Goal: Information Seeking & Learning: Learn about a topic

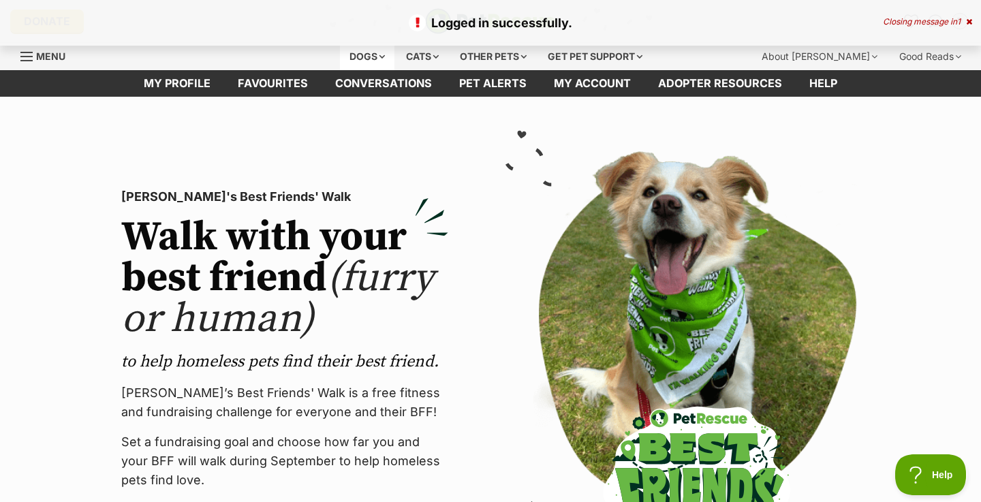
click at [378, 54] on div "Dogs" at bounding box center [367, 56] width 55 height 27
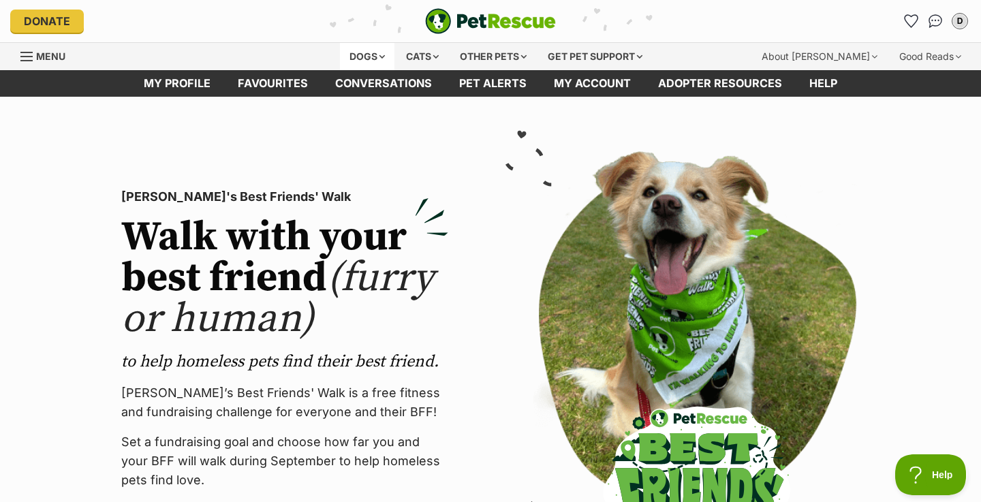
click at [378, 54] on div "Dogs" at bounding box center [367, 56] width 55 height 27
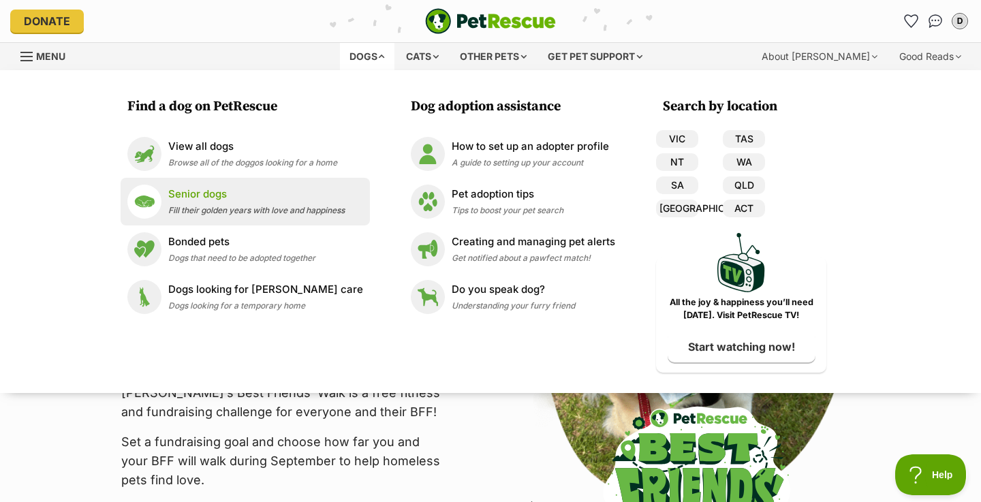
click at [220, 214] on span "Fill their golden years with love and happiness" at bounding box center [256, 210] width 177 height 10
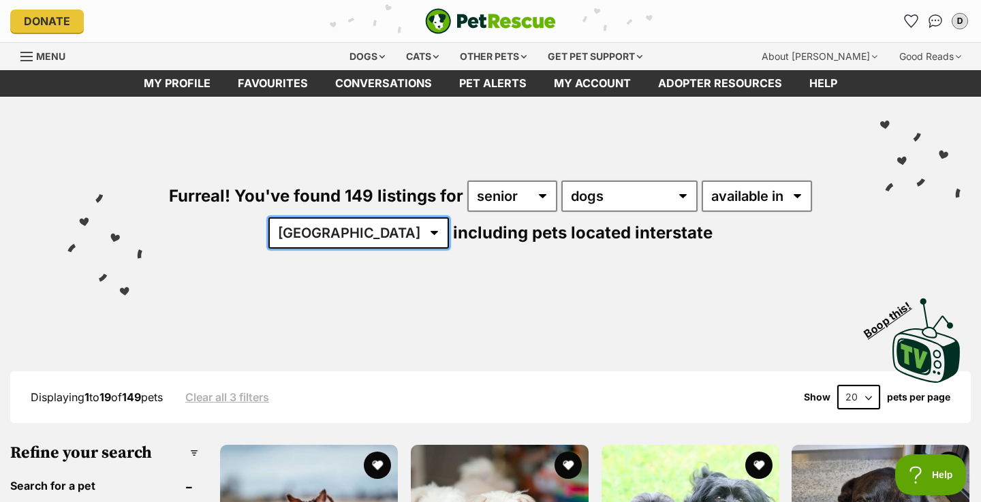
select select "QLD"
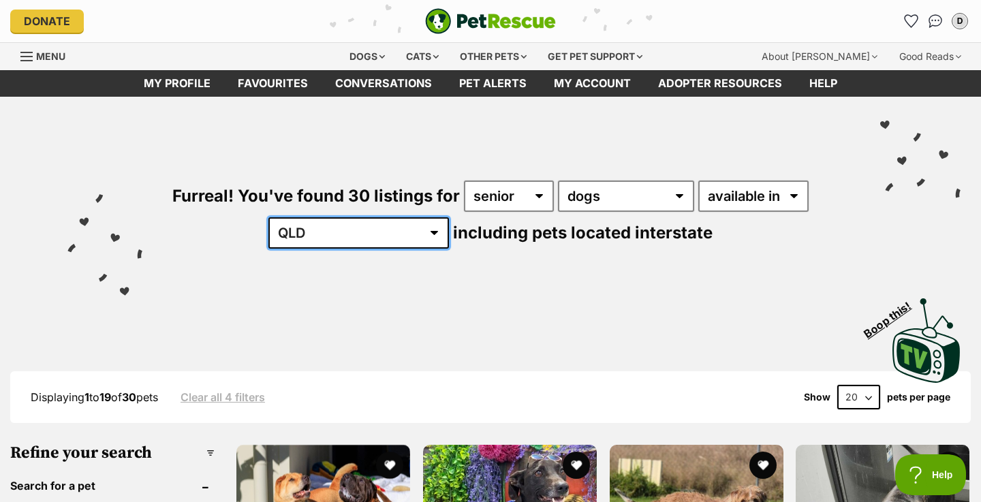
click at [395, 233] on select "Australia ACT NSW NT QLD SA TAS VIC WA" at bounding box center [359, 232] width 181 height 31
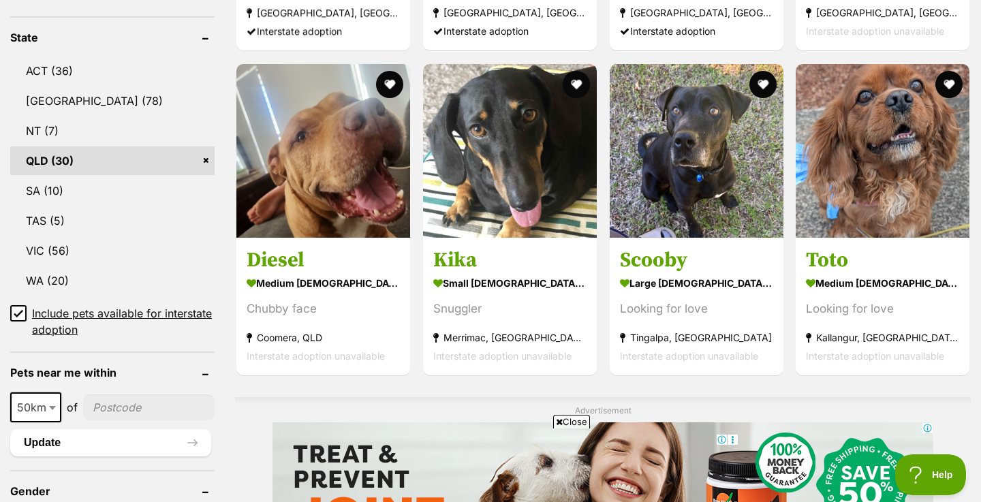
click at [48, 159] on link "QLD (30)" at bounding box center [112, 161] width 204 height 29
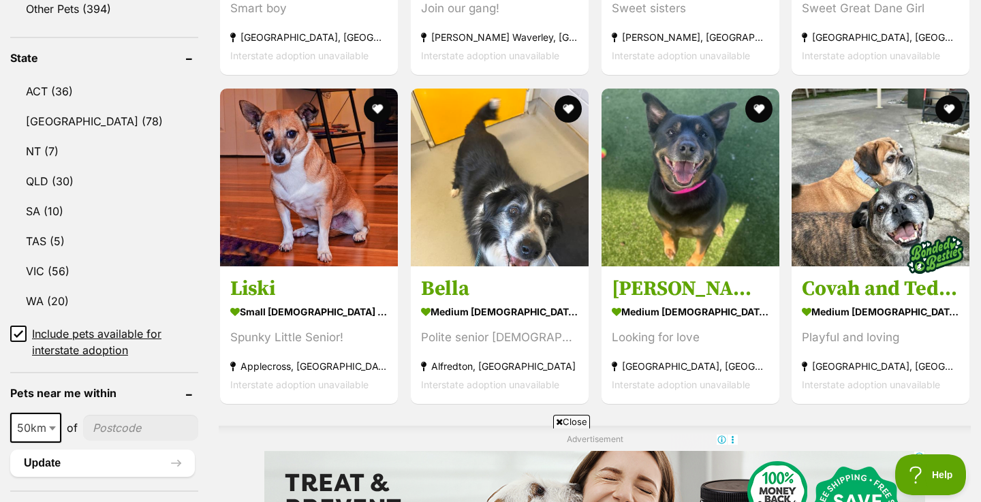
scroll to position [682, 0]
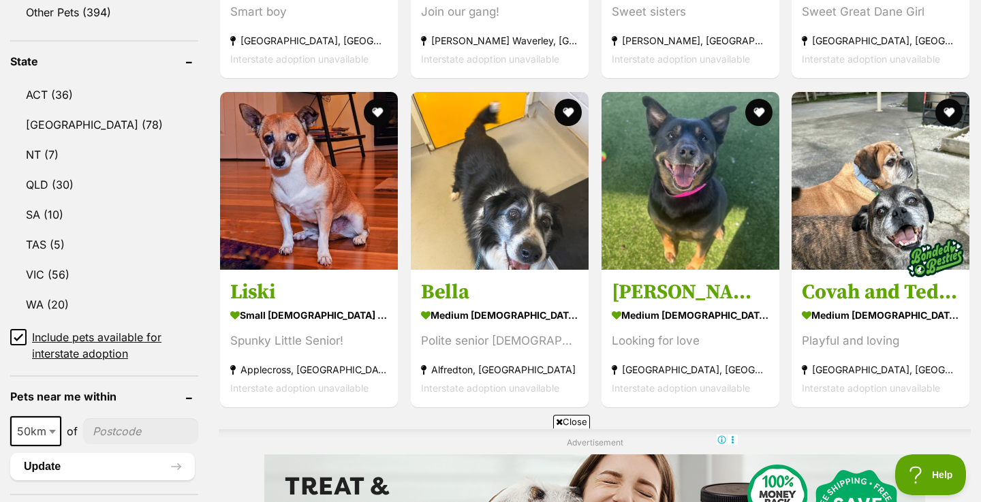
click at [22, 335] on icon at bounding box center [18, 338] width 8 height 6
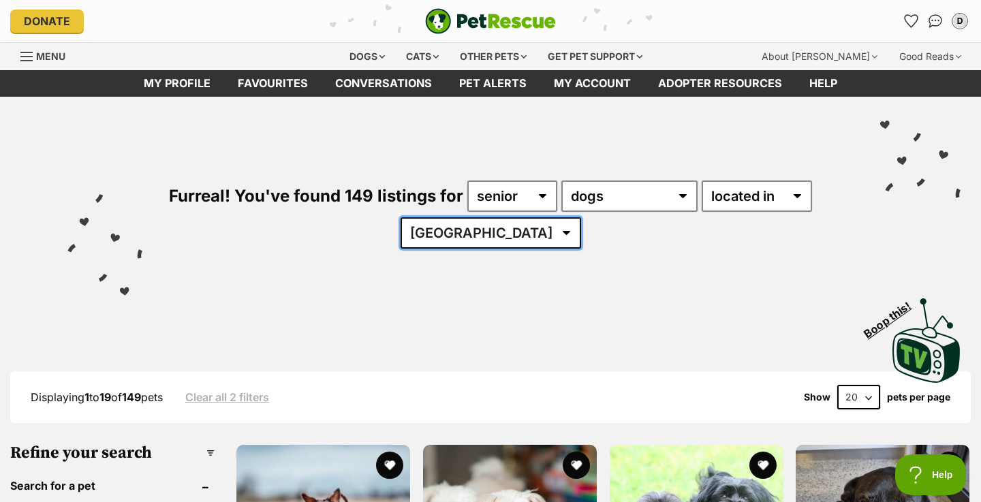
select select "QLD"
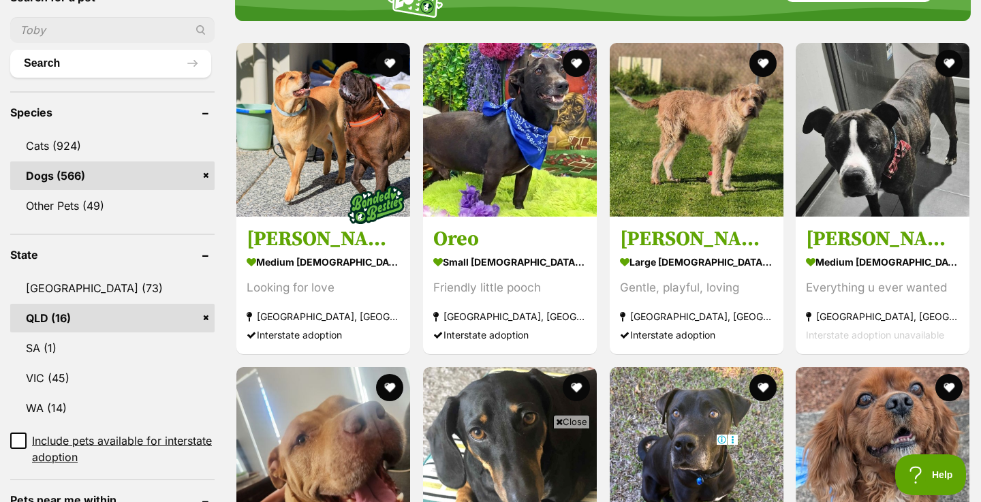
scroll to position [499, 0]
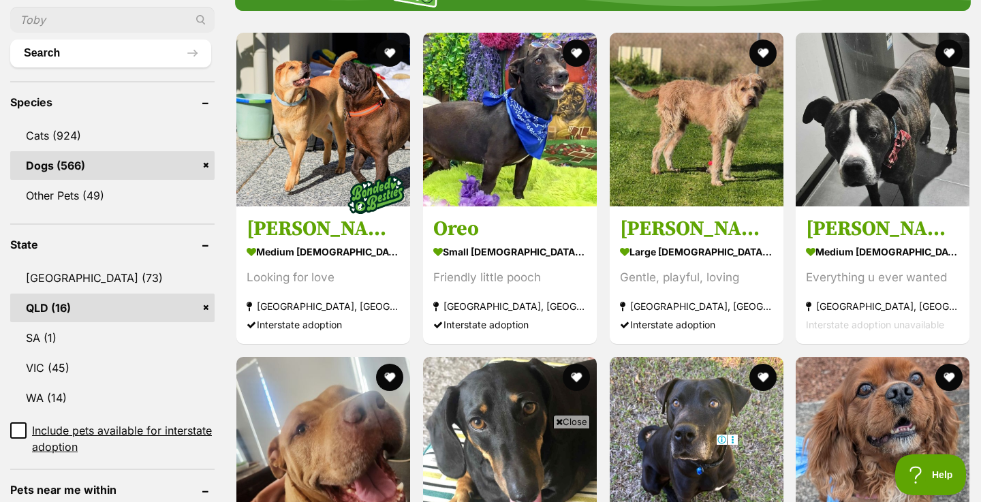
click at [577, 418] on span "Close" at bounding box center [571, 422] width 37 height 14
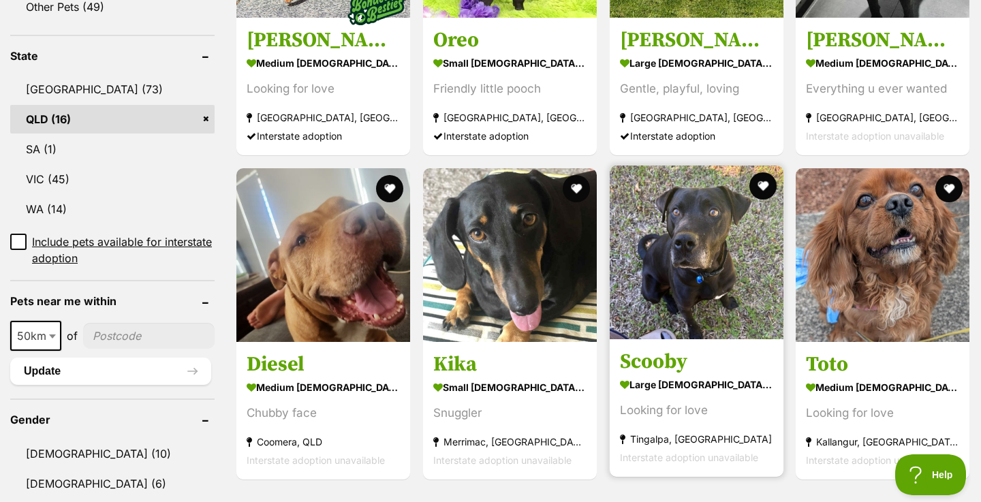
scroll to position [692, 0]
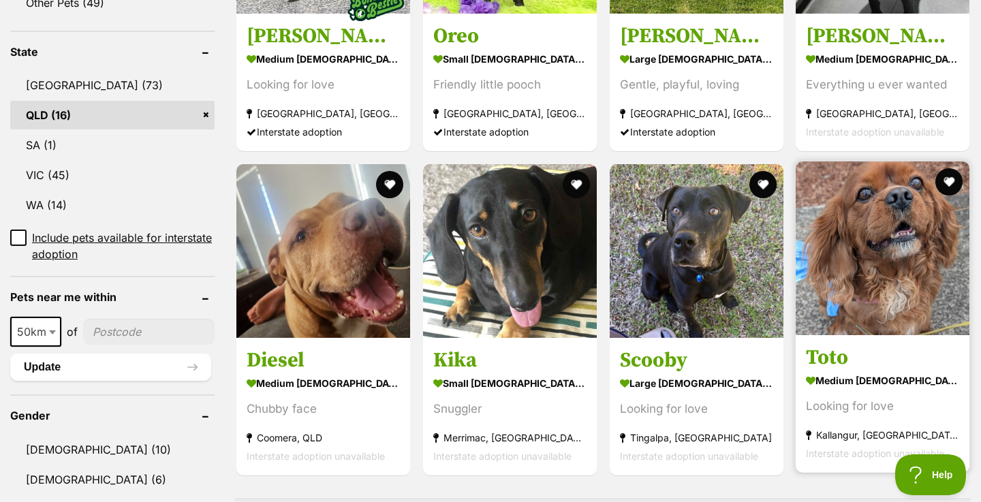
click at [880, 252] on img at bounding box center [883, 249] width 174 height 174
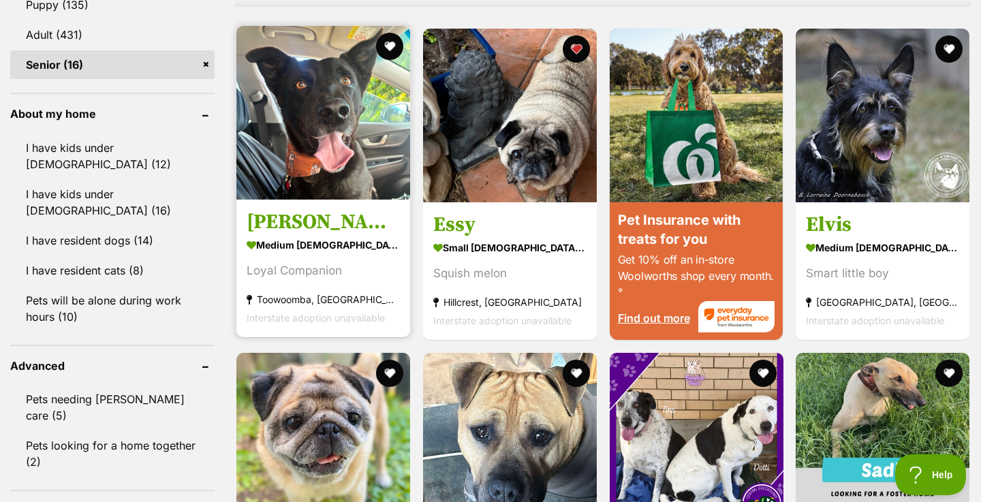
scroll to position [1397, 0]
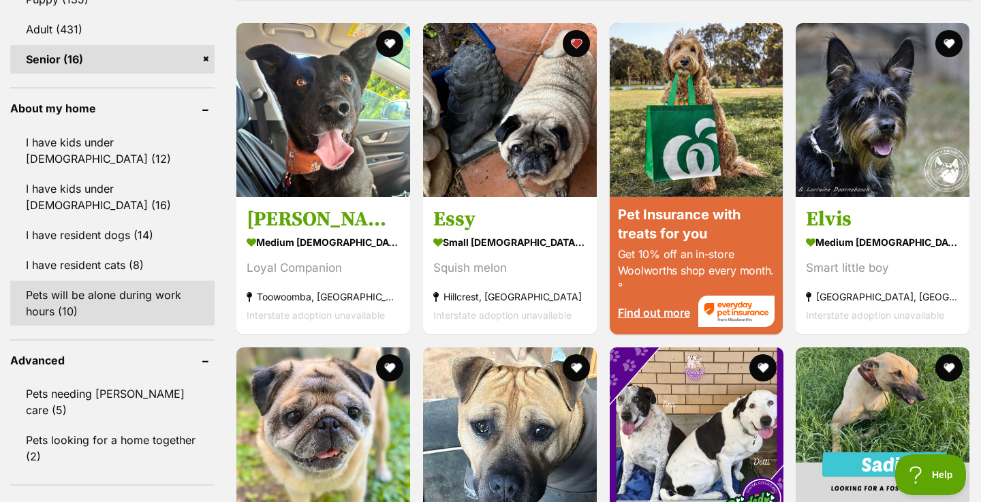
click at [117, 283] on link "Pets will be alone during work hours (10)" at bounding box center [112, 303] width 204 height 45
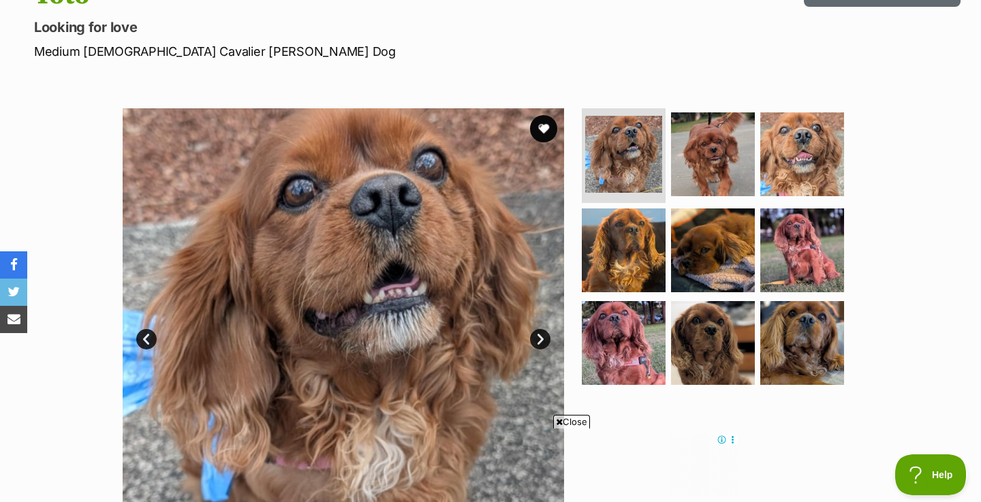
click at [540, 342] on link "Next" at bounding box center [540, 339] width 20 height 20
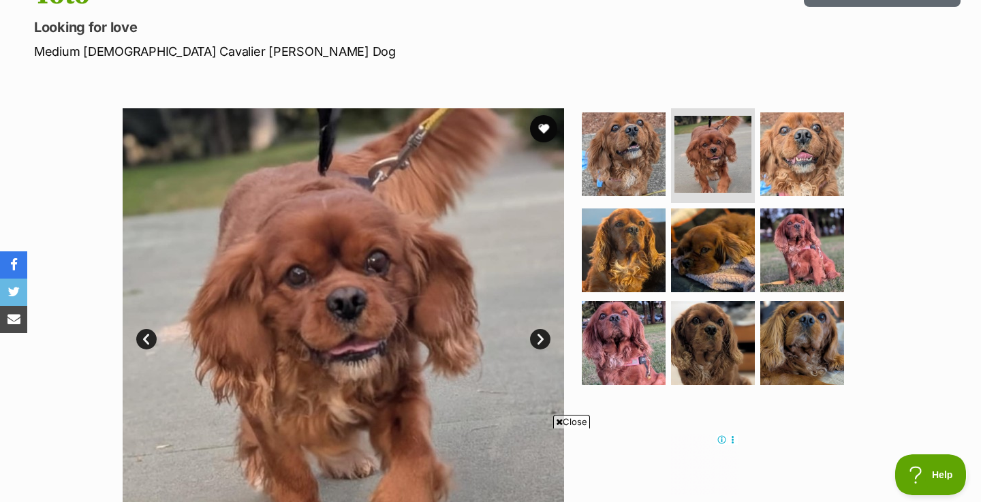
click at [540, 342] on link "Next" at bounding box center [540, 339] width 20 height 20
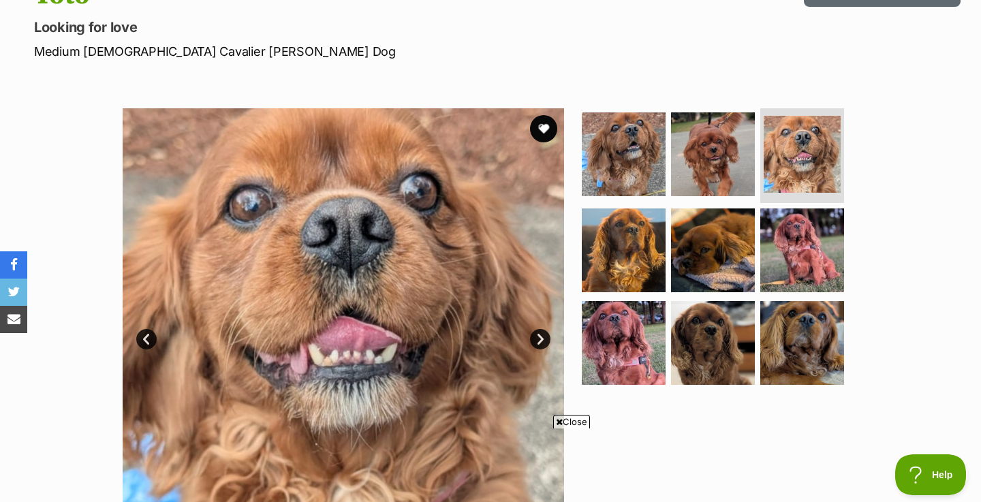
click at [540, 342] on link "Next" at bounding box center [540, 339] width 20 height 20
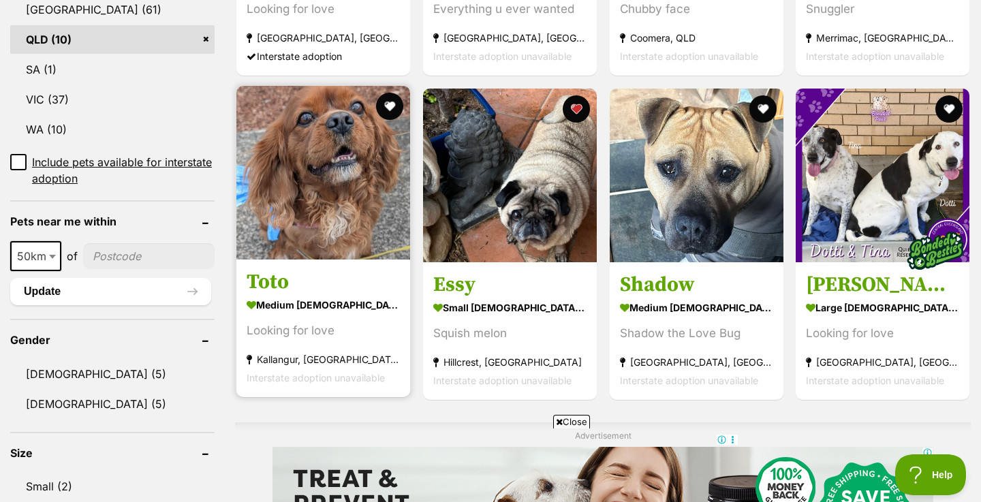
scroll to position [768, 0]
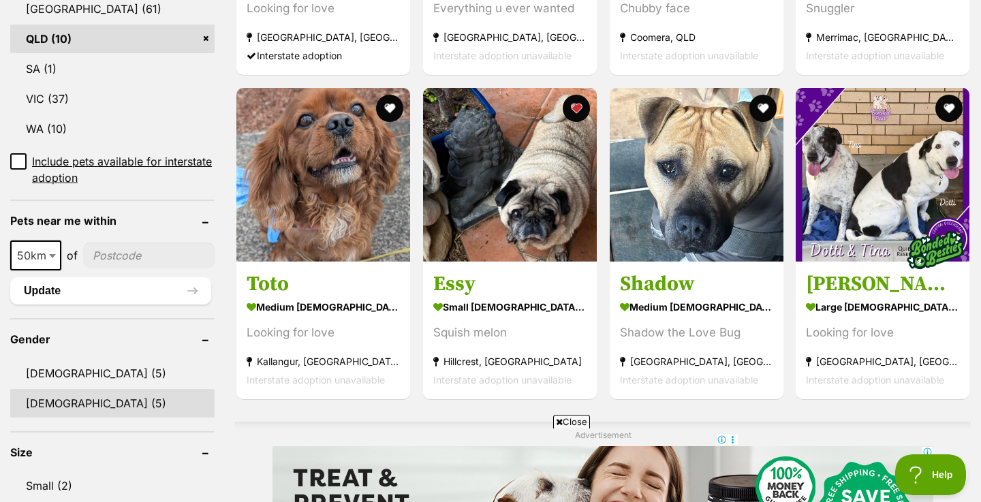
click at [50, 400] on link "[DEMOGRAPHIC_DATA] (5)" at bounding box center [112, 403] width 204 height 29
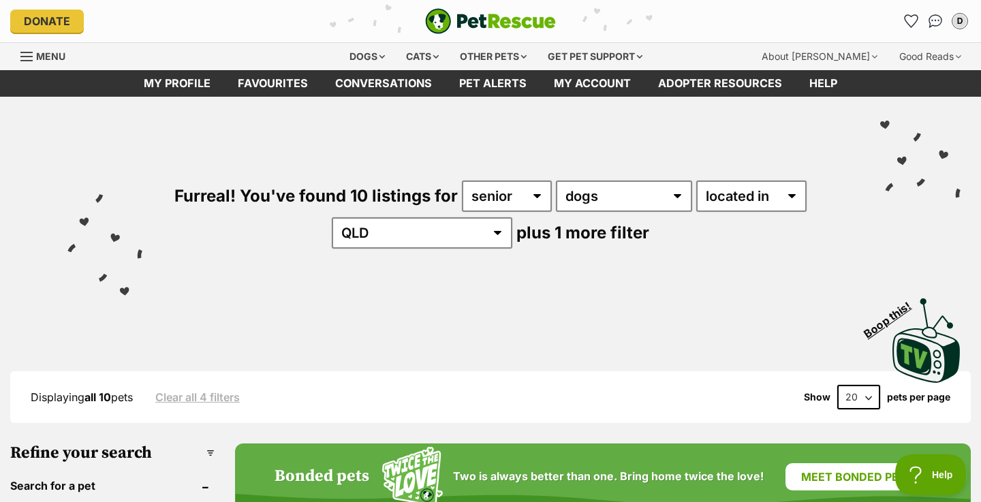
scroll to position [0, 0]
click at [910, 22] on icon "Favourites" at bounding box center [911, 21] width 16 height 16
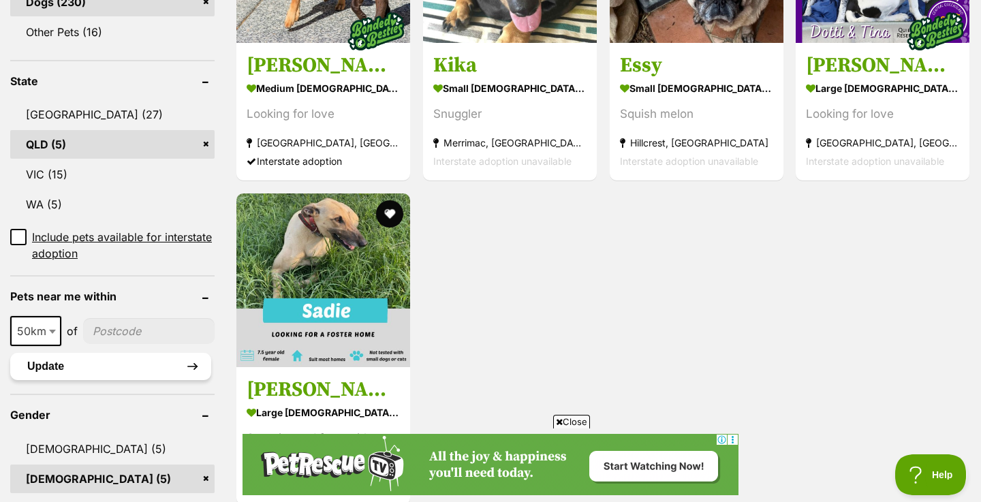
scroll to position [670, 0]
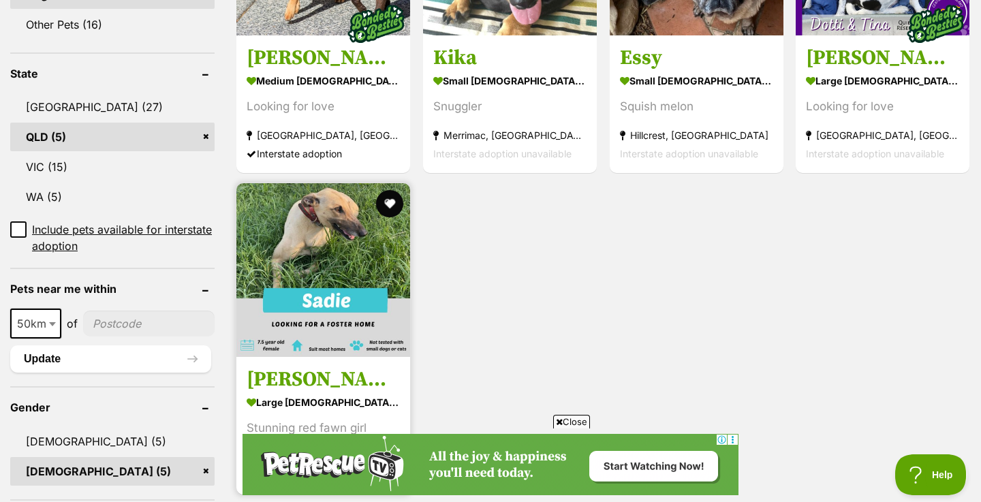
click at [307, 244] on img at bounding box center [323, 270] width 174 height 174
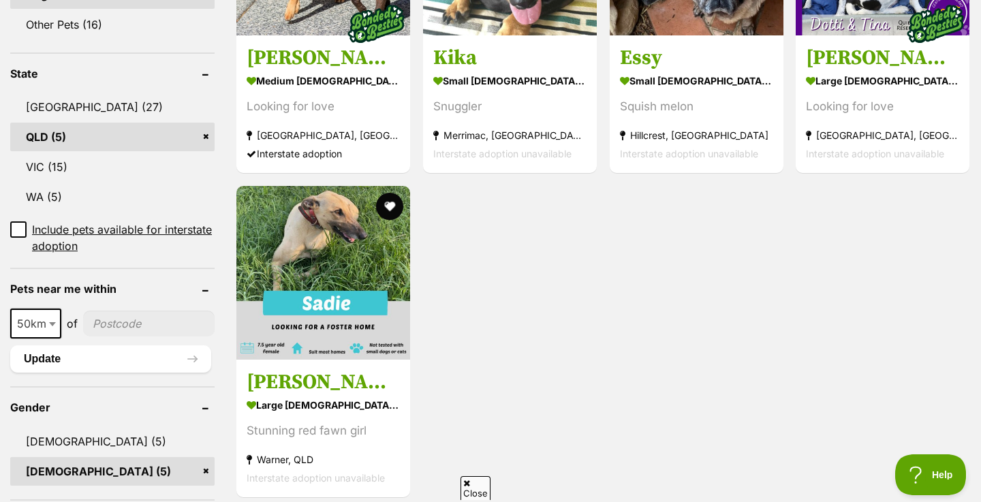
scroll to position [0, 0]
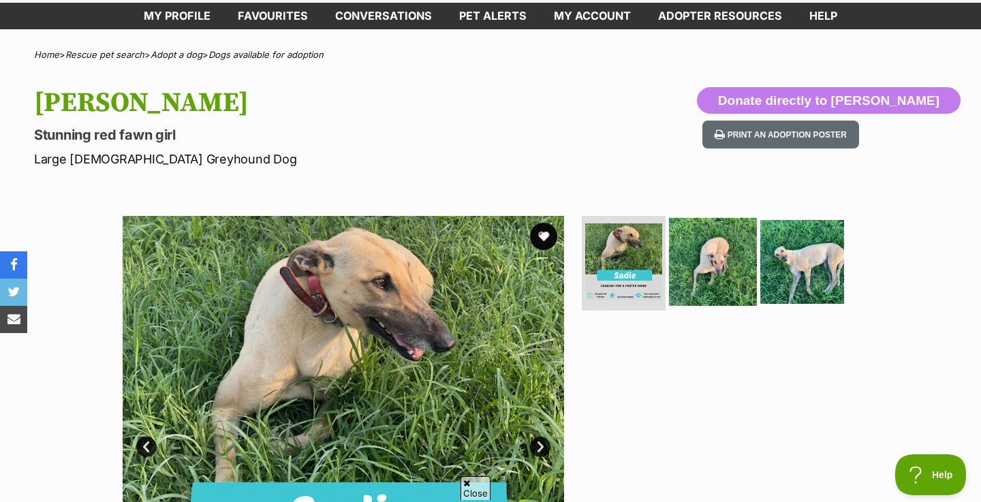
click at [686, 267] on img at bounding box center [713, 261] width 88 height 88
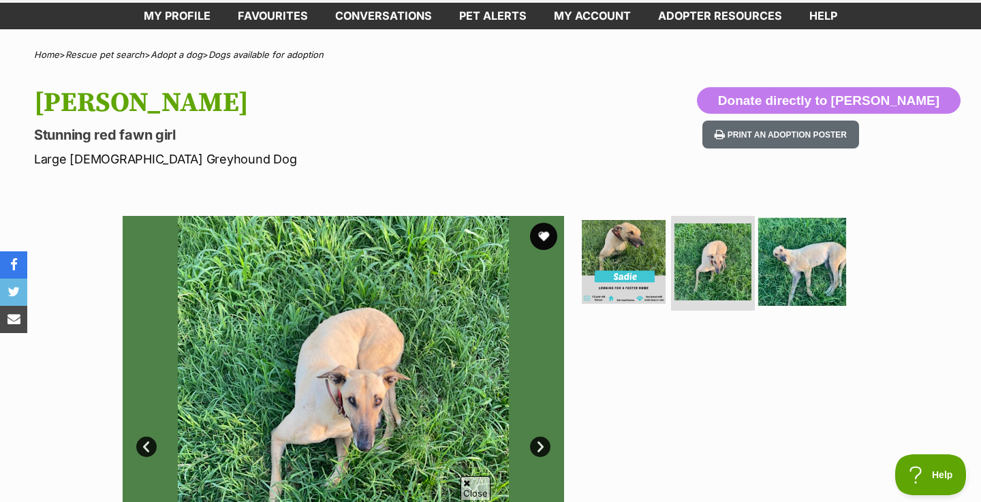
click at [780, 272] on img at bounding box center [803, 261] width 88 height 88
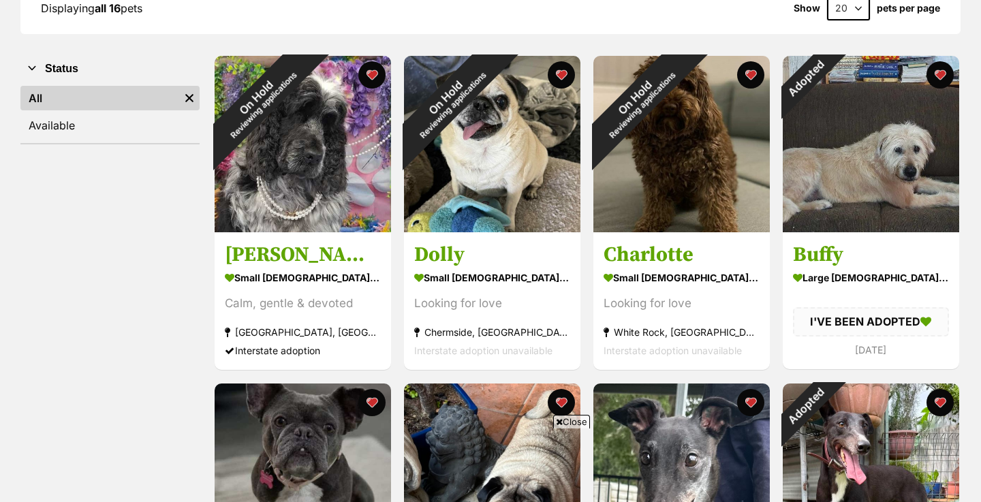
scroll to position [228, 0]
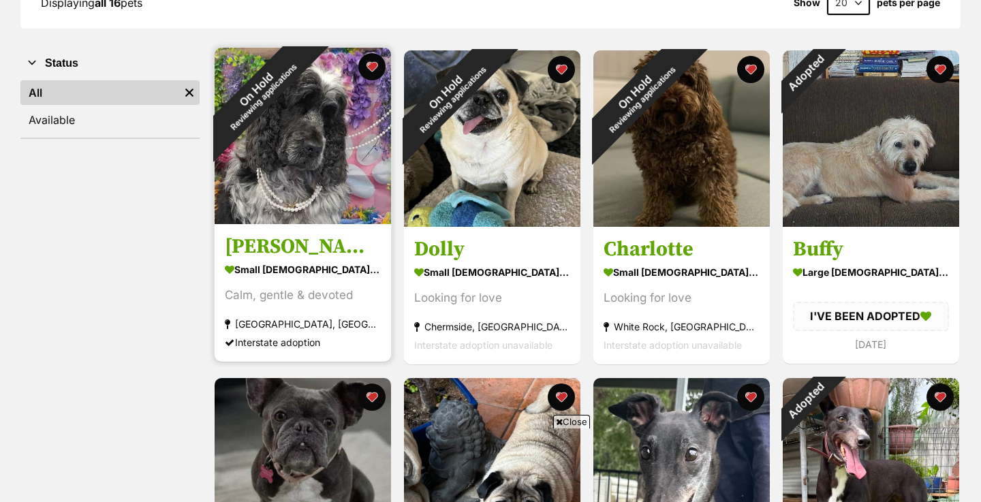
click at [305, 68] on div "On Hold Reviewing applications" at bounding box center [260, 93] width 90 height 90
click at [373, 70] on button "favourite" at bounding box center [372, 67] width 30 height 30
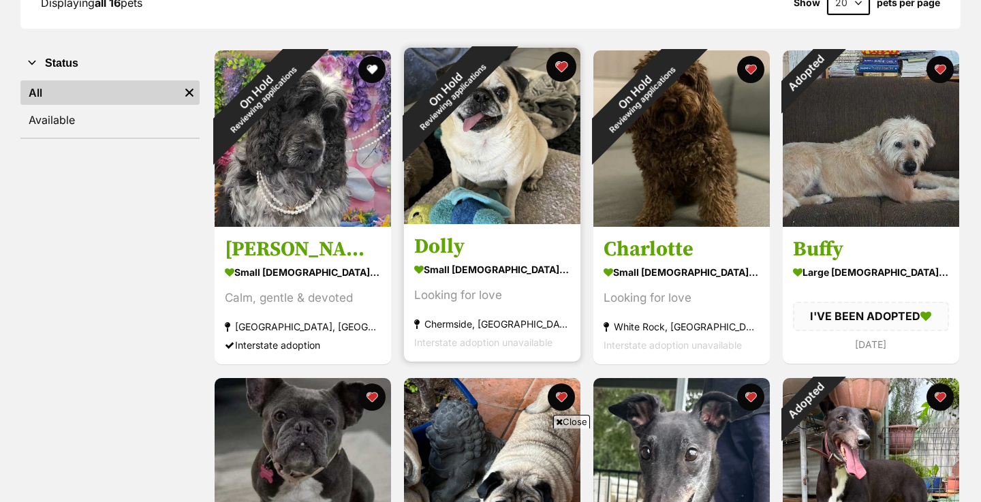
click at [564, 65] on button "favourite" at bounding box center [562, 67] width 30 height 30
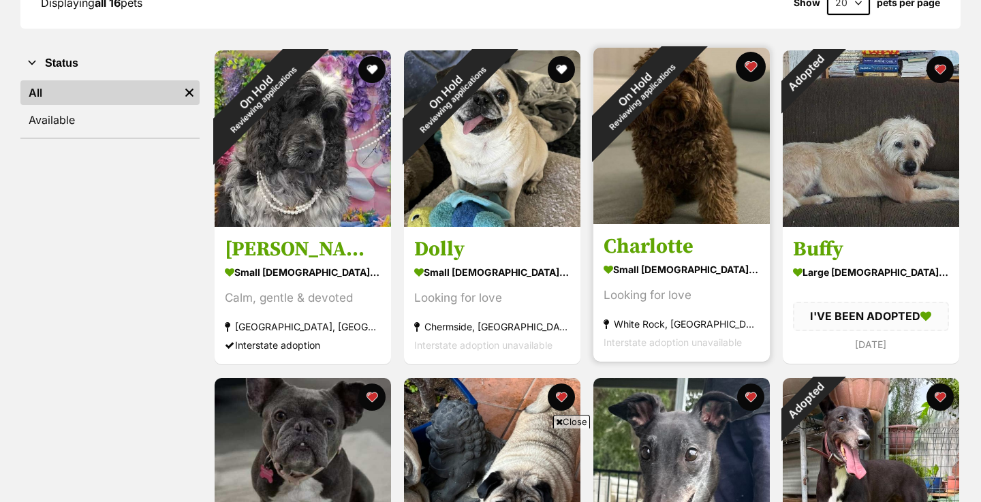
click at [753, 67] on button "favourite" at bounding box center [751, 67] width 30 height 30
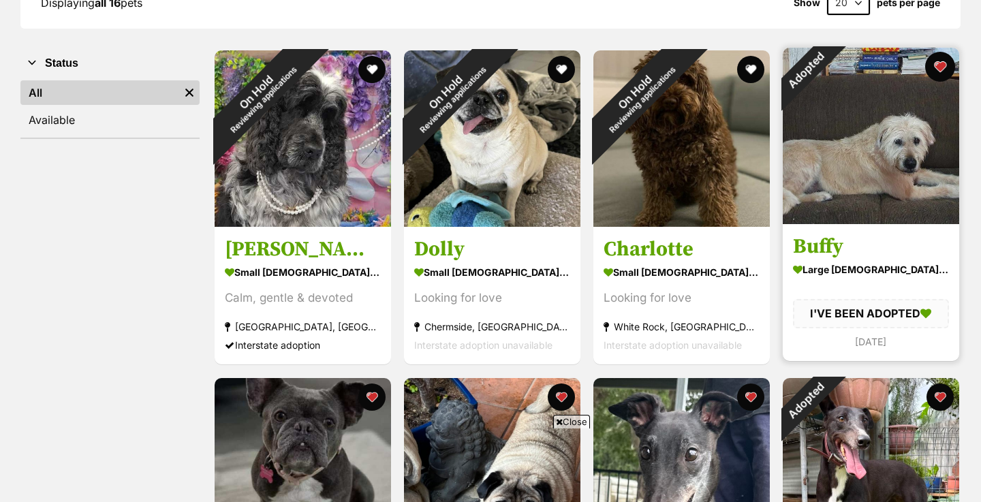
click at [943, 68] on button "favourite" at bounding box center [940, 67] width 30 height 30
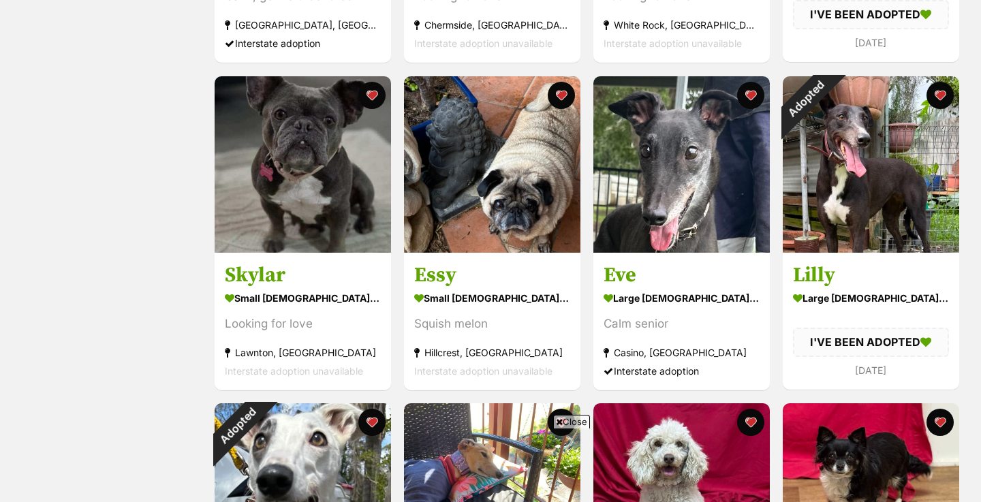
scroll to position [545, 0]
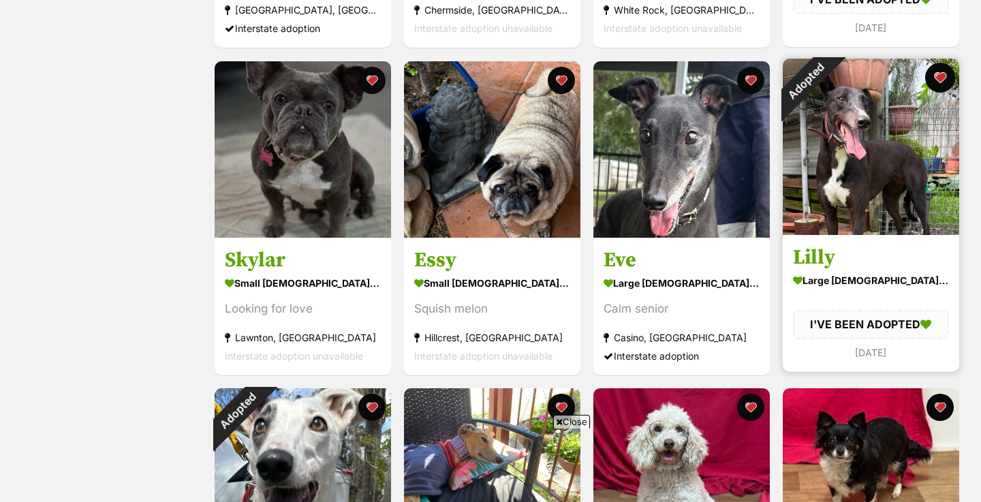
click at [943, 74] on button "favourite" at bounding box center [940, 78] width 30 height 30
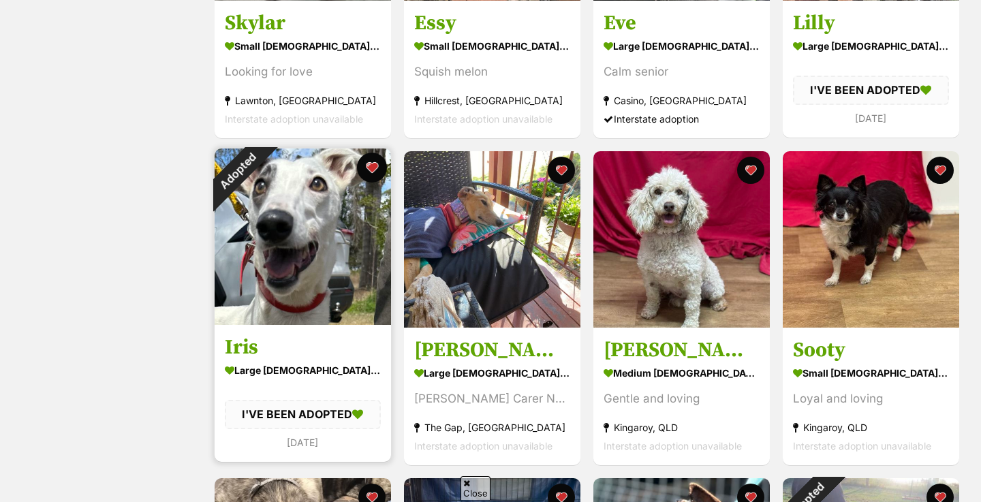
scroll to position [0, 0]
click at [375, 168] on button "favourite" at bounding box center [372, 168] width 30 height 30
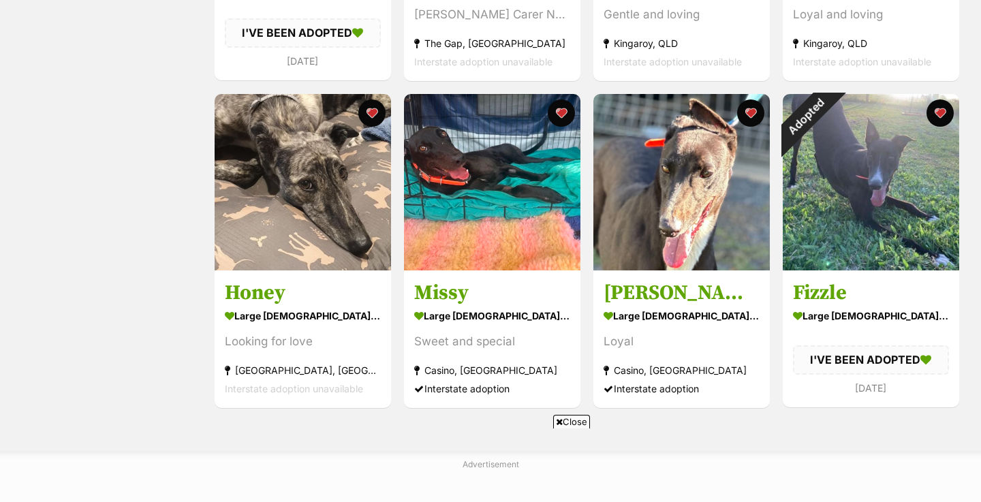
scroll to position [1261, 0]
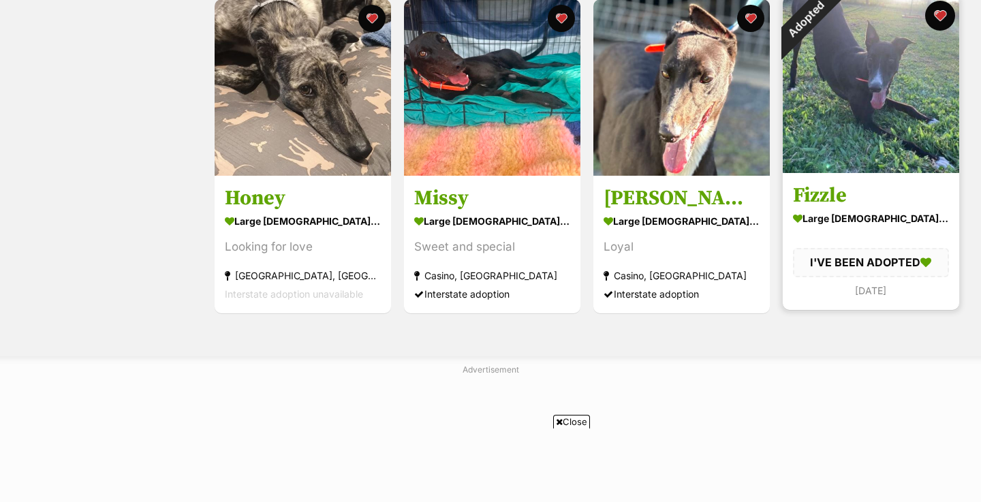
click at [942, 13] on button "favourite" at bounding box center [940, 16] width 30 height 30
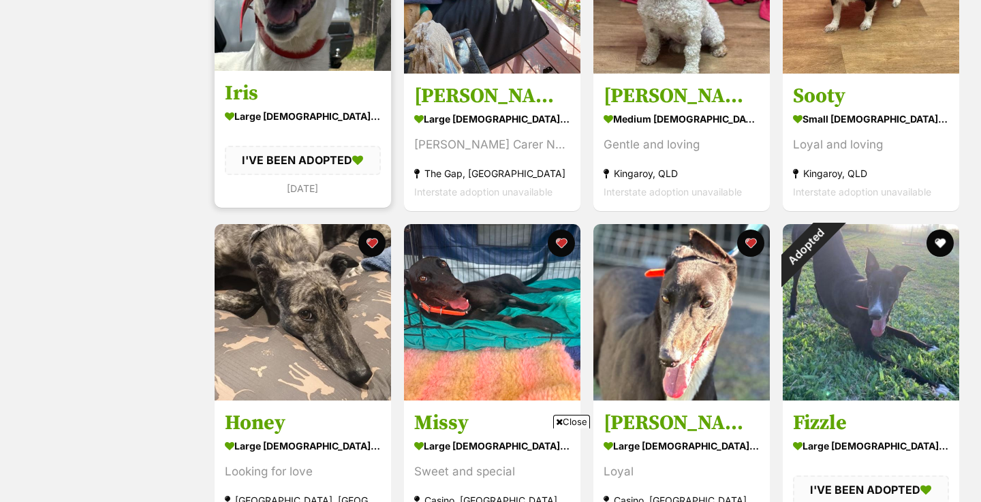
scroll to position [1035, 0]
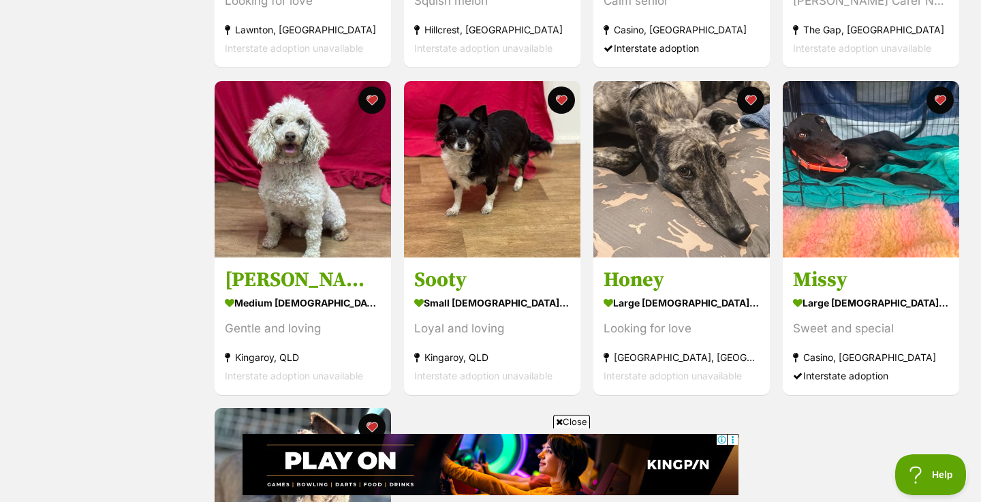
scroll to position [525, 0]
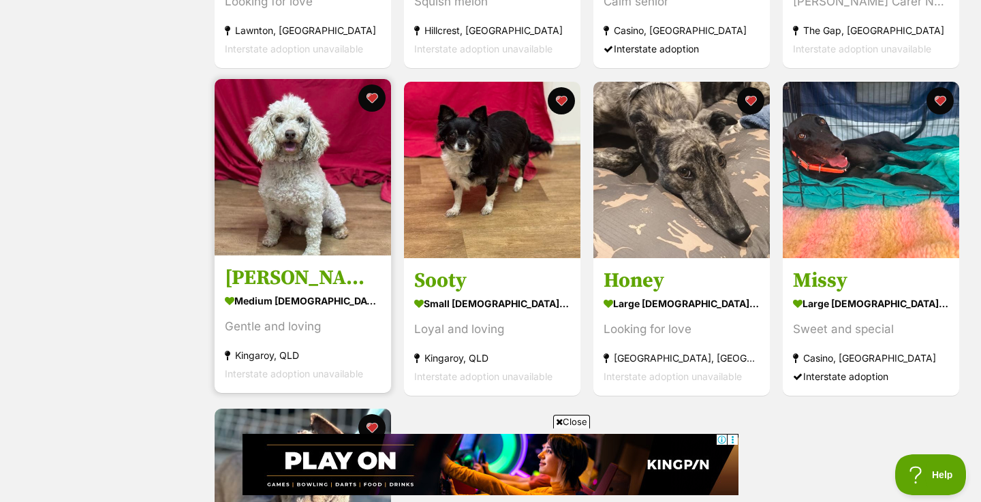
click at [251, 171] on img at bounding box center [303, 167] width 177 height 177
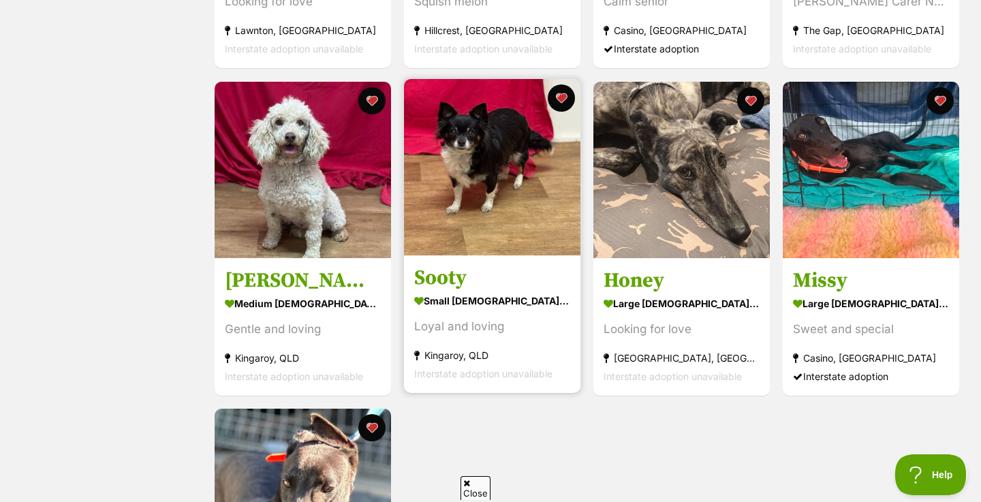
click at [458, 209] on img at bounding box center [492, 167] width 177 height 177
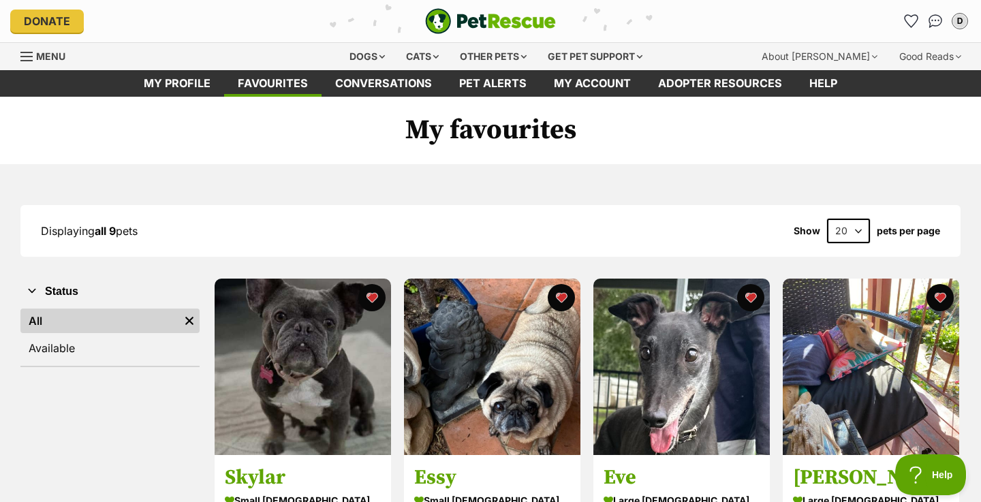
scroll to position [0, 0]
click at [354, 61] on div "Dogs" at bounding box center [367, 56] width 55 height 27
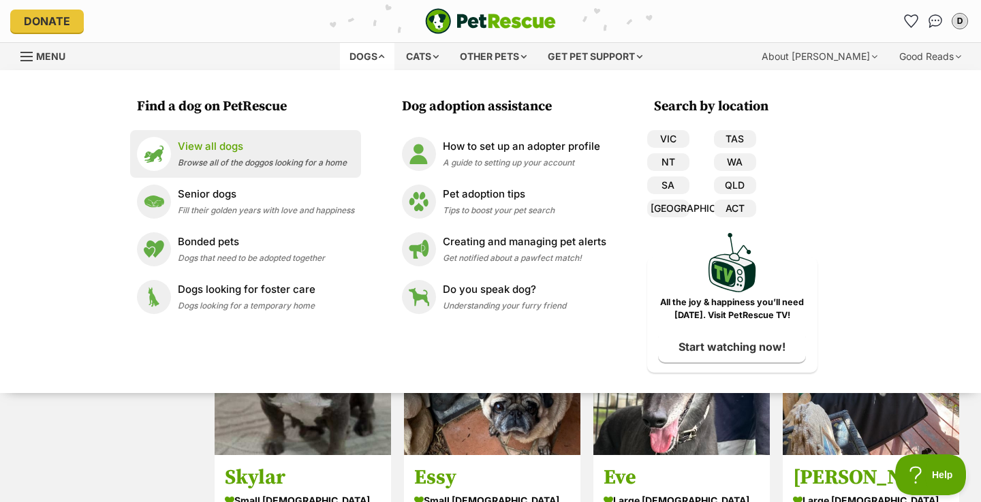
click at [228, 150] on p "View all dogs" at bounding box center [262, 147] width 169 height 16
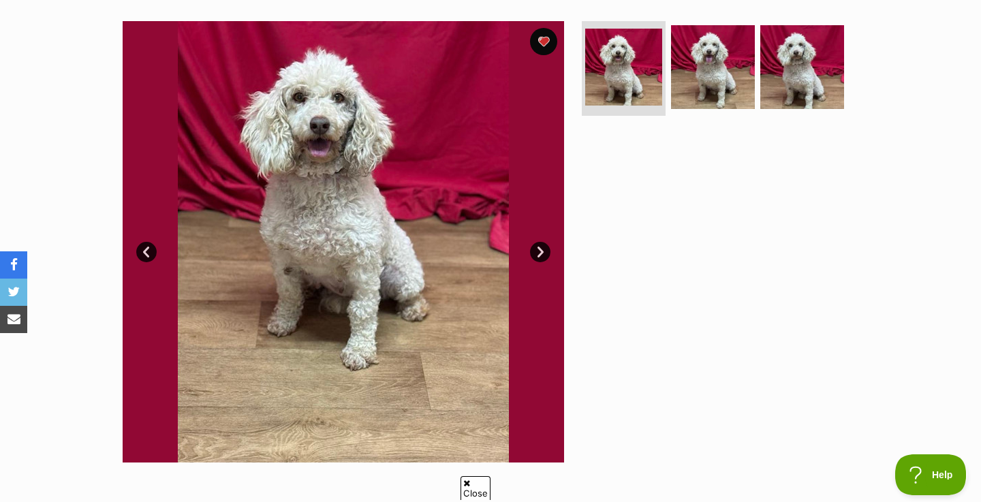
click at [546, 251] on link "Next" at bounding box center [540, 252] width 20 height 20
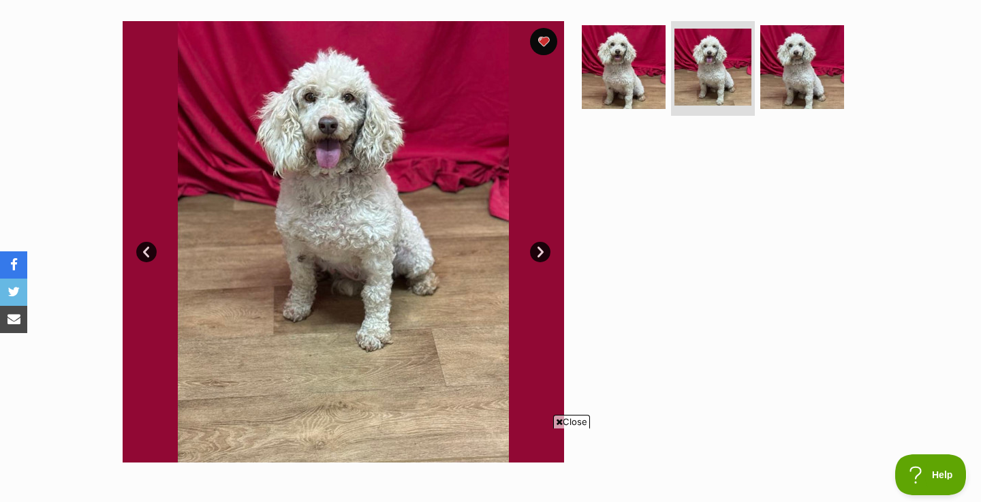
click at [546, 251] on link "Next" at bounding box center [540, 252] width 20 height 20
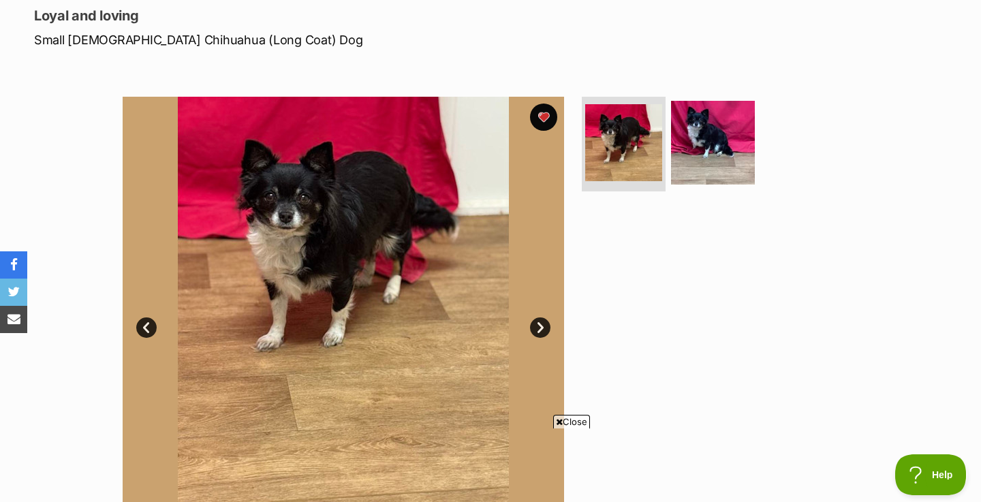
scroll to position [202, 0]
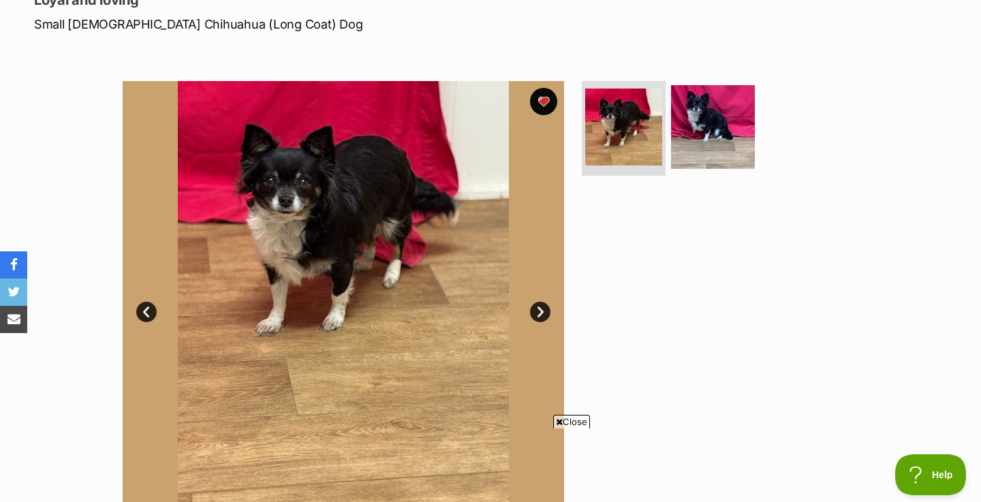
click at [531, 313] on link "Next" at bounding box center [540, 312] width 20 height 20
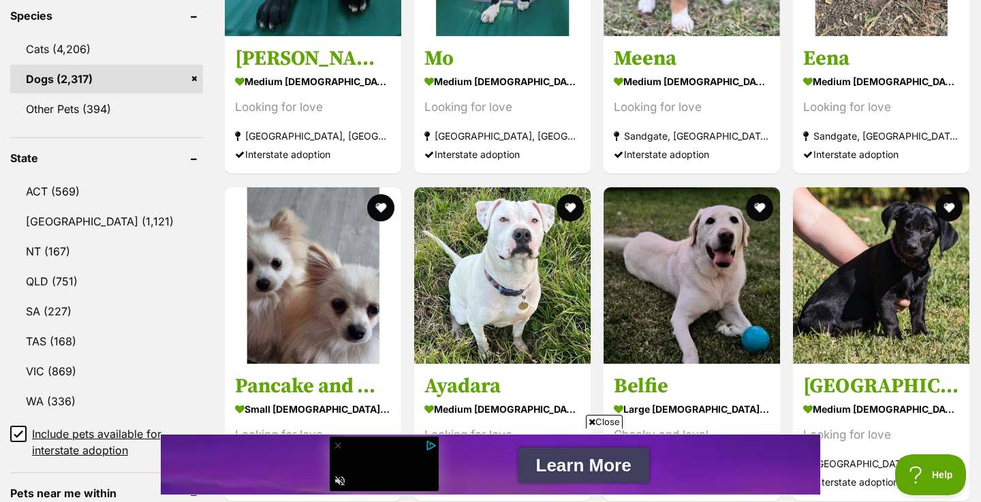
scroll to position [600, 0]
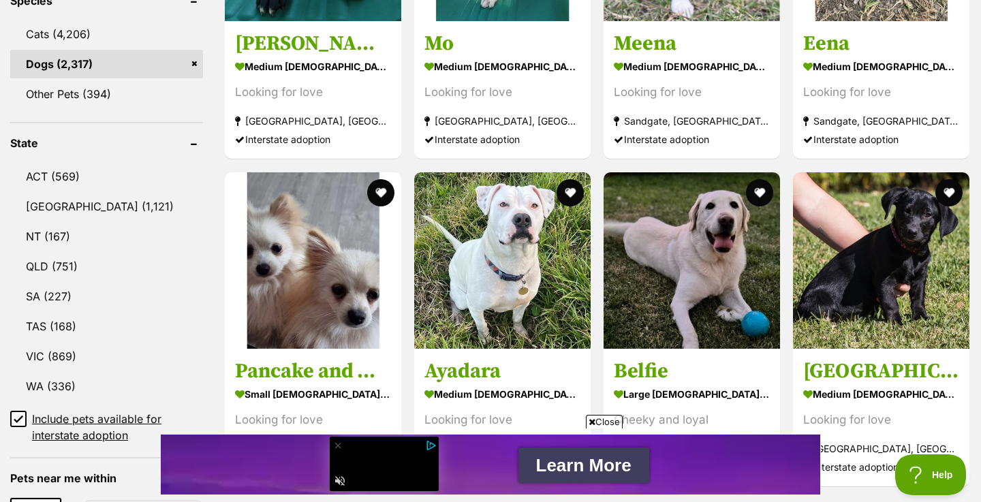
click at [23, 414] on input "Include pets available for interstate adoption" at bounding box center [18, 419] width 16 height 16
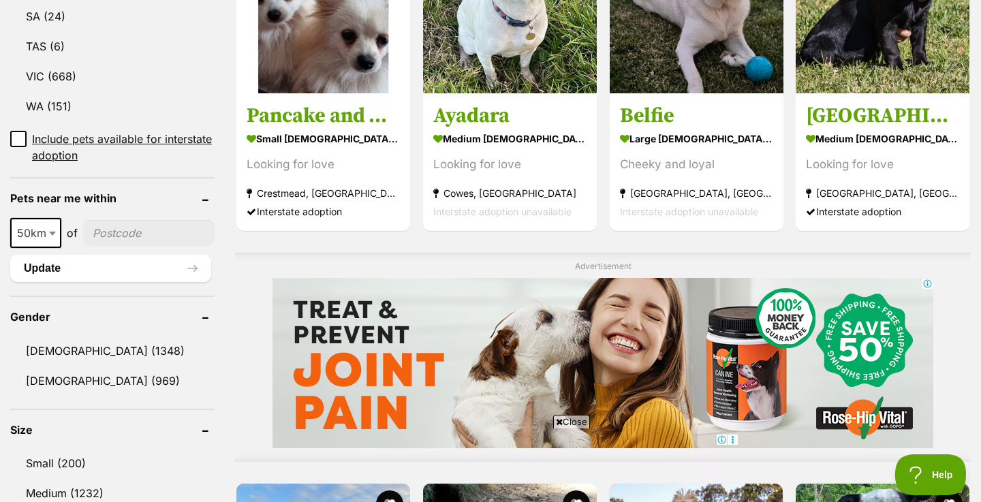
click at [55, 218] on span at bounding box center [54, 233] width 14 height 30
select select "250"
click at [145, 220] on input"] "postcode" at bounding box center [152, 233] width 125 height 26
type input"] "4558"
click at [99, 255] on button "Update" at bounding box center [110, 268] width 201 height 27
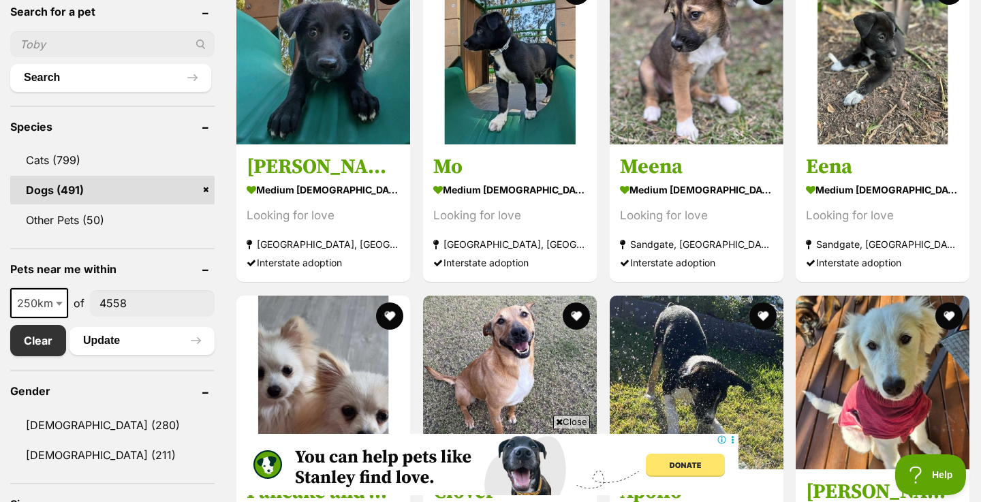
click at [106, 194] on link "Dogs (491)" at bounding box center [112, 190] width 204 height 29
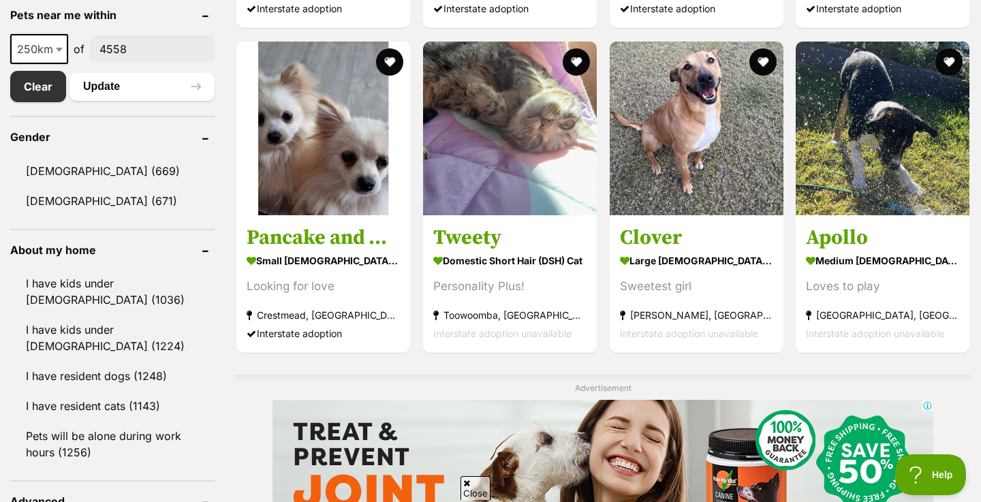
scroll to position [694, 0]
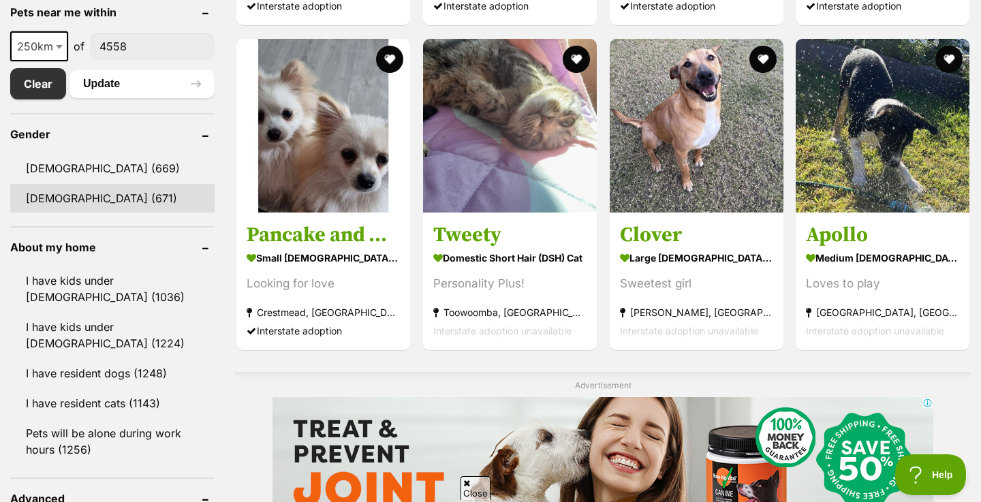
click at [108, 192] on link "[DEMOGRAPHIC_DATA] (671)" at bounding box center [112, 198] width 204 height 29
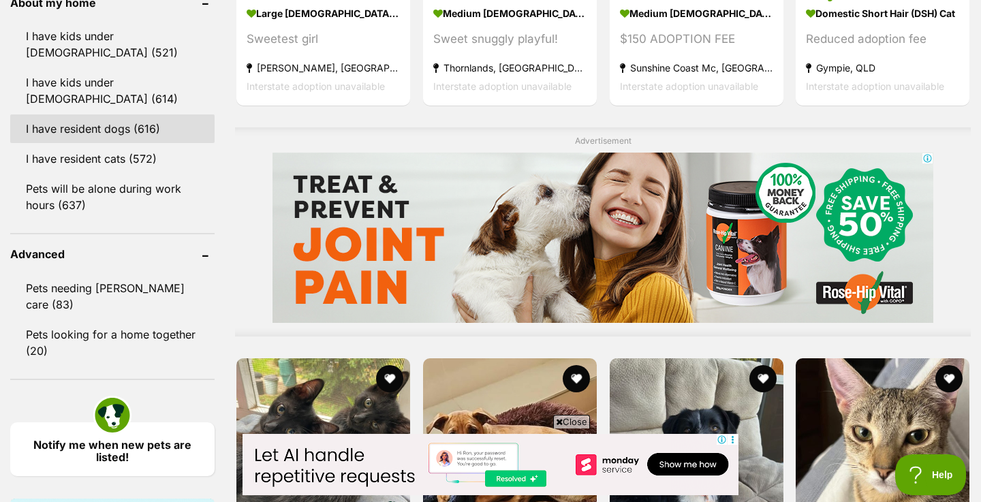
scroll to position [977, 0]
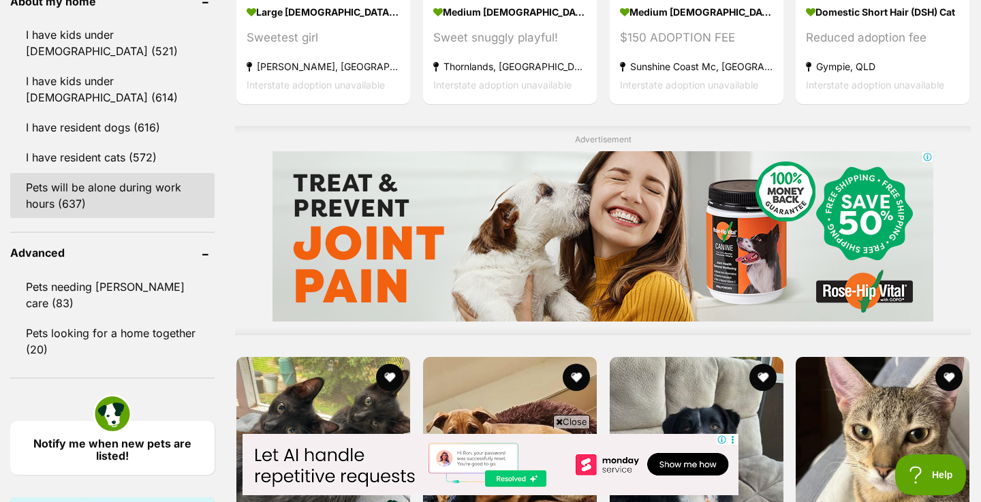
click at [108, 192] on link "Pets will be alone during work hours (637)" at bounding box center [112, 195] width 204 height 45
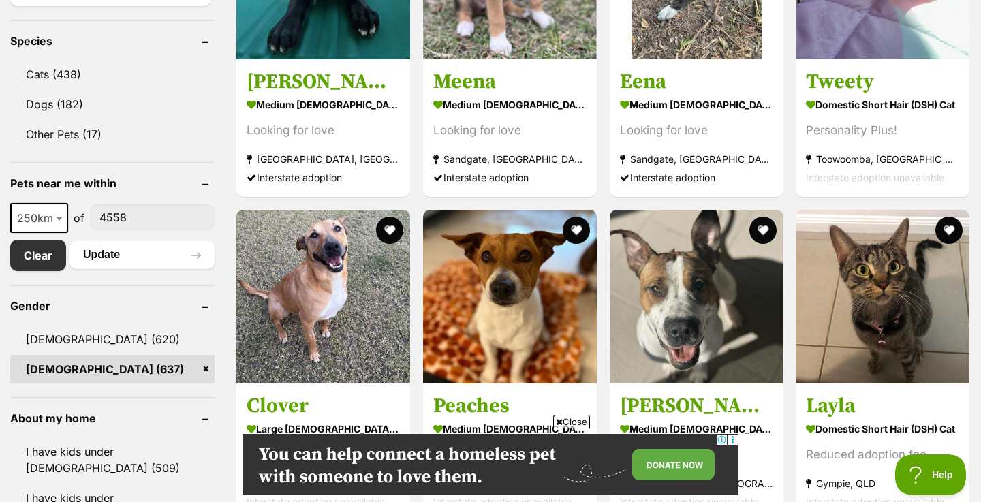
scroll to position [557, 0]
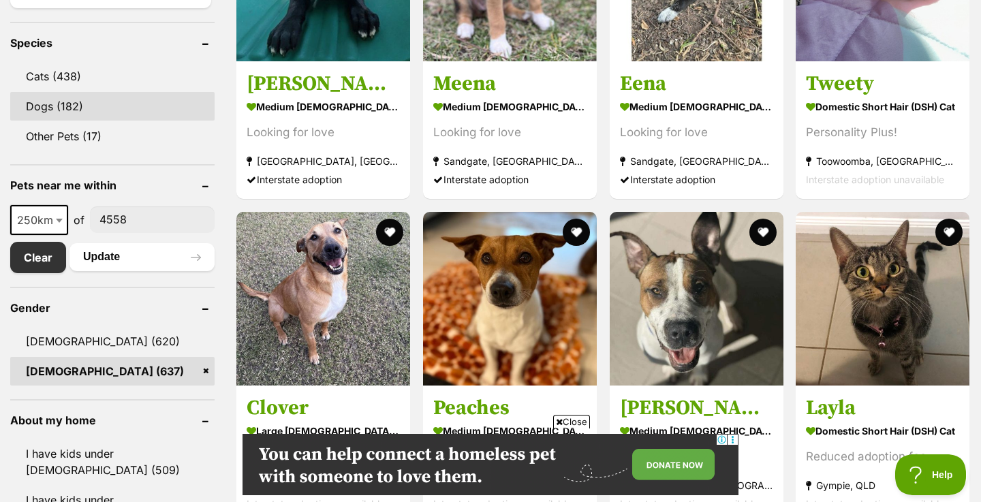
click at [82, 100] on link "Dogs (182)" at bounding box center [112, 106] width 204 height 29
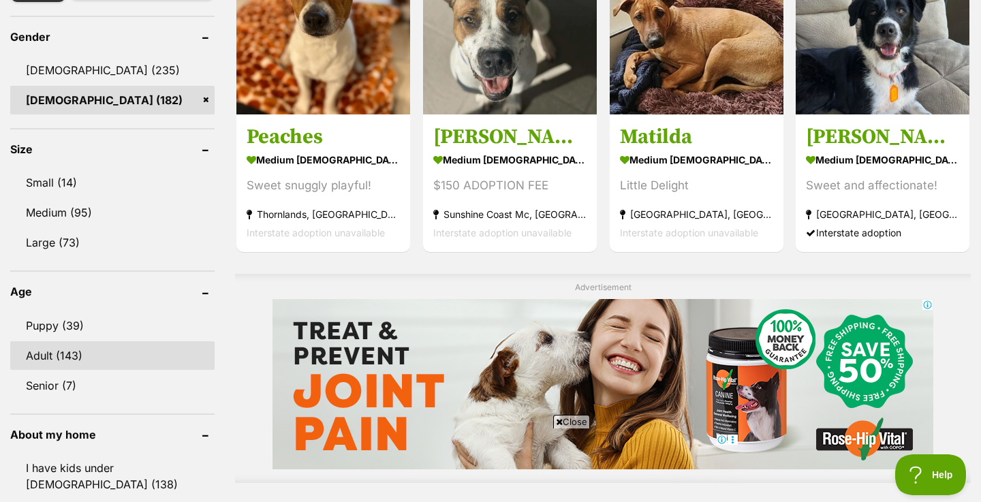
click at [42, 350] on link "Adult (143)" at bounding box center [112, 355] width 204 height 29
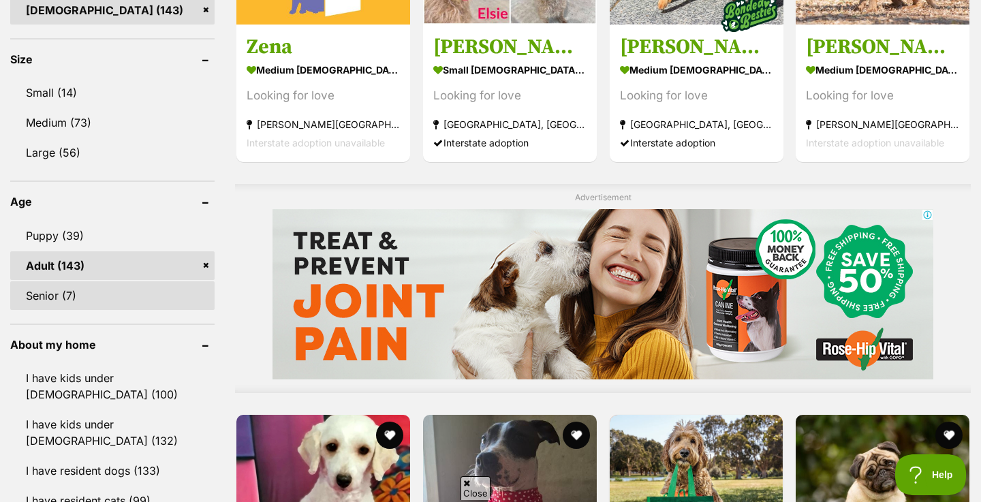
click at [70, 300] on link "Senior (7)" at bounding box center [112, 295] width 204 height 29
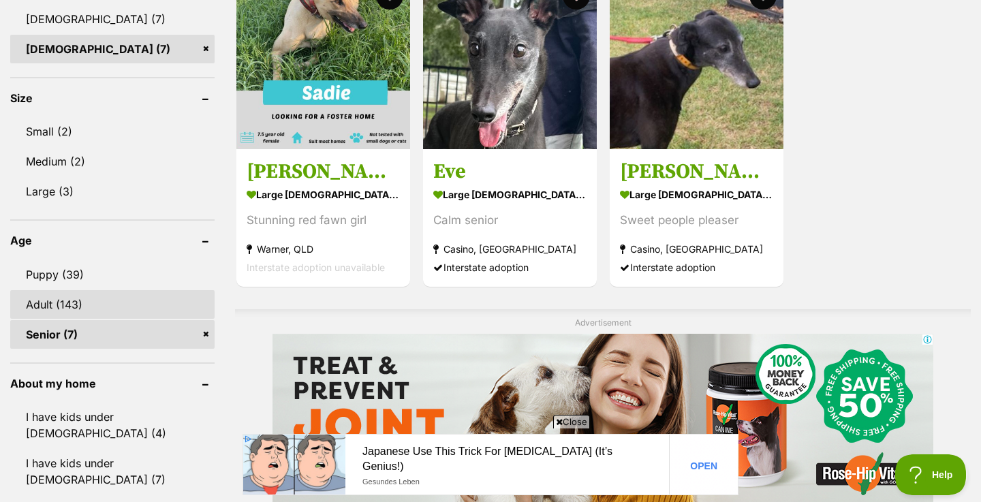
scroll to position [881, 0]
click at [70, 300] on link "Adult (143)" at bounding box center [112, 304] width 204 height 29
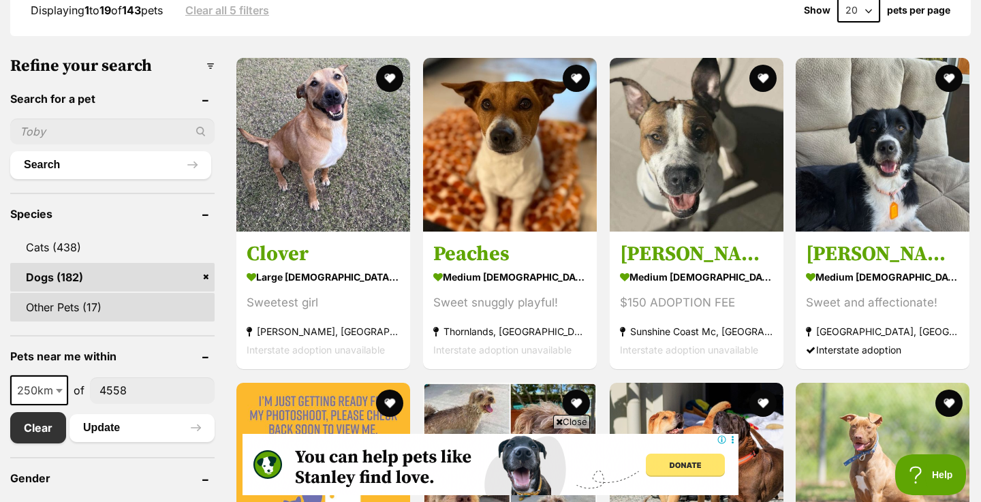
scroll to position [386, 0]
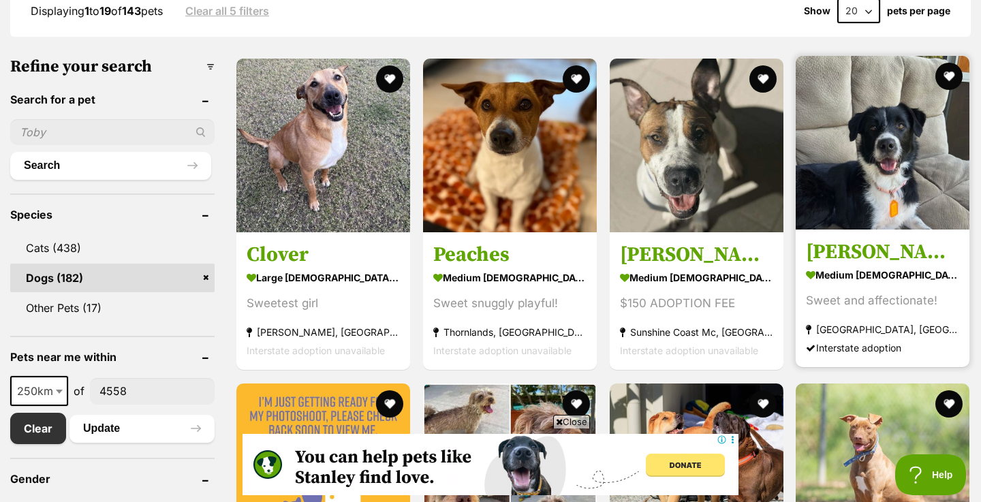
click at [812, 176] on img at bounding box center [883, 143] width 174 height 174
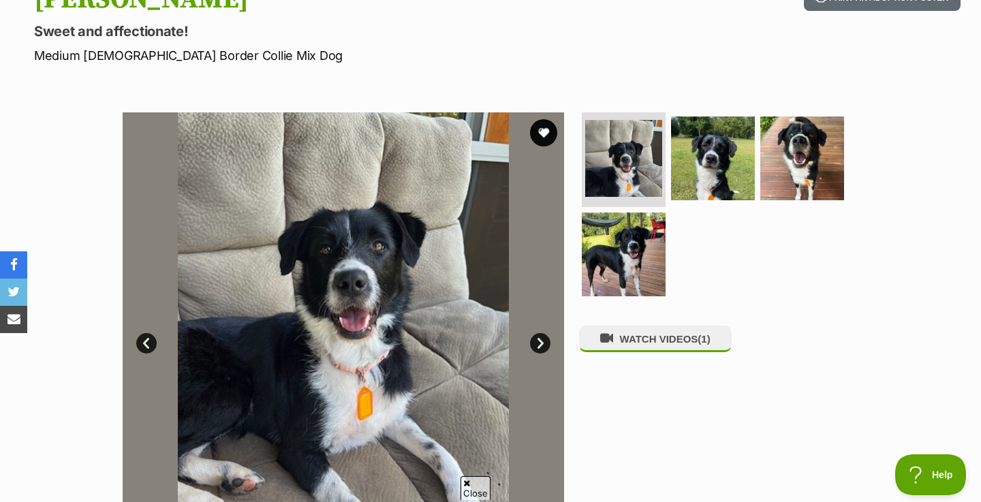
click at [540, 338] on link "Next" at bounding box center [540, 343] width 20 height 20
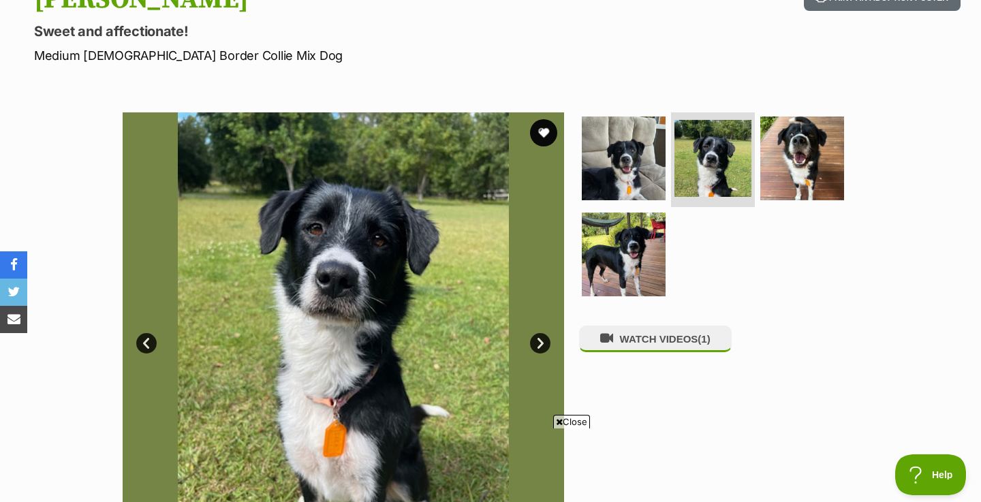
click at [540, 338] on link "Next" at bounding box center [540, 343] width 20 height 20
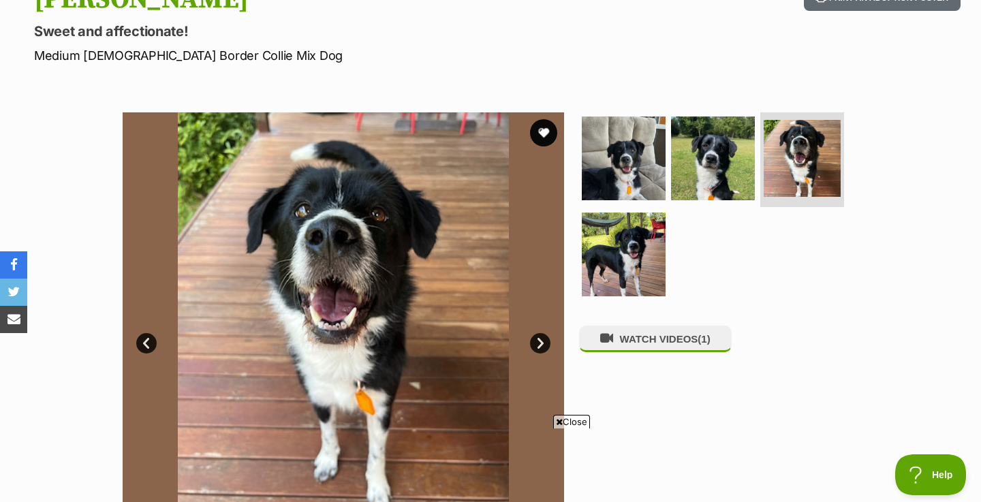
click at [540, 338] on link "Next" at bounding box center [540, 343] width 20 height 20
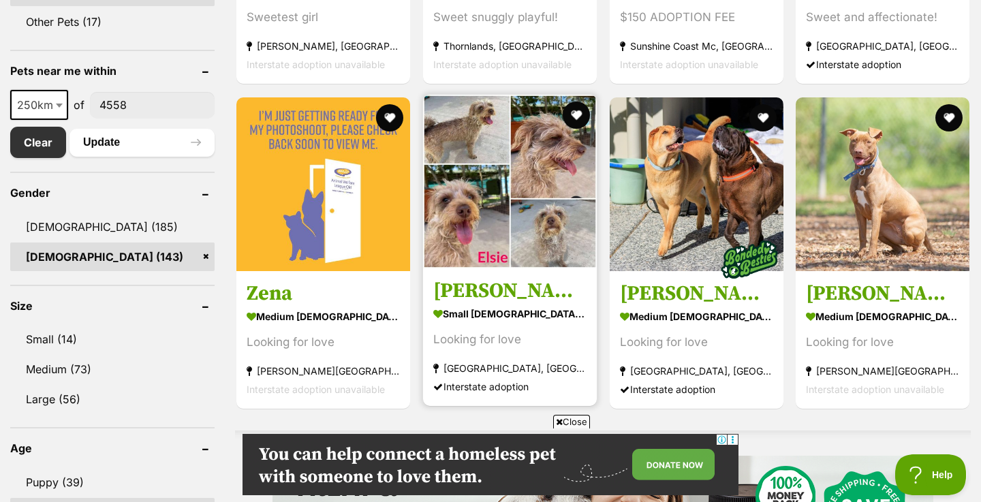
click at [506, 159] on img at bounding box center [510, 182] width 174 height 174
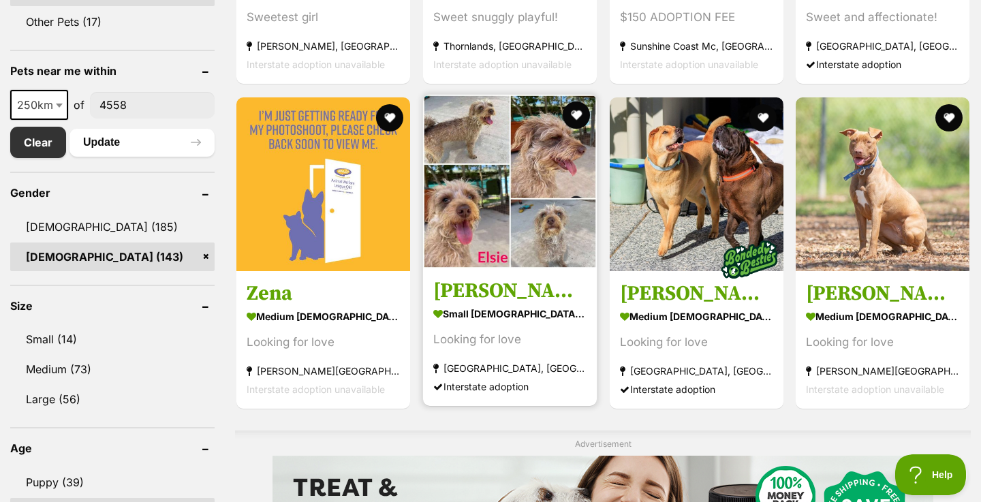
click at [552, 125] on img at bounding box center [510, 182] width 174 height 174
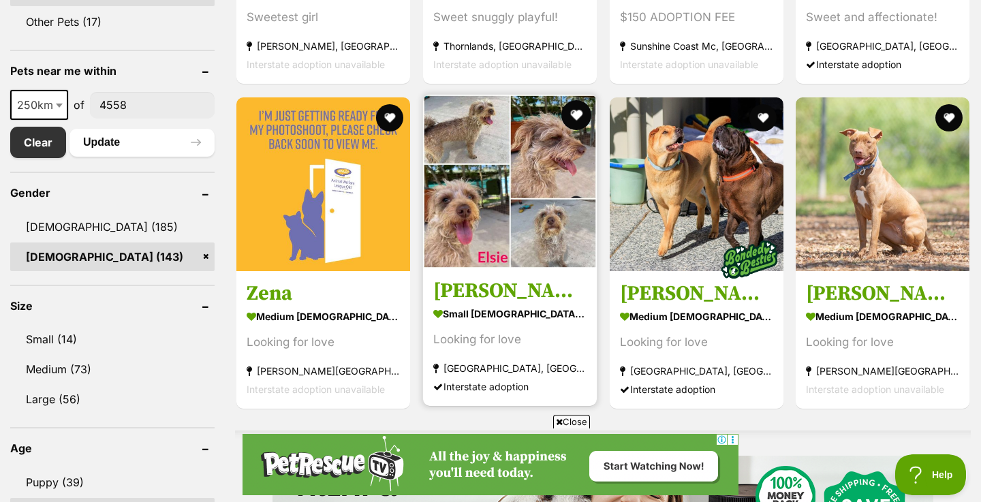
click at [574, 116] on button "favourite" at bounding box center [577, 115] width 30 height 30
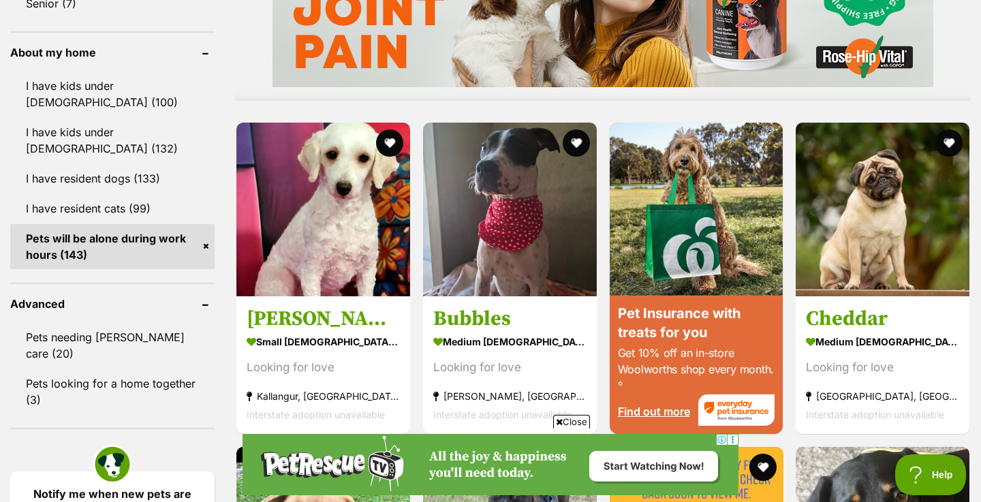
scroll to position [1212, 0]
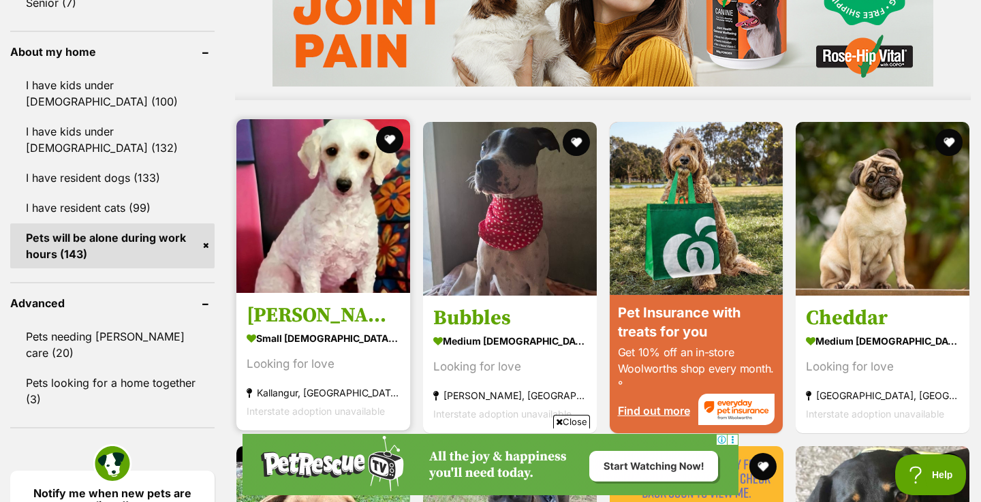
click at [320, 254] on img at bounding box center [323, 206] width 174 height 174
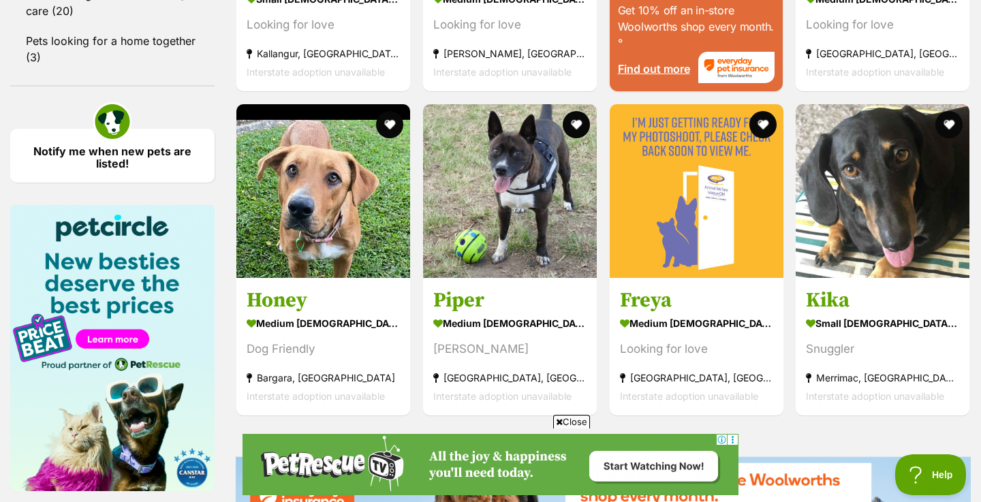
scroll to position [1573, 0]
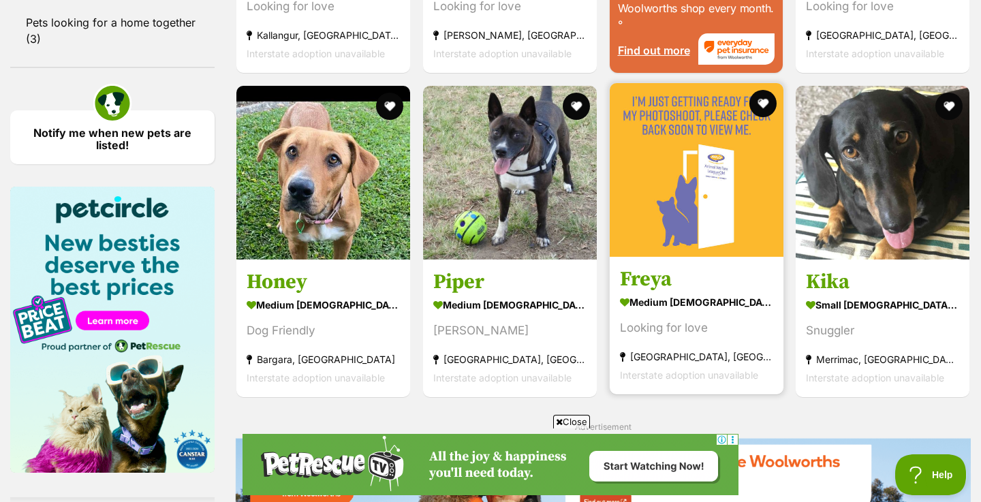
click at [733, 137] on img at bounding box center [697, 170] width 174 height 174
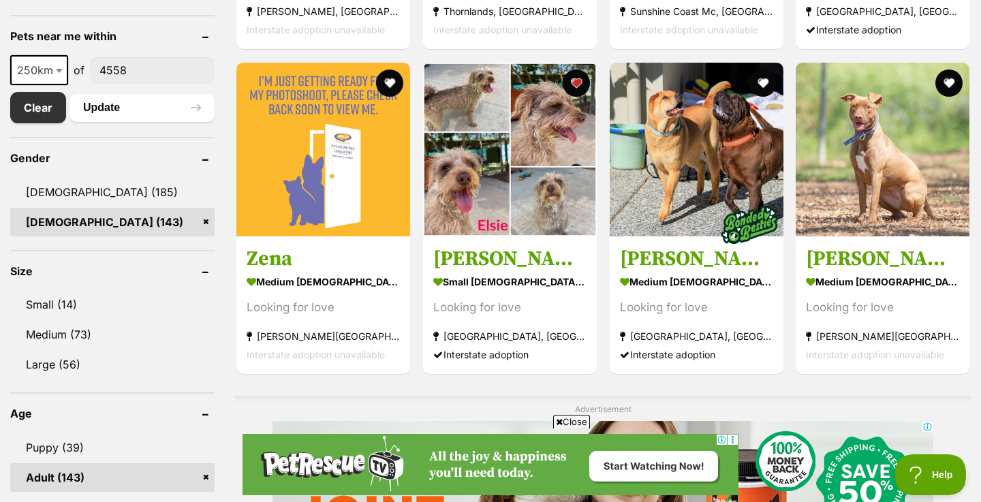
scroll to position [705, 0]
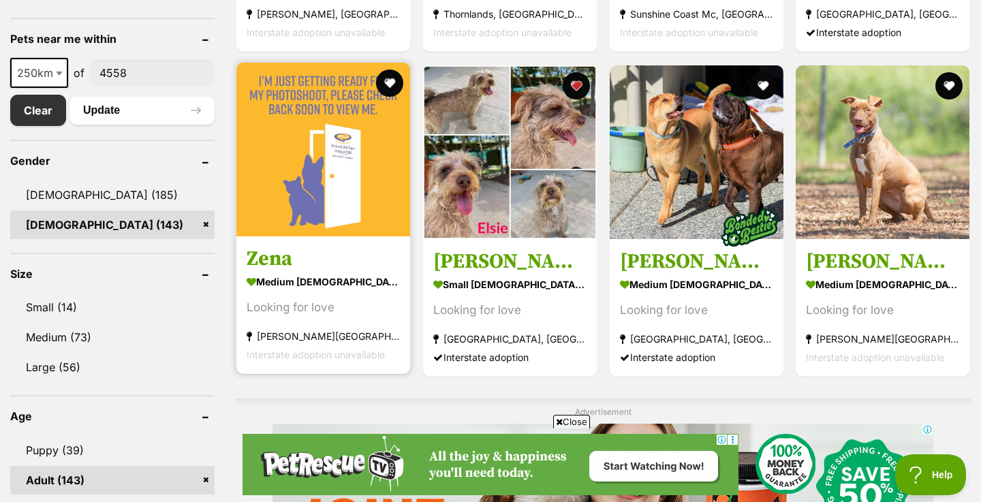
click at [307, 136] on img at bounding box center [323, 150] width 174 height 174
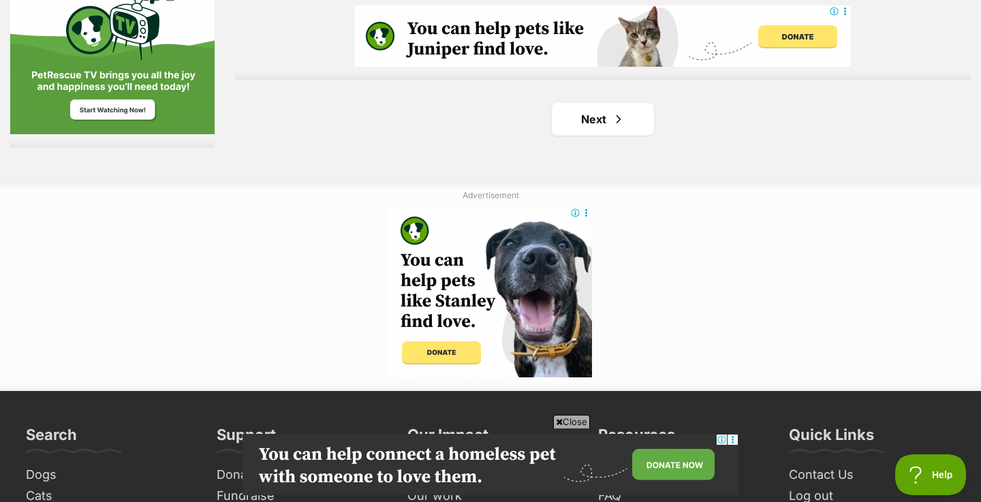
scroll to position [2478, 0]
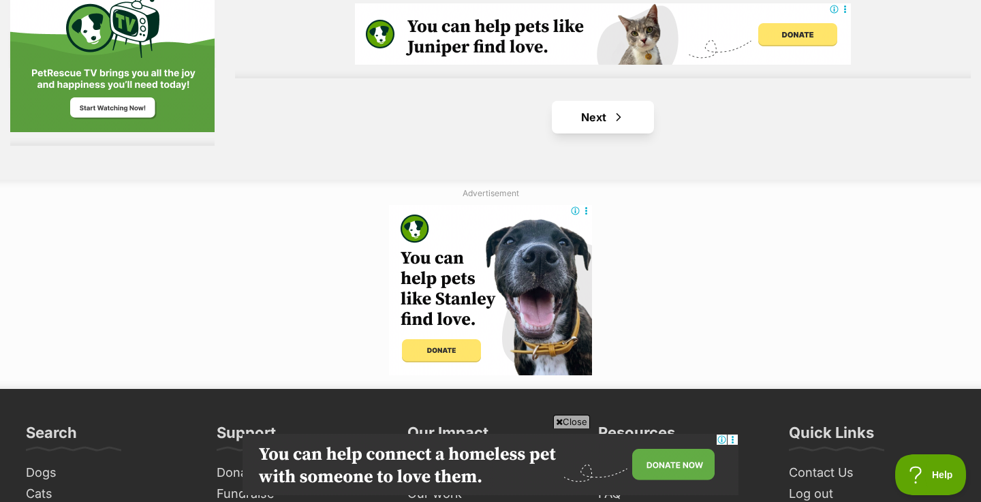
click at [592, 118] on link "Next" at bounding box center [603, 117] width 102 height 33
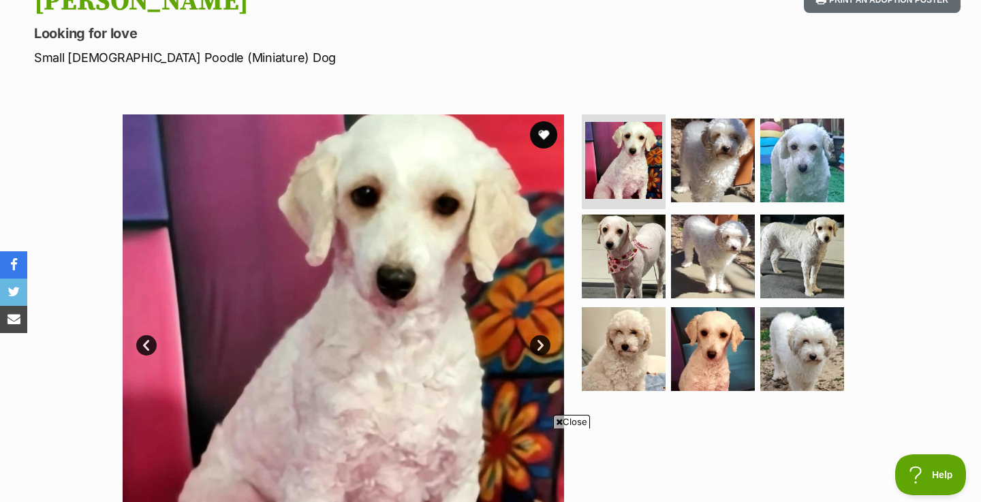
click at [531, 346] on link "Next" at bounding box center [540, 345] width 20 height 20
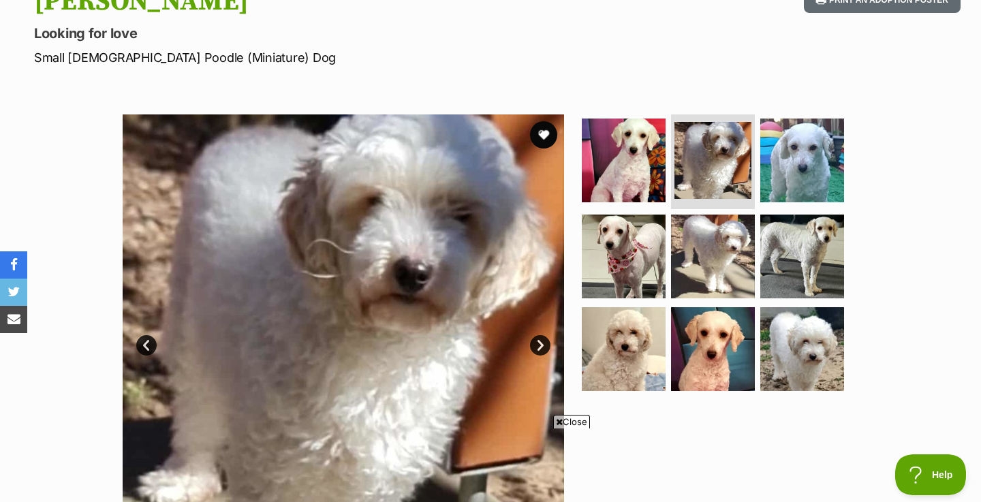
click at [540, 350] on link "Next" at bounding box center [540, 345] width 20 height 20
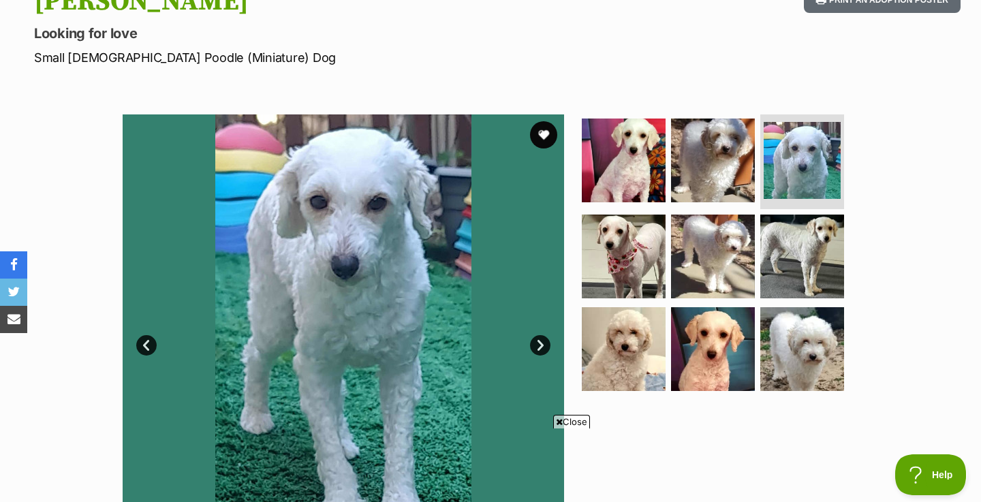
click at [540, 350] on link "Next" at bounding box center [540, 345] width 20 height 20
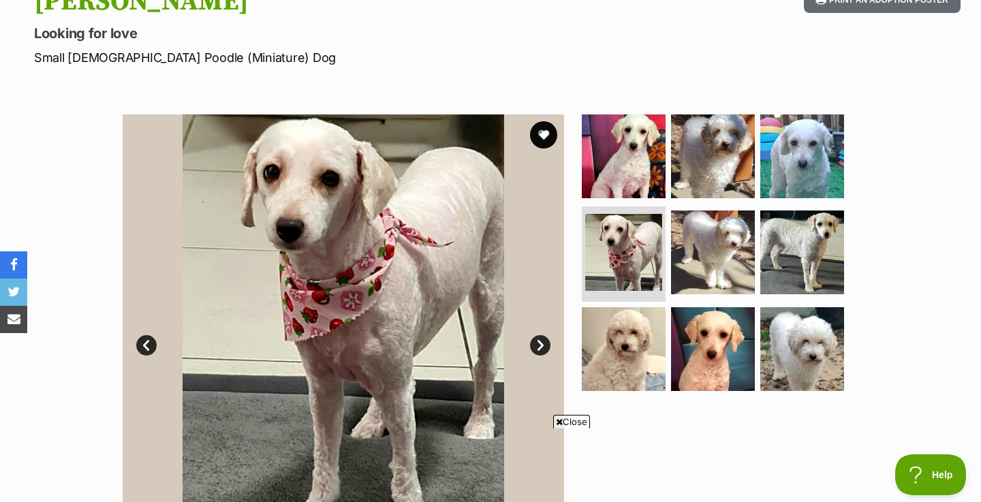
click at [540, 350] on link "Next" at bounding box center [540, 345] width 20 height 20
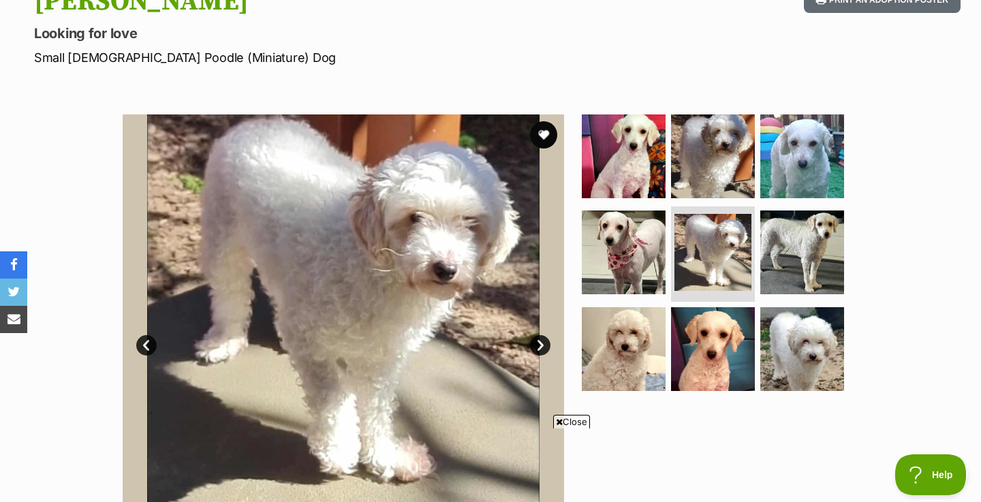
click at [540, 350] on link "Next" at bounding box center [540, 345] width 20 height 20
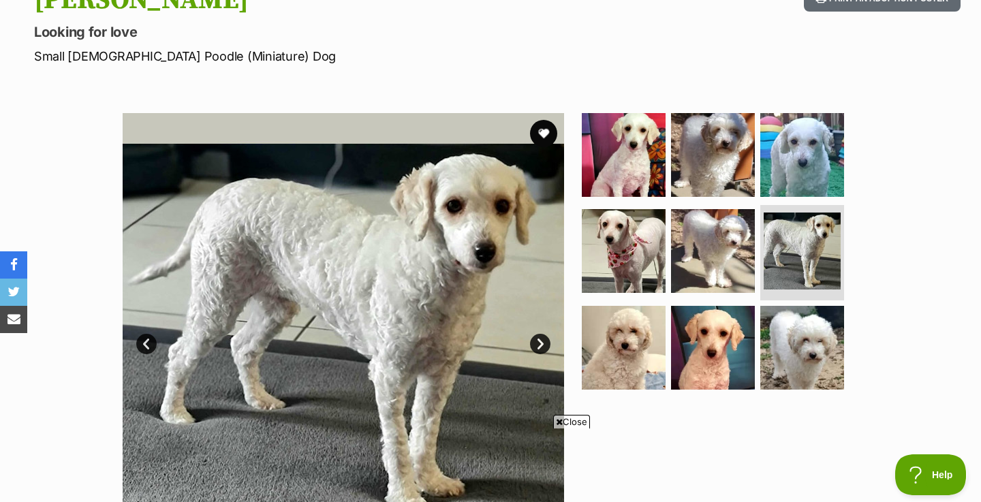
scroll to position [155, 0]
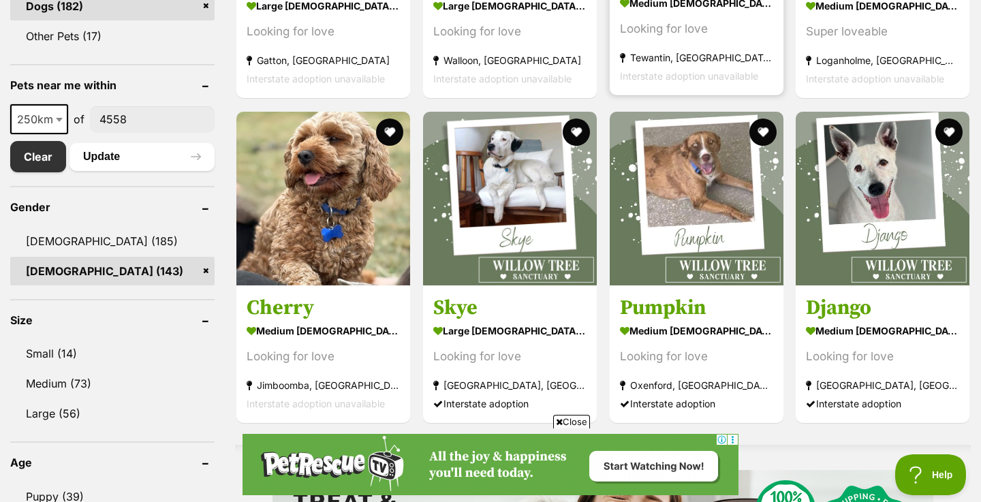
scroll to position [659, 0]
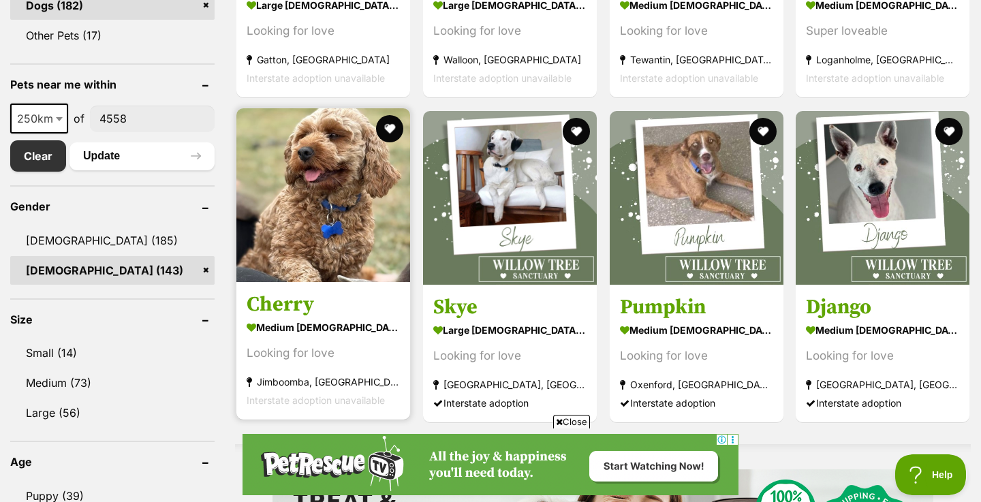
click at [328, 190] on img at bounding box center [323, 195] width 174 height 174
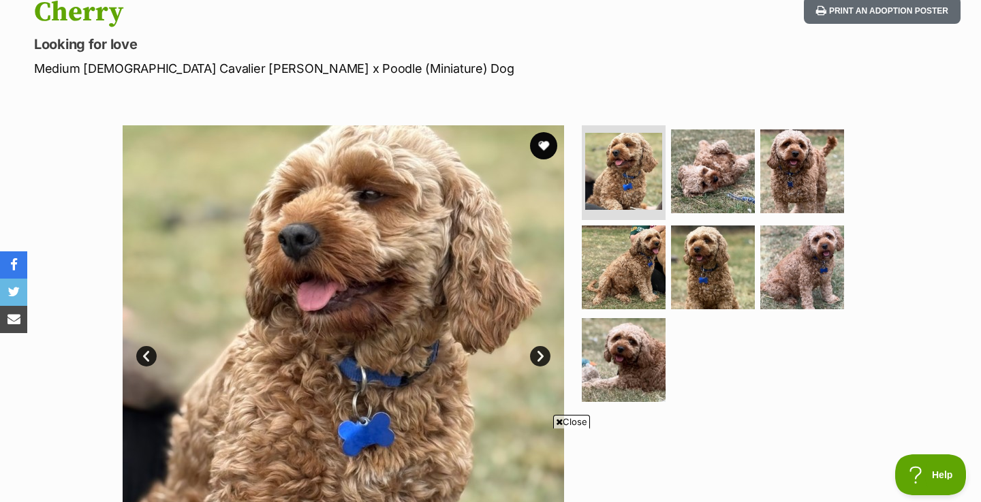
click at [541, 355] on link "Next" at bounding box center [540, 356] width 20 height 20
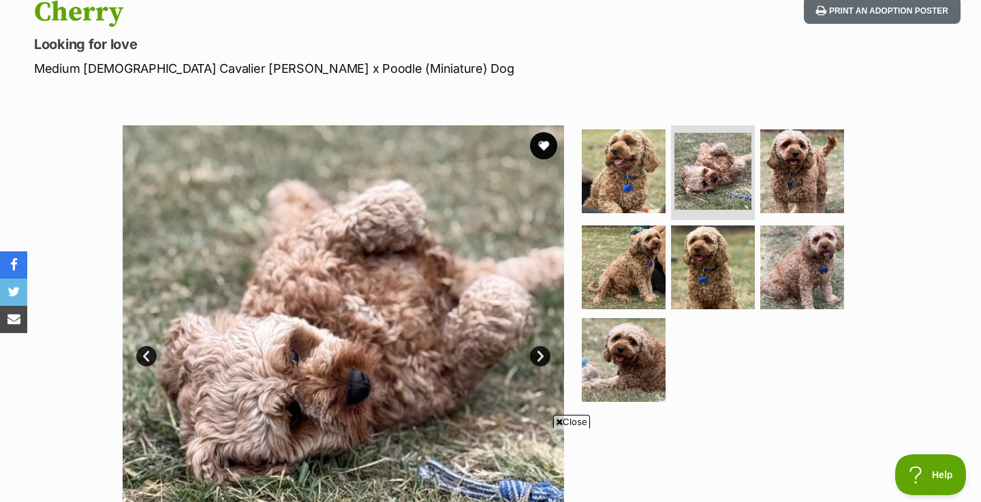
click at [541, 355] on link "Next" at bounding box center [540, 356] width 20 height 20
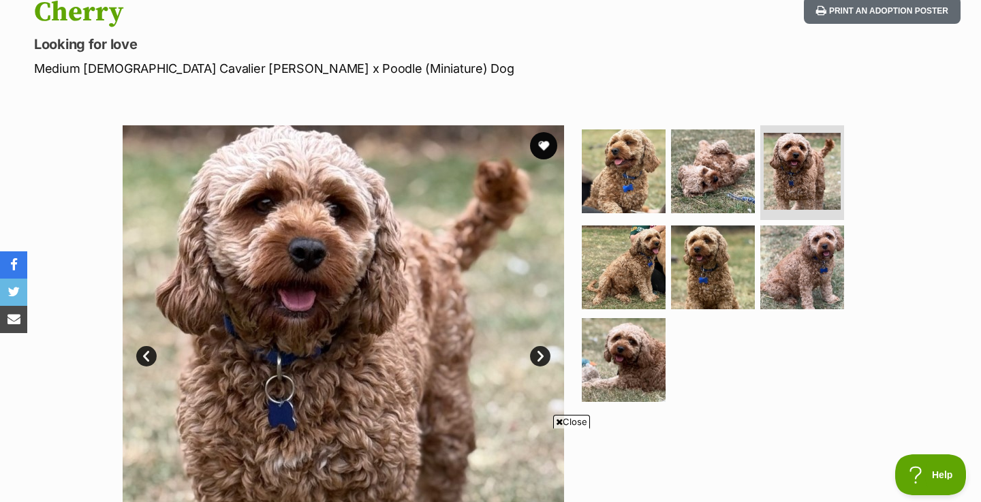
click at [541, 355] on link "Next" at bounding box center [540, 356] width 20 height 20
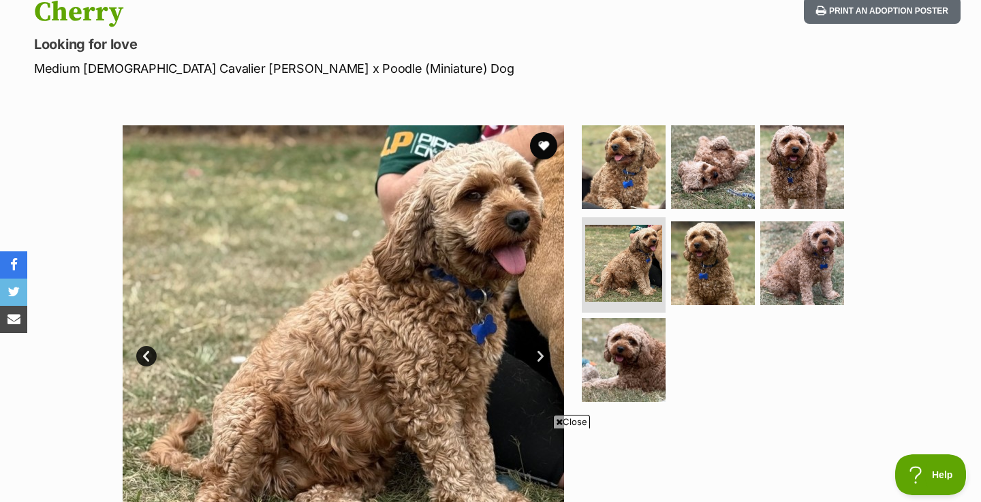
click at [541, 355] on link "Next" at bounding box center [540, 356] width 20 height 20
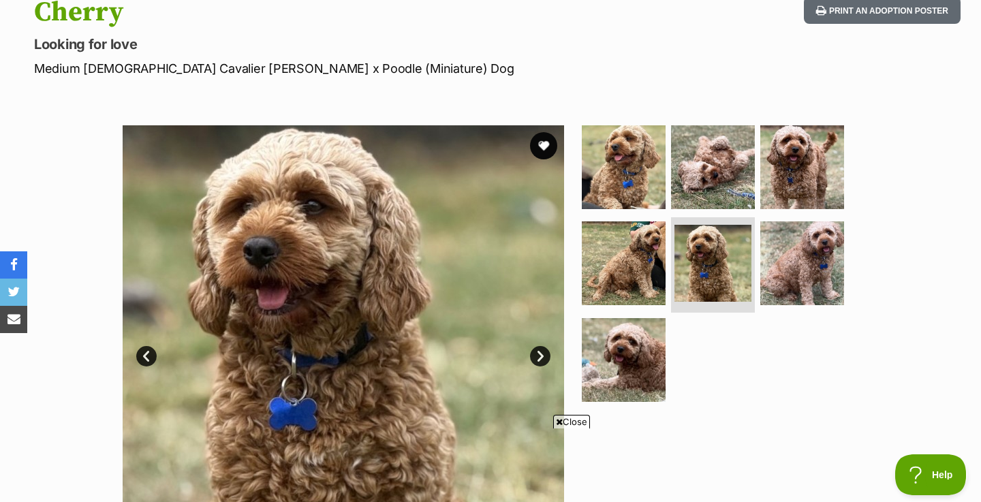
scroll to position [159, 0]
click at [541, 355] on link "Next" at bounding box center [540, 356] width 20 height 20
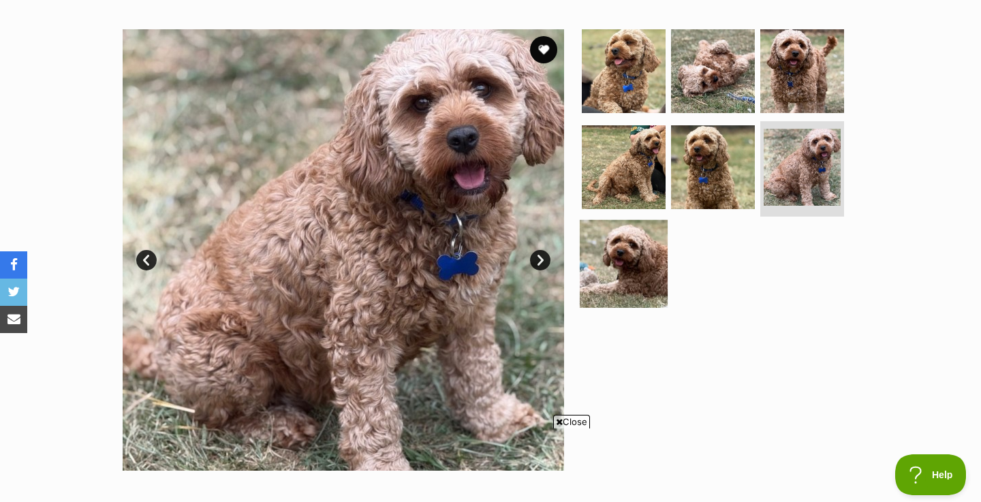
scroll to position [250, 0]
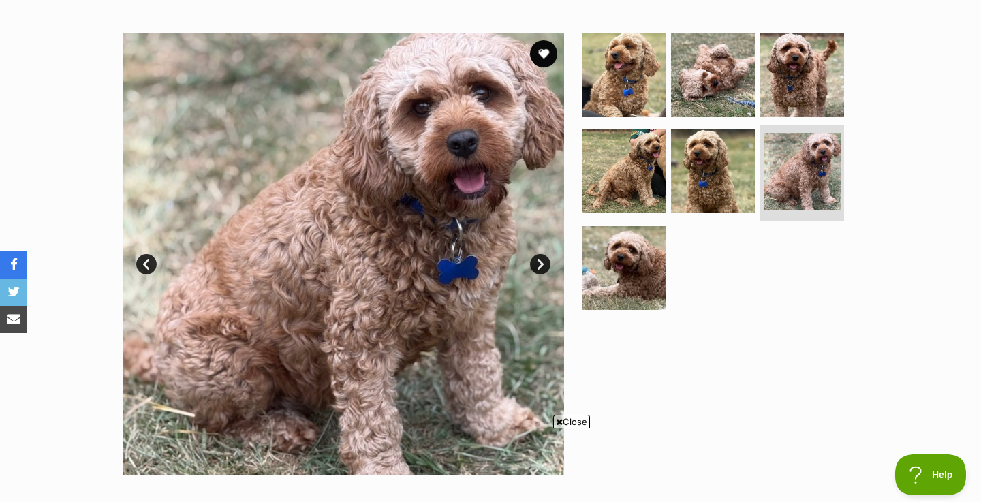
click at [546, 264] on link "Next" at bounding box center [540, 264] width 20 height 20
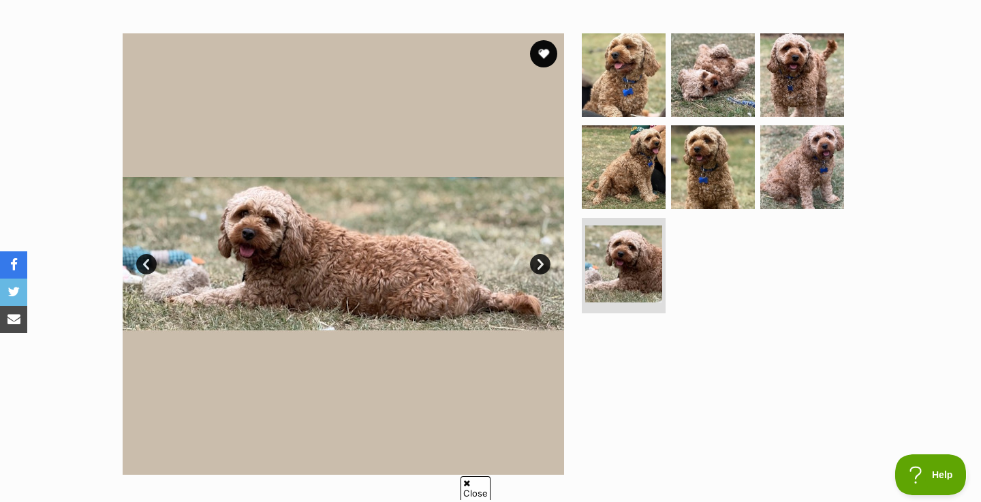
scroll to position [0, 0]
click at [546, 264] on link "Next" at bounding box center [540, 264] width 20 height 20
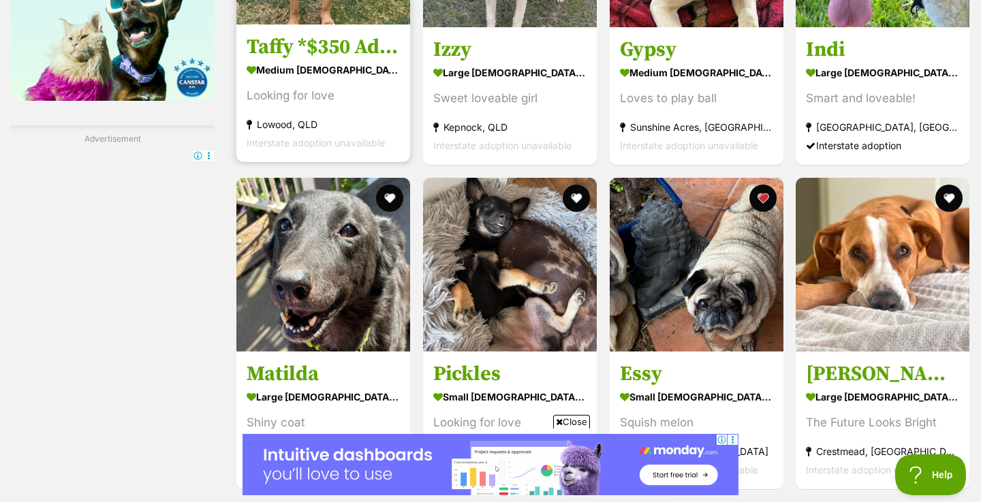
scroll to position [2112, 0]
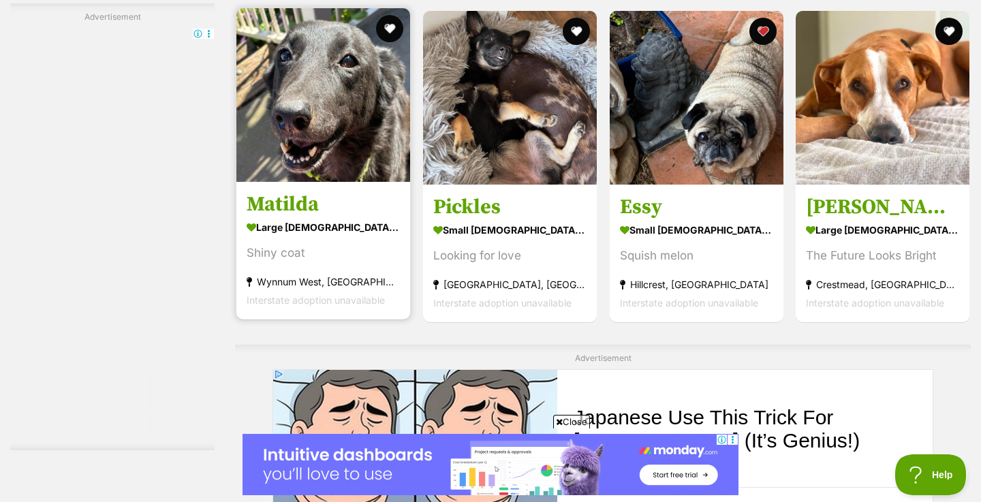
click at [301, 138] on img at bounding box center [323, 95] width 174 height 174
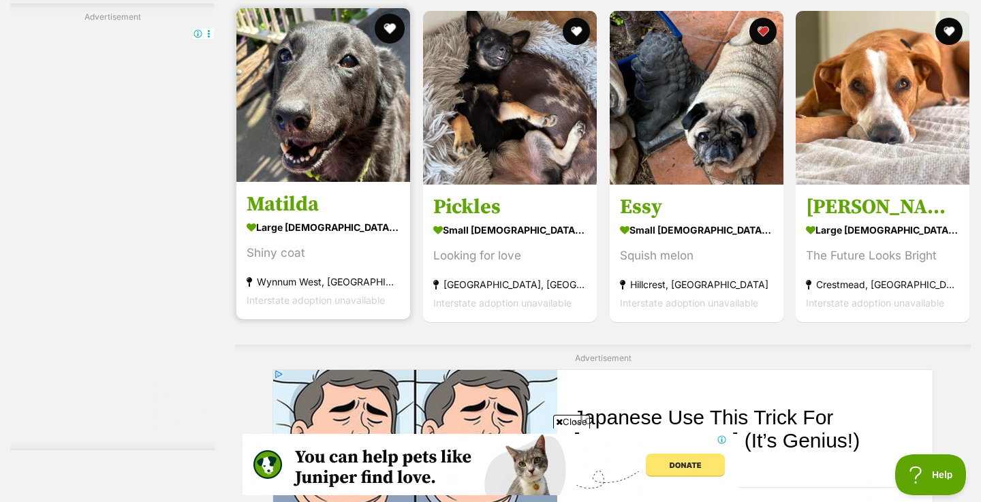
scroll to position [0, 0]
click at [392, 28] on button "favourite" at bounding box center [390, 29] width 30 height 30
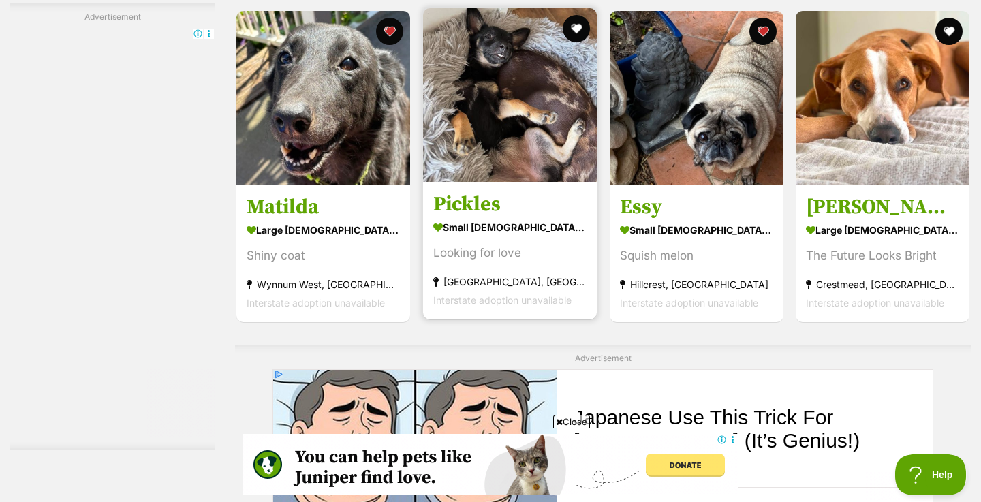
click at [506, 120] on img at bounding box center [510, 95] width 174 height 174
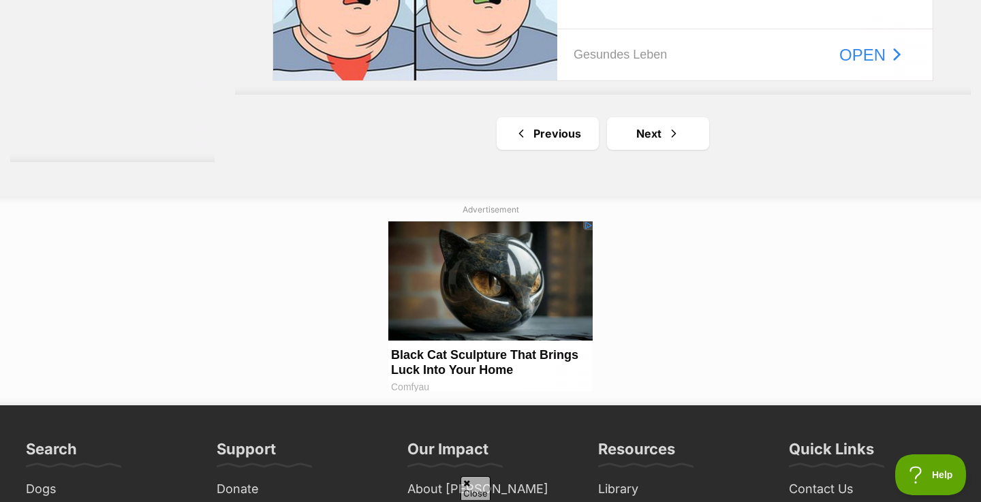
scroll to position [2600, 0]
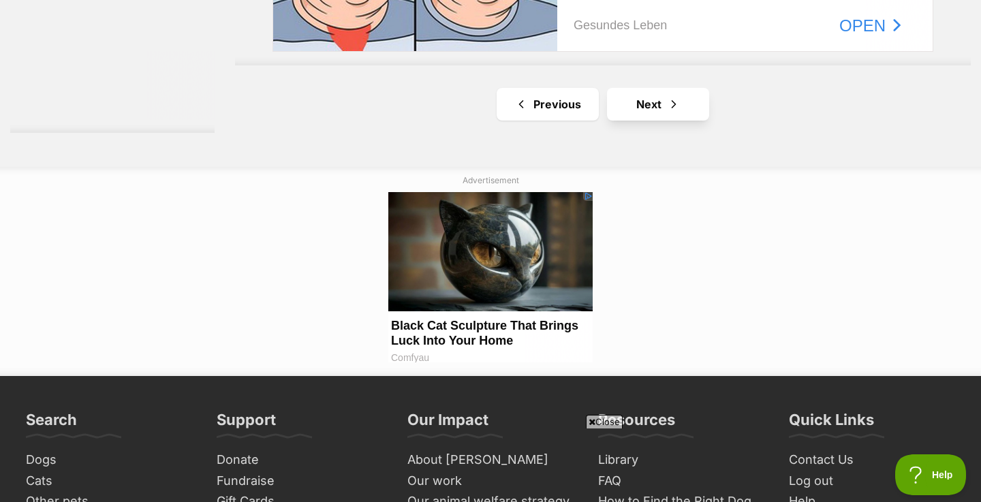
click at [671, 107] on span "Next page" at bounding box center [674, 104] width 14 height 16
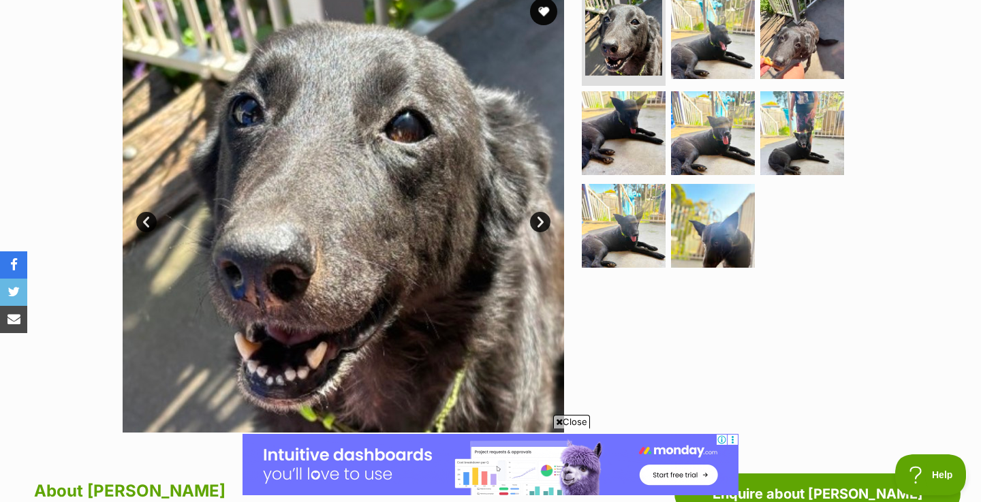
click at [540, 223] on link "Next" at bounding box center [540, 222] width 20 height 20
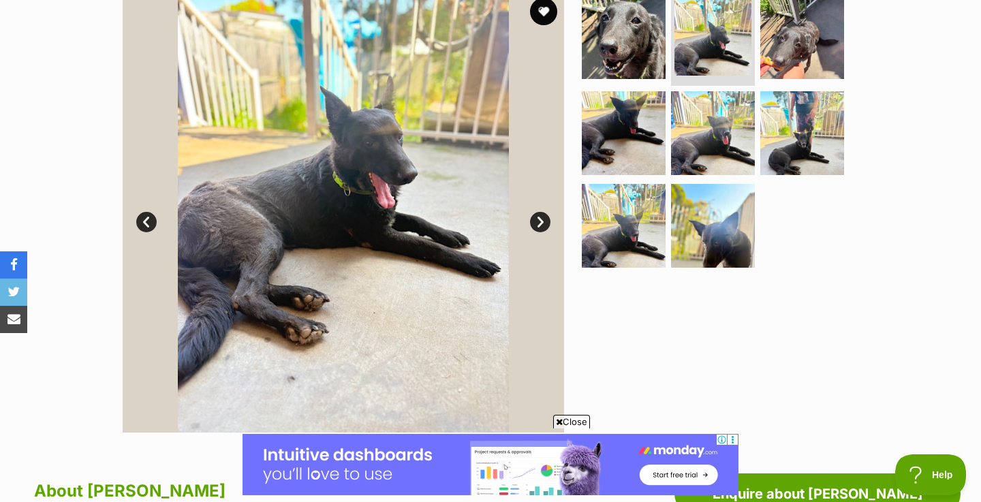
click at [540, 223] on link "Next" at bounding box center [540, 222] width 20 height 20
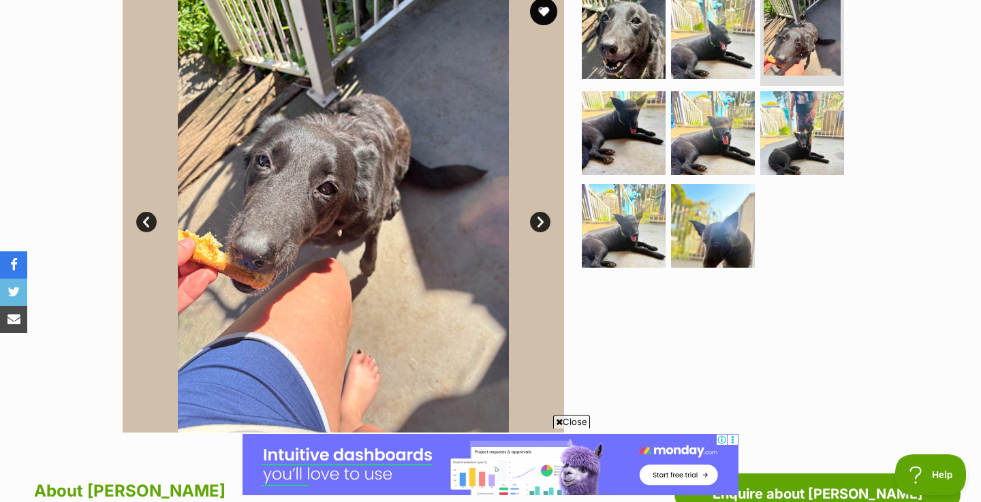
click at [540, 223] on link "Next" at bounding box center [540, 222] width 20 height 20
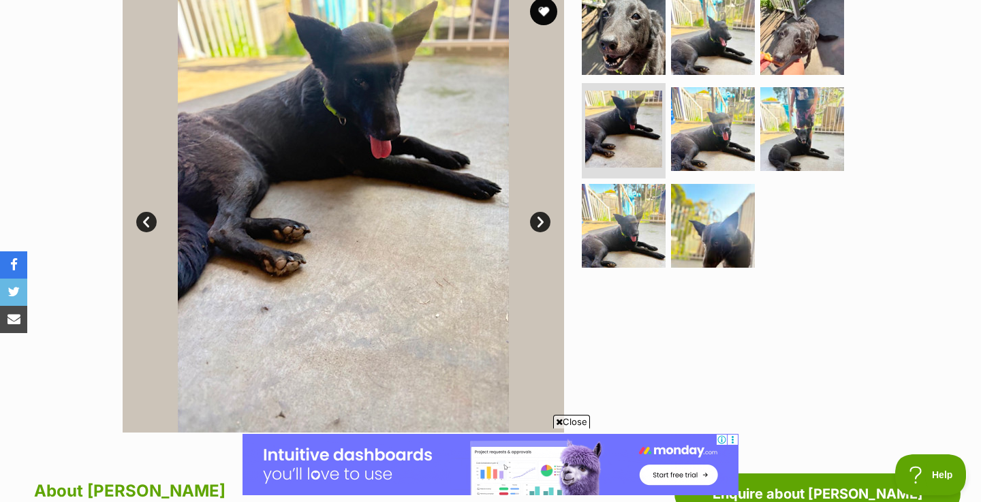
click at [540, 223] on link "Next" at bounding box center [540, 222] width 20 height 20
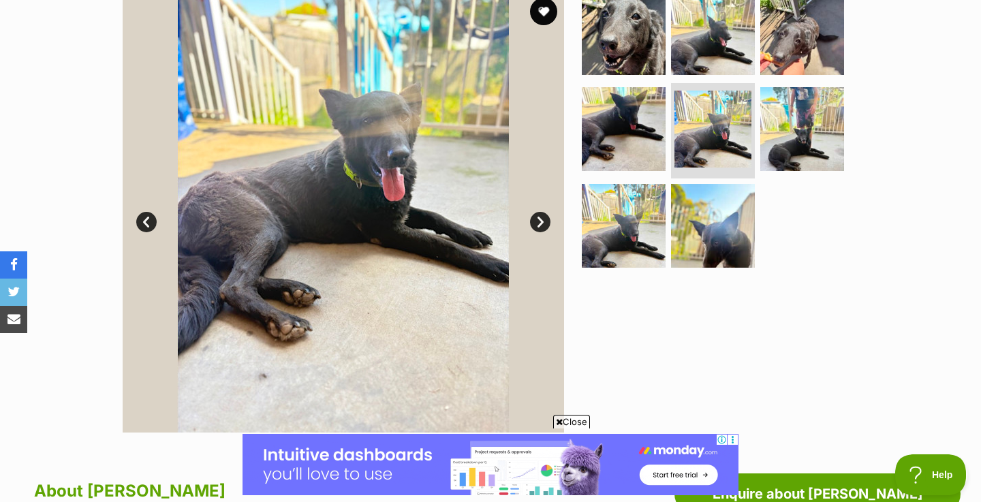
click at [540, 223] on link "Next" at bounding box center [540, 222] width 20 height 20
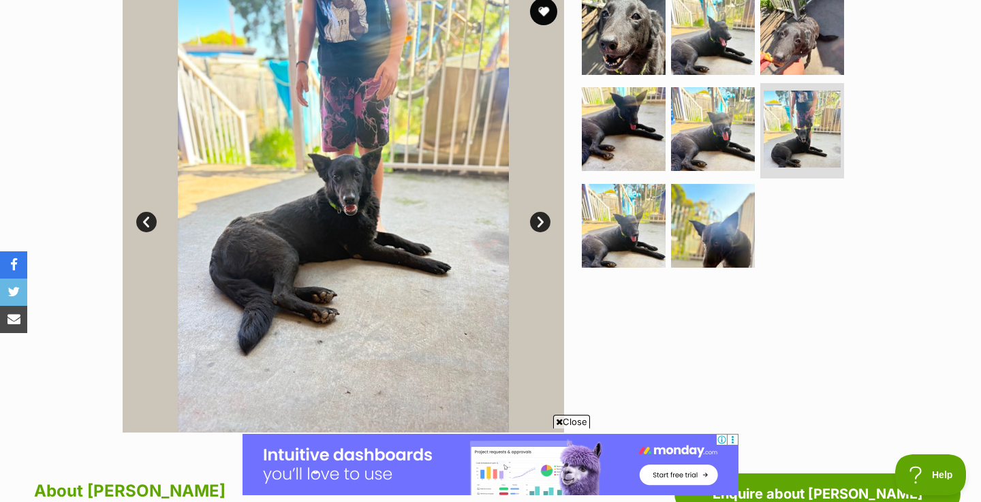
click at [540, 223] on link "Next" at bounding box center [540, 222] width 20 height 20
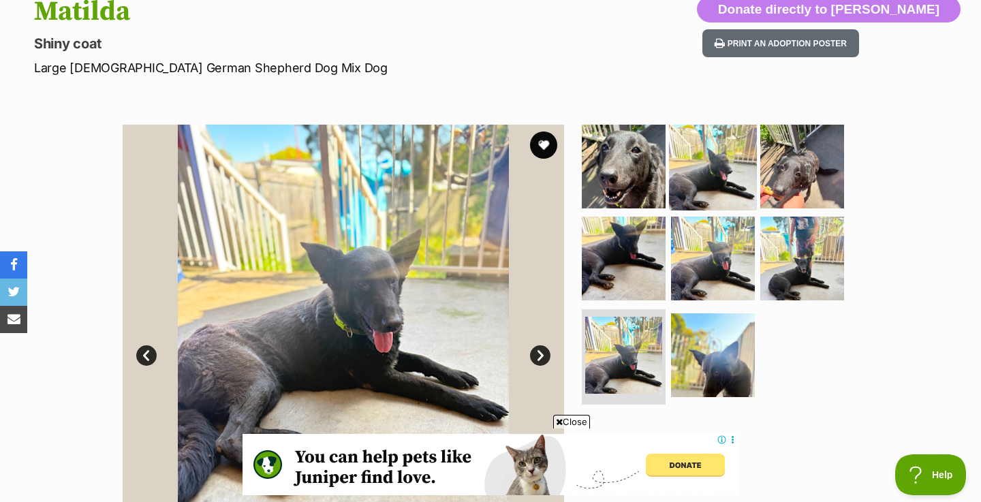
scroll to position [161, 0]
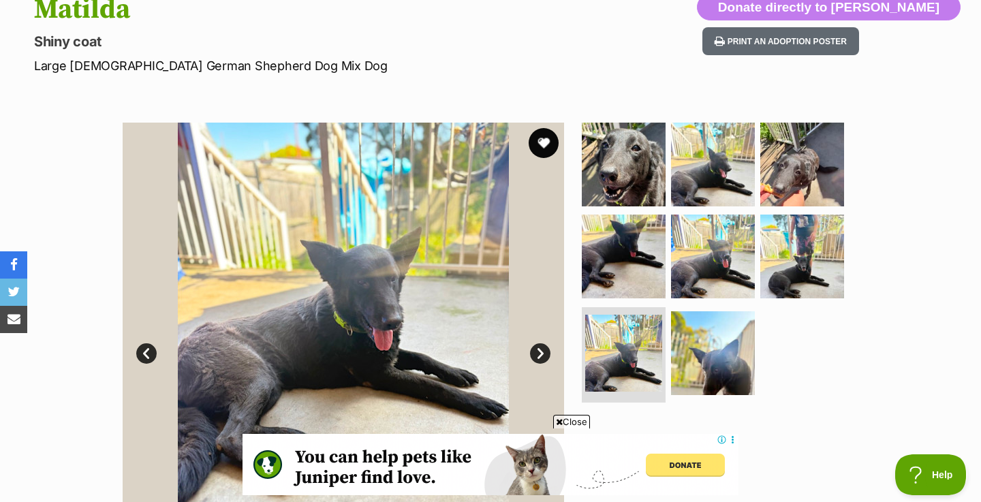
click at [554, 142] on button "favourite" at bounding box center [544, 143] width 30 height 30
click at [541, 351] on link "Next" at bounding box center [540, 353] width 20 height 20
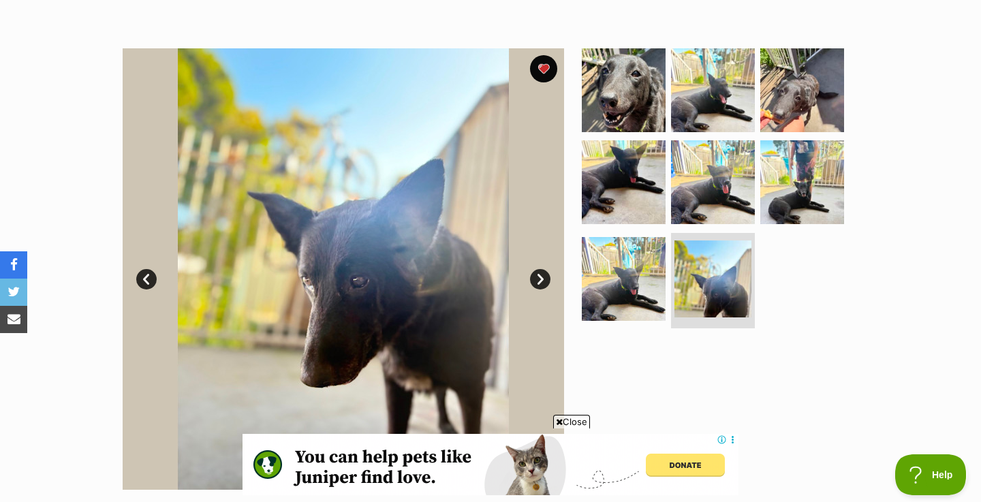
scroll to position [239, 0]
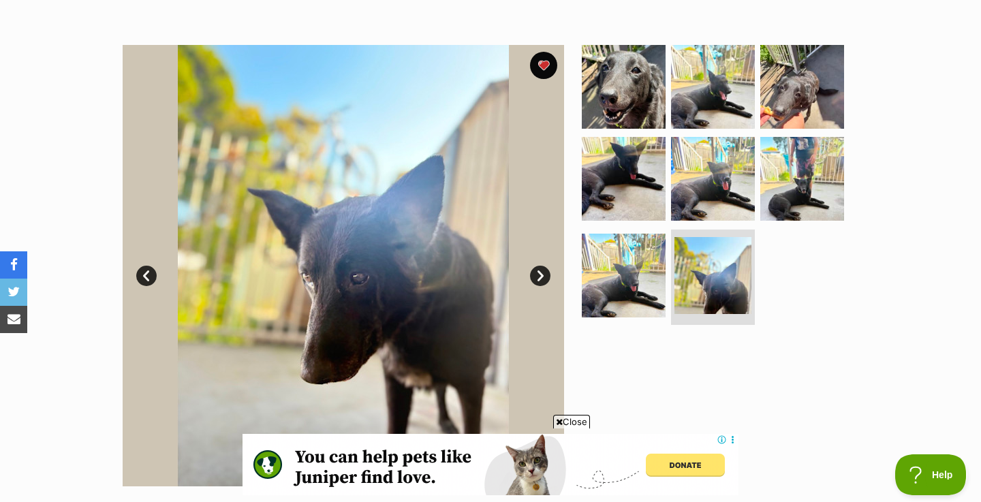
click at [540, 271] on link "Next" at bounding box center [540, 276] width 20 height 20
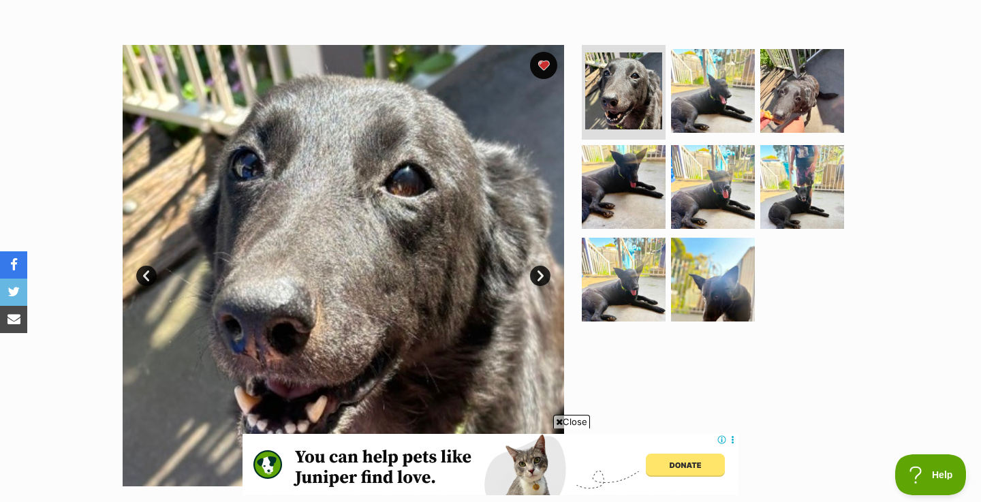
click at [540, 271] on link "Next" at bounding box center [540, 276] width 20 height 20
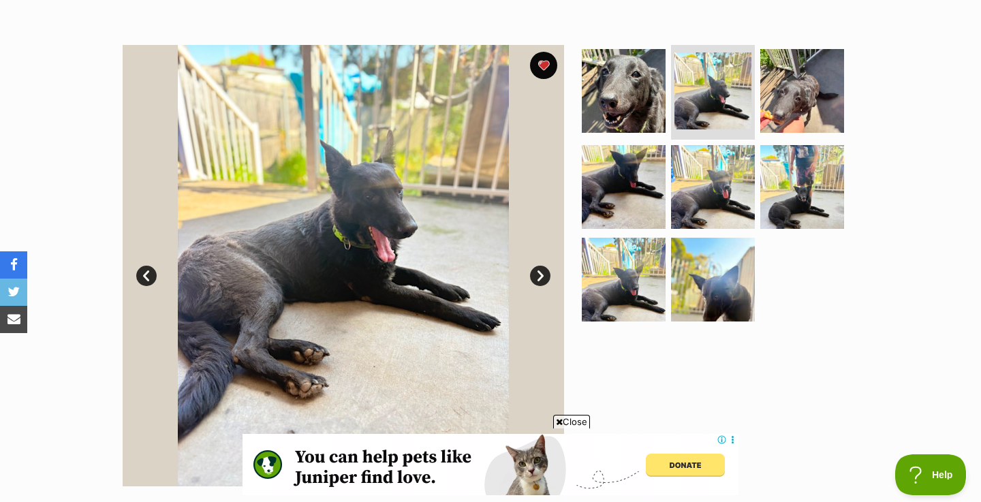
click at [540, 271] on link "Next" at bounding box center [540, 276] width 20 height 20
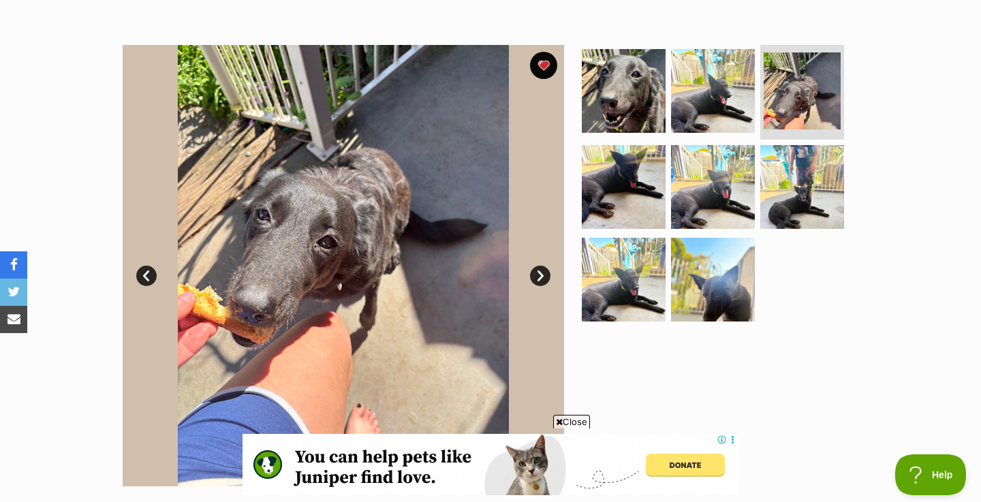
click at [540, 271] on link "Next" at bounding box center [540, 276] width 20 height 20
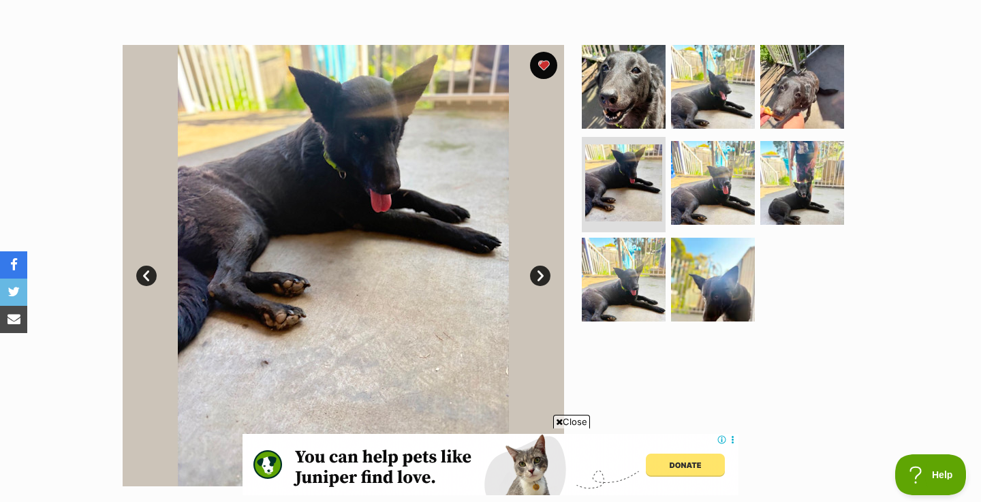
click at [540, 271] on link "Next" at bounding box center [540, 276] width 20 height 20
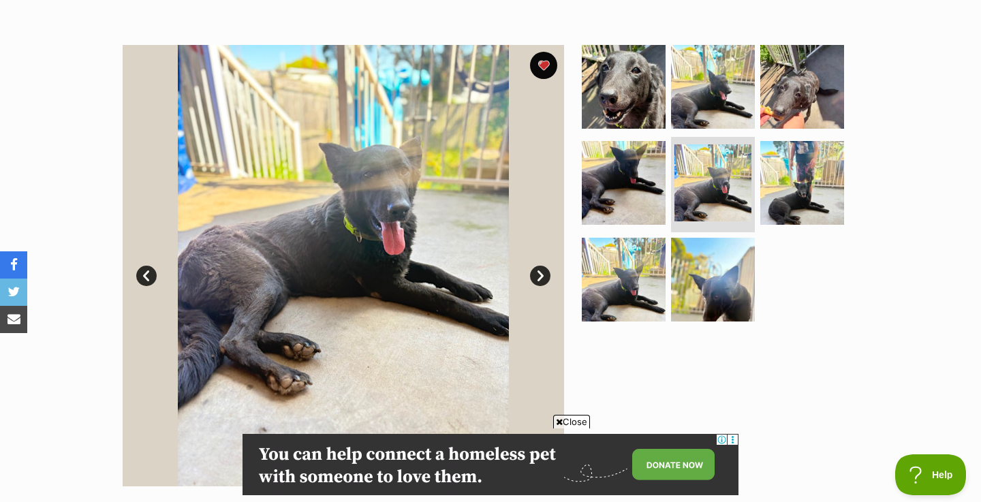
scroll to position [0, 0]
click at [539, 273] on link "Next" at bounding box center [540, 276] width 20 height 20
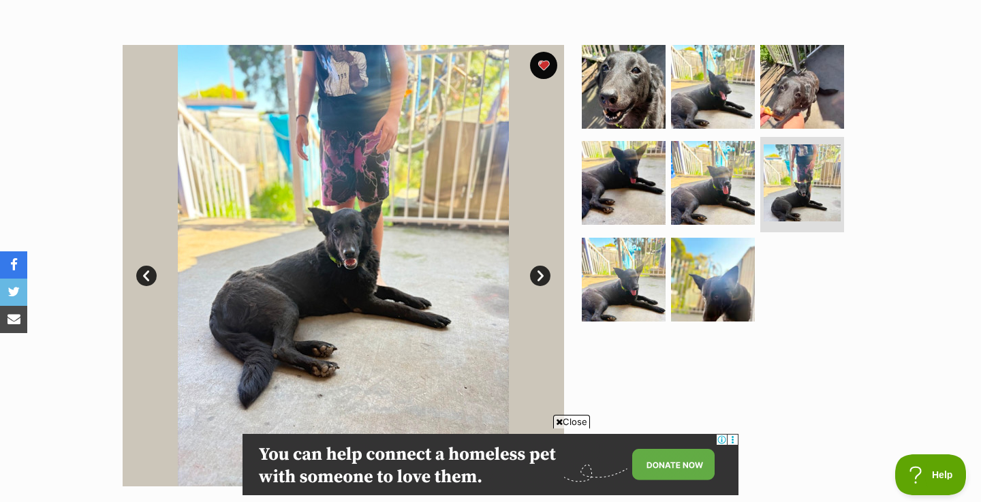
click at [539, 273] on link "Next" at bounding box center [540, 276] width 20 height 20
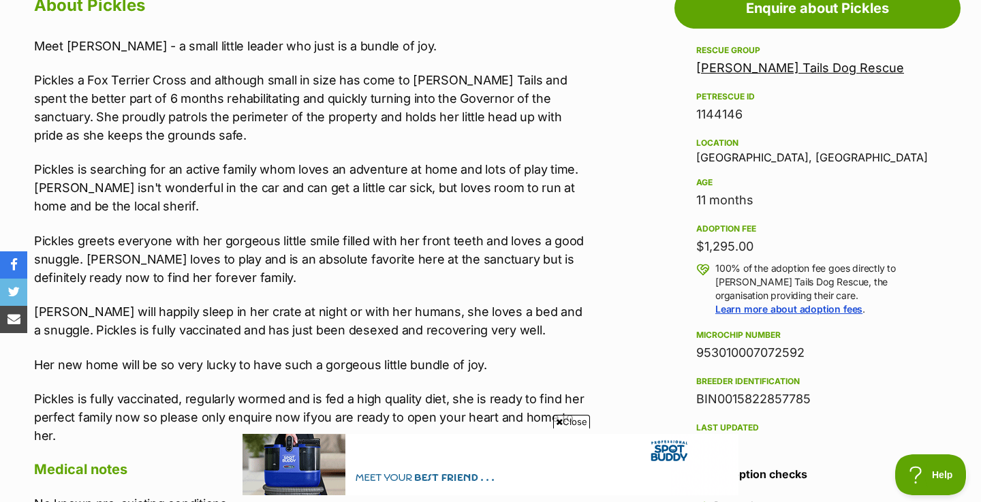
scroll to position [782, 0]
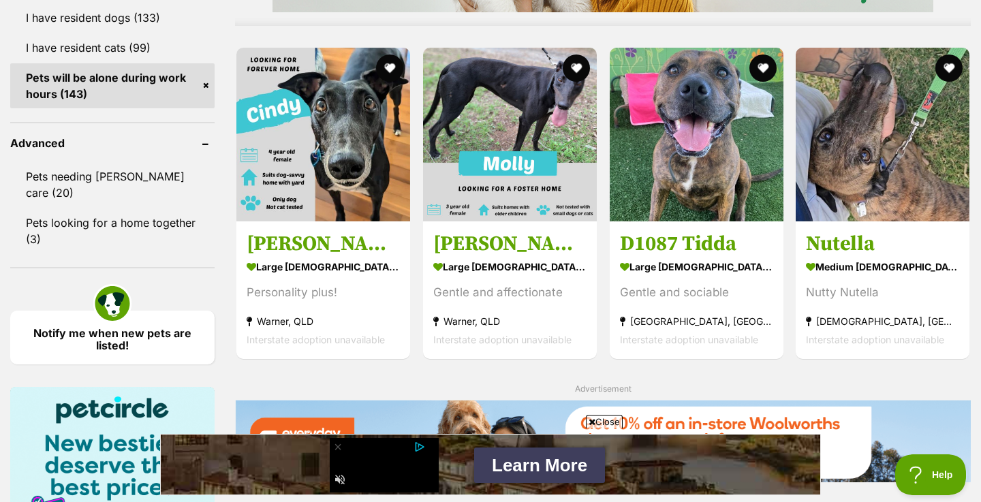
click at [600, 168] on div "1121341 Ruby medium female Dog Super Happy Girl Gaven, QLD Interstate adoption …" at bounding box center [603, 274] width 736 height 2232
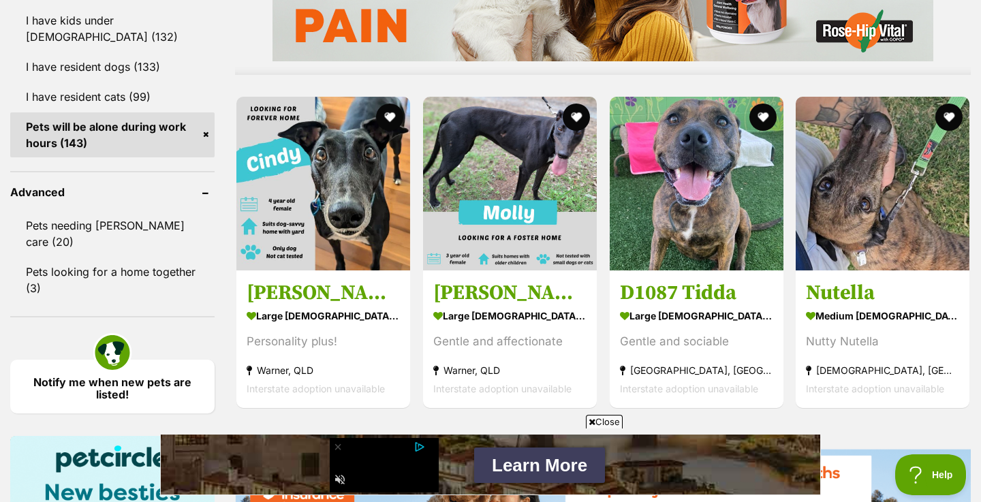
scroll to position [1325, 0]
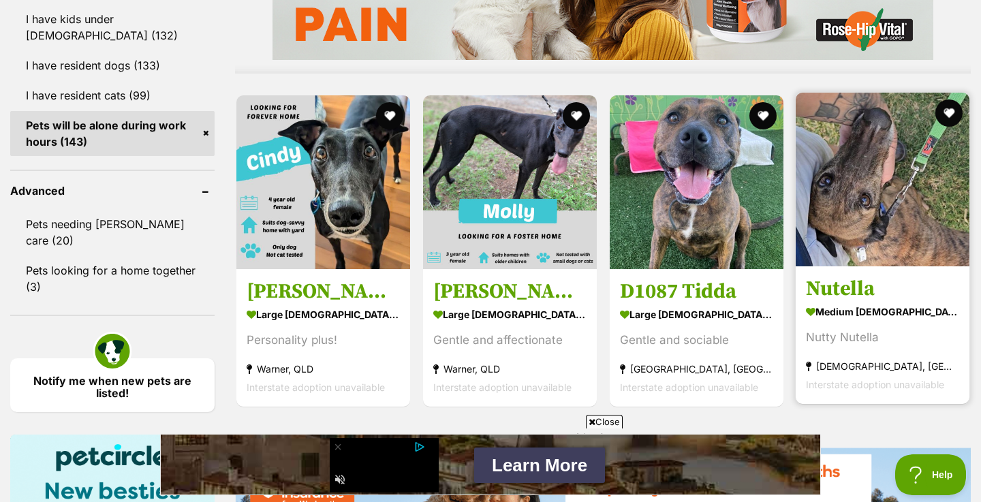
click at [898, 156] on img at bounding box center [883, 180] width 174 height 174
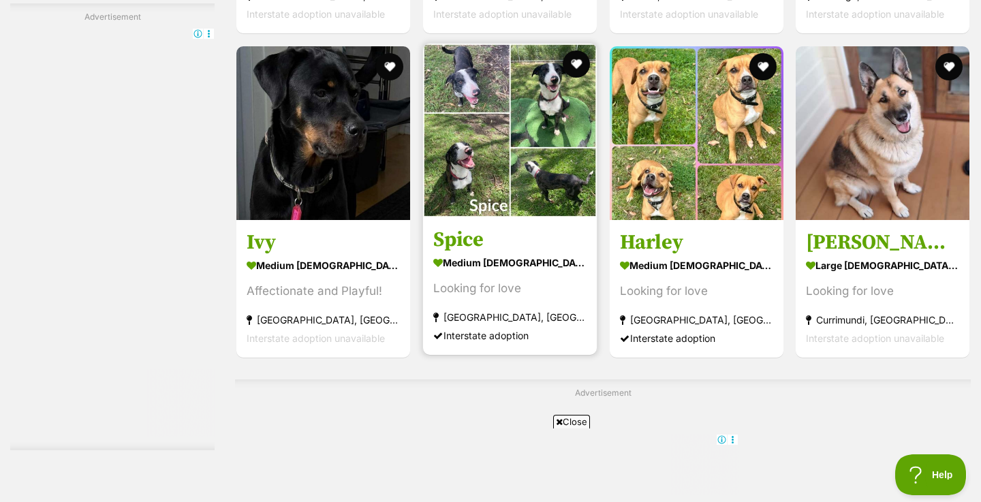
scroll to position [2166, 0]
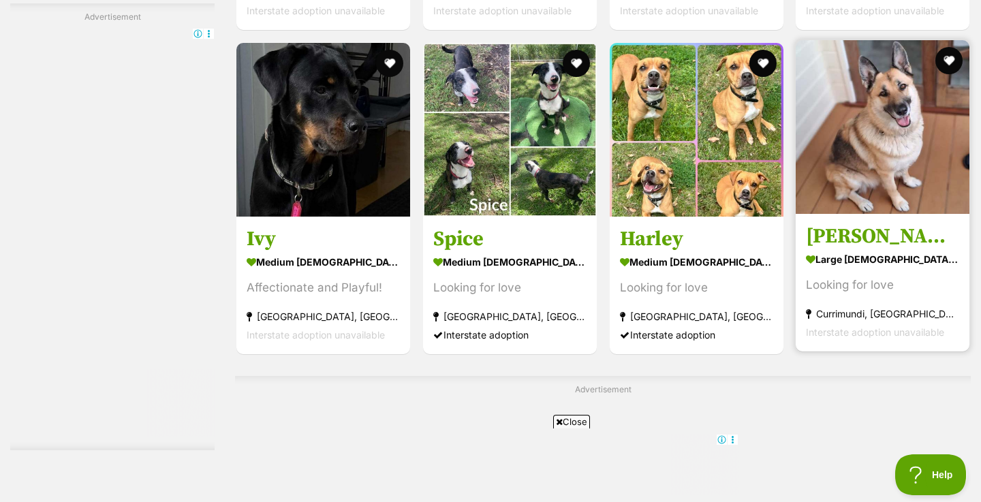
click at [911, 129] on img at bounding box center [883, 127] width 174 height 174
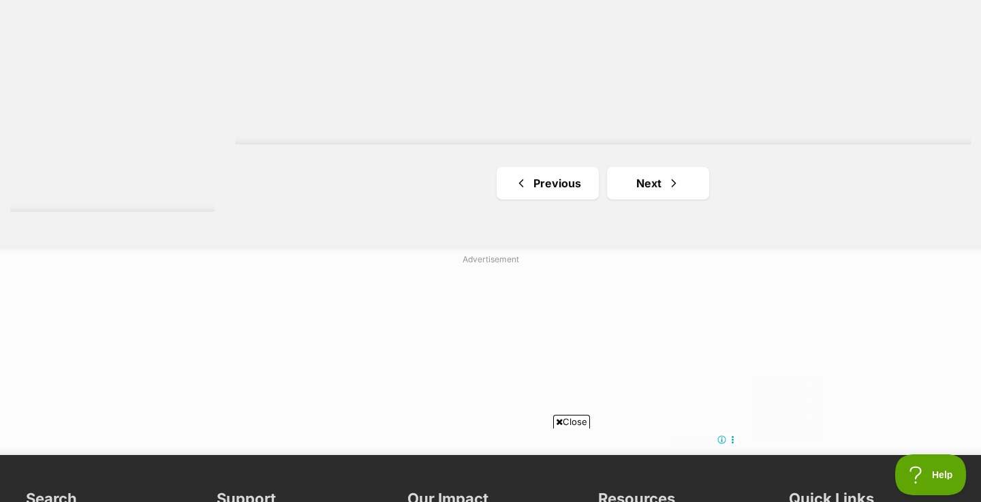
scroll to position [2641, 0]
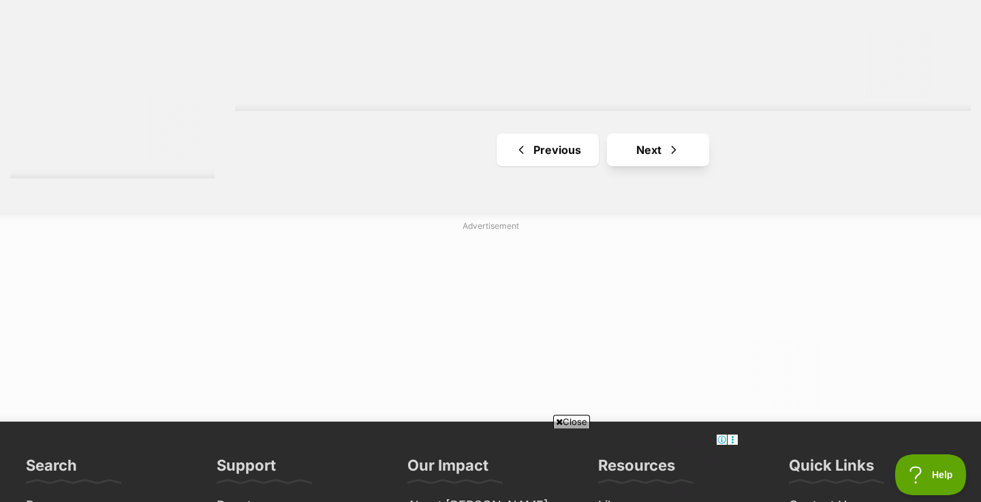
click at [652, 156] on link "Next" at bounding box center [658, 150] width 102 height 33
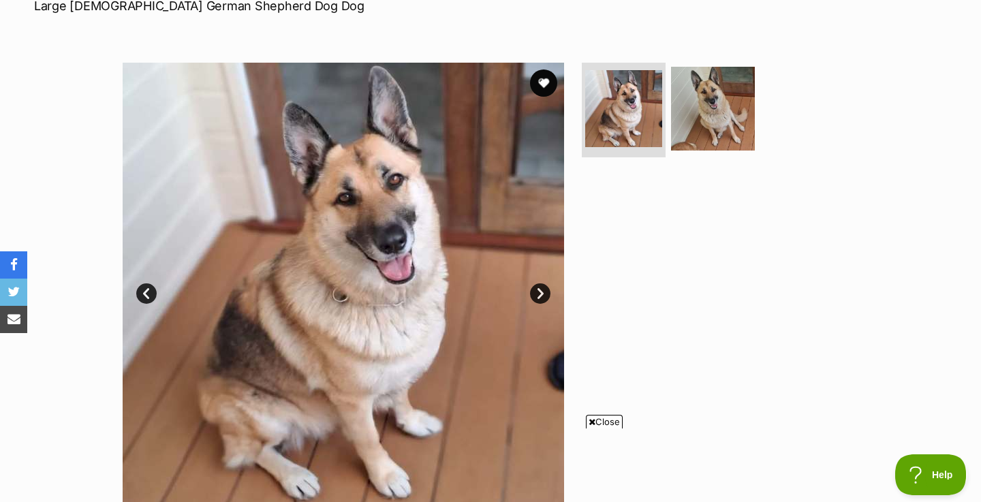
scroll to position [221, 0]
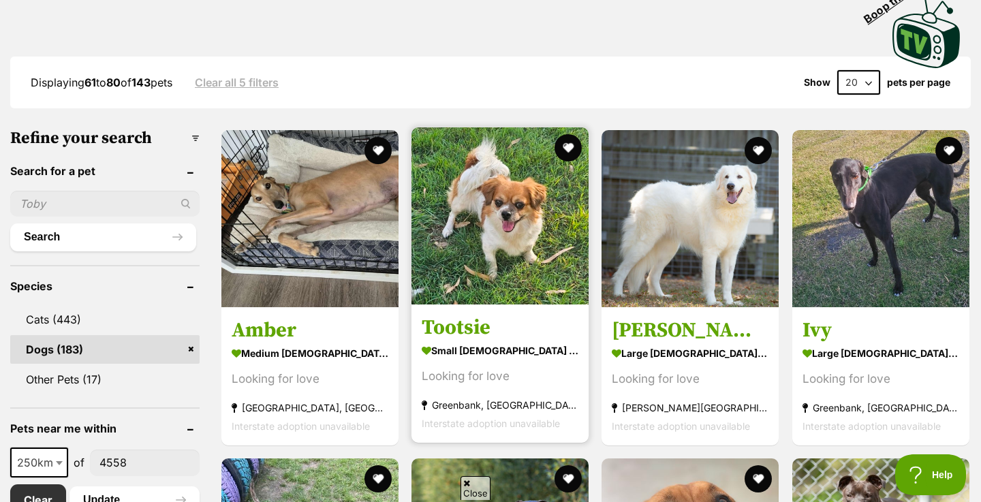
click at [476, 247] on img at bounding box center [500, 215] width 177 height 177
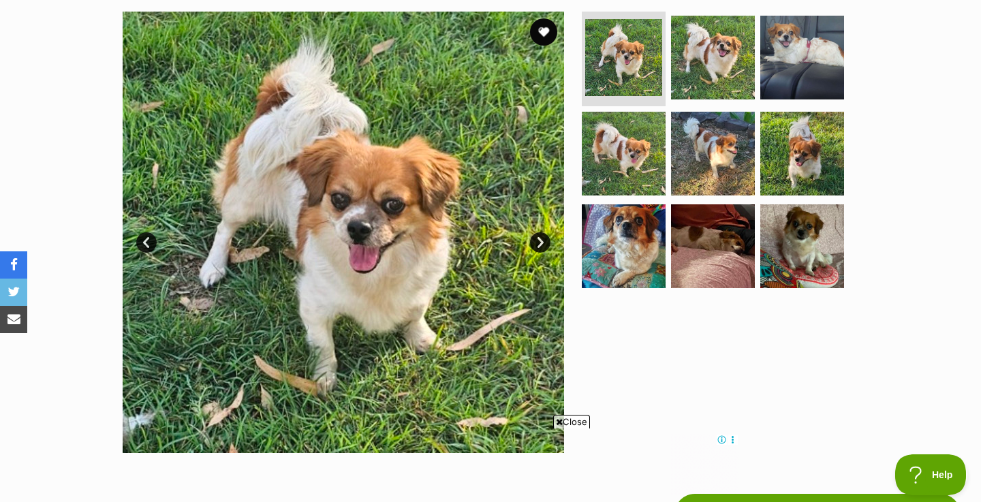
click at [544, 243] on link "Next" at bounding box center [540, 242] width 20 height 20
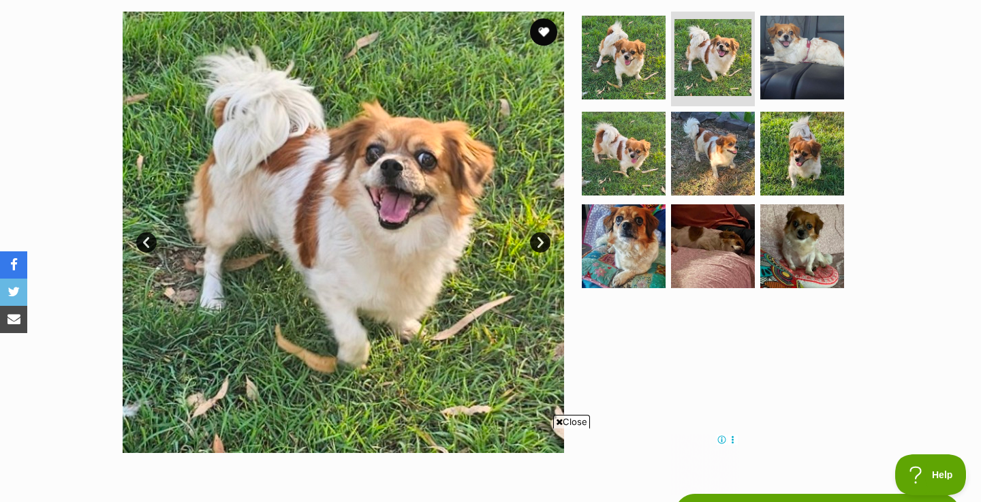
click at [544, 243] on link "Next" at bounding box center [540, 242] width 20 height 20
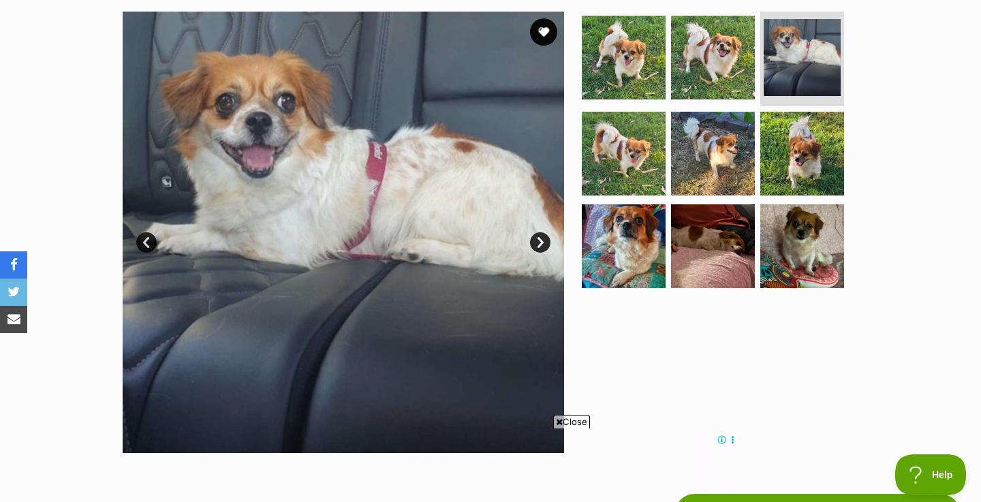
click at [544, 243] on link "Next" at bounding box center [540, 242] width 20 height 20
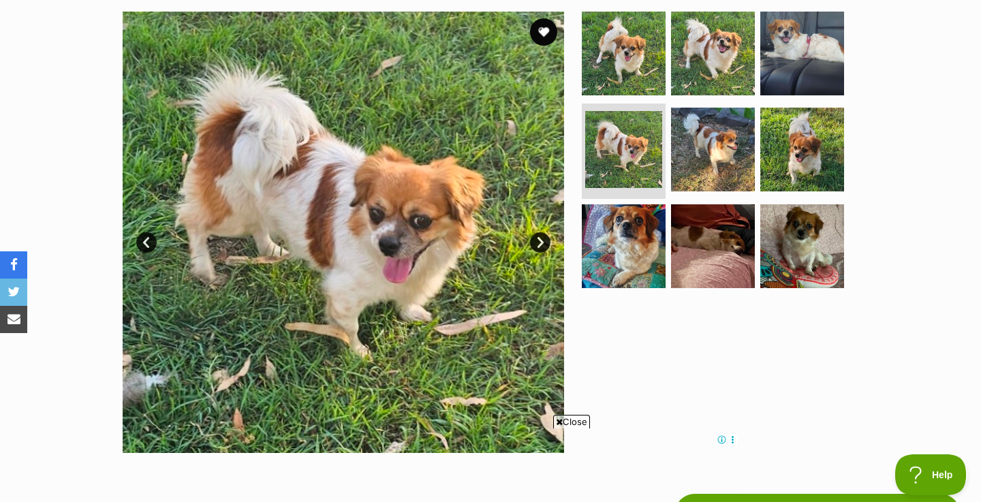
click at [544, 243] on link "Next" at bounding box center [540, 242] width 20 height 20
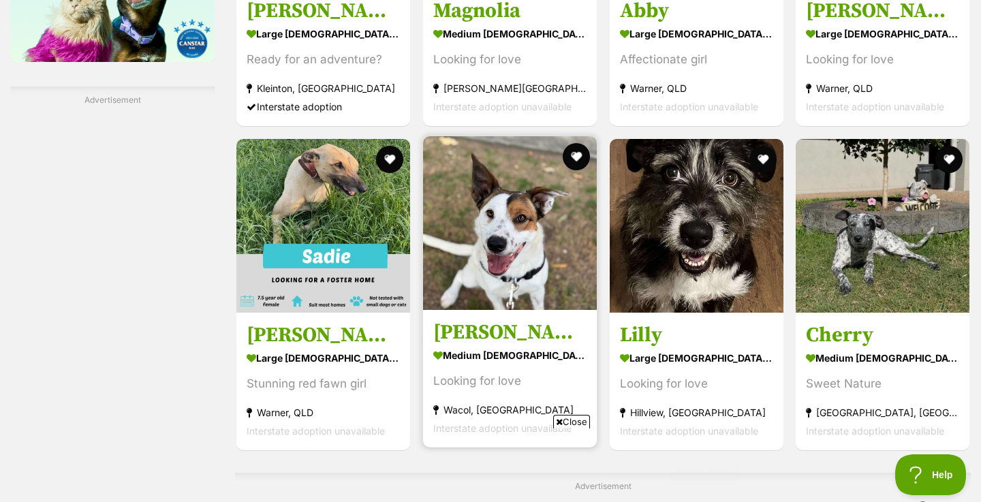
scroll to position [2055, 0]
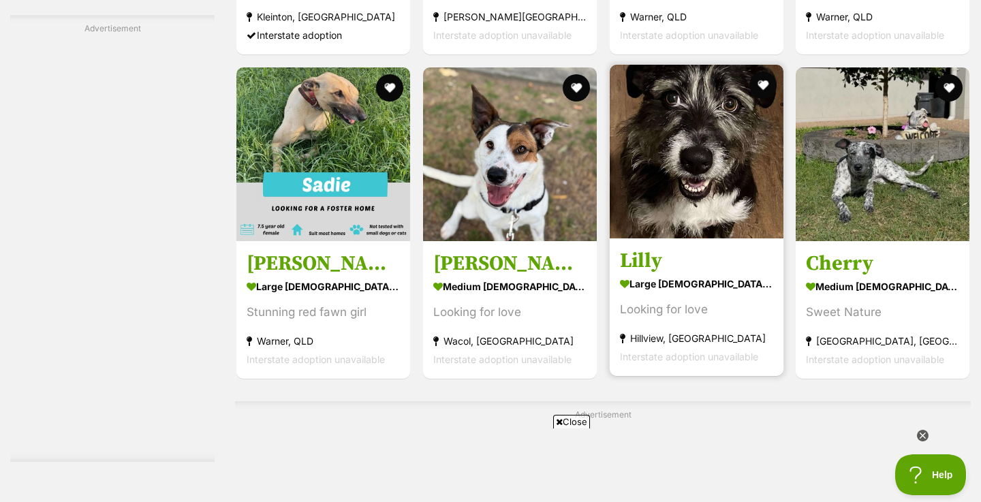
click at [657, 123] on img at bounding box center [697, 152] width 174 height 174
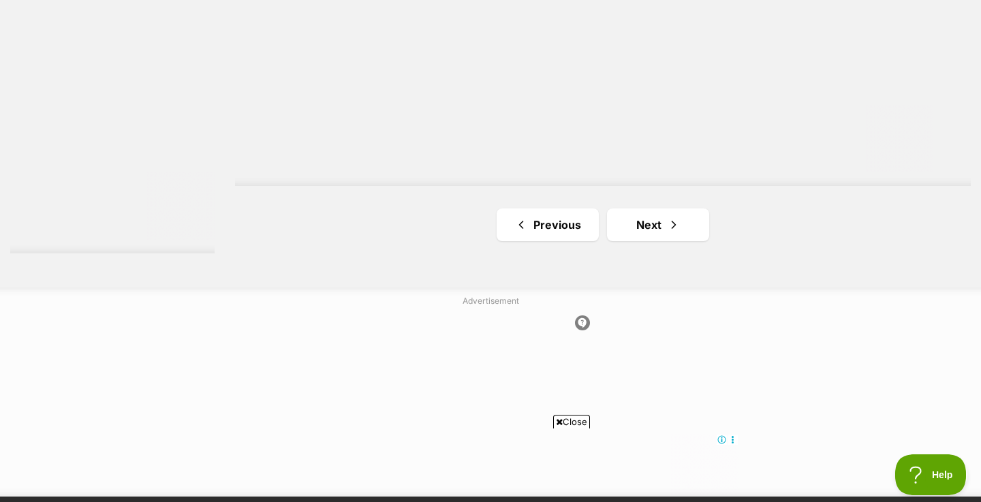
scroll to position [2486, 0]
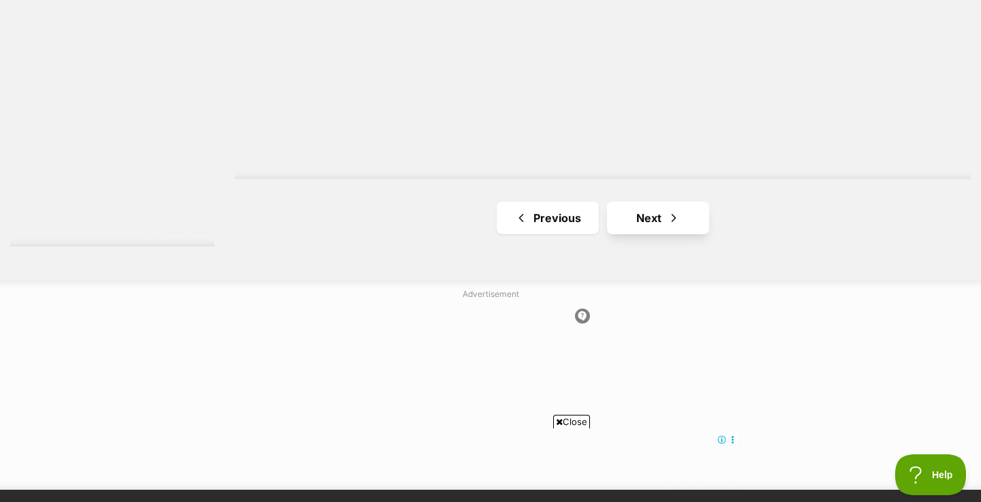
click at [667, 216] on span "Next page" at bounding box center [674, 218] width 14 height 16
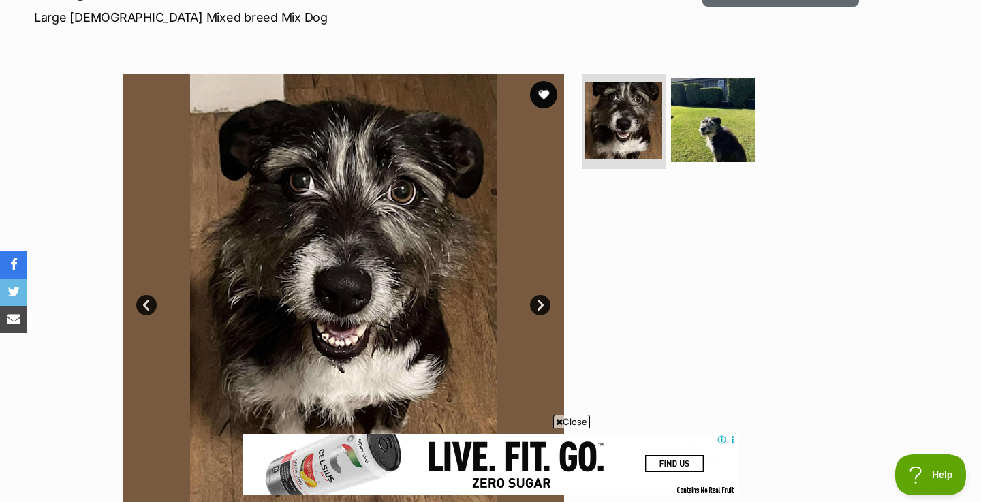
click at [545, 299] on link "Next" at bounding box center [540, 305] width 20 height 20
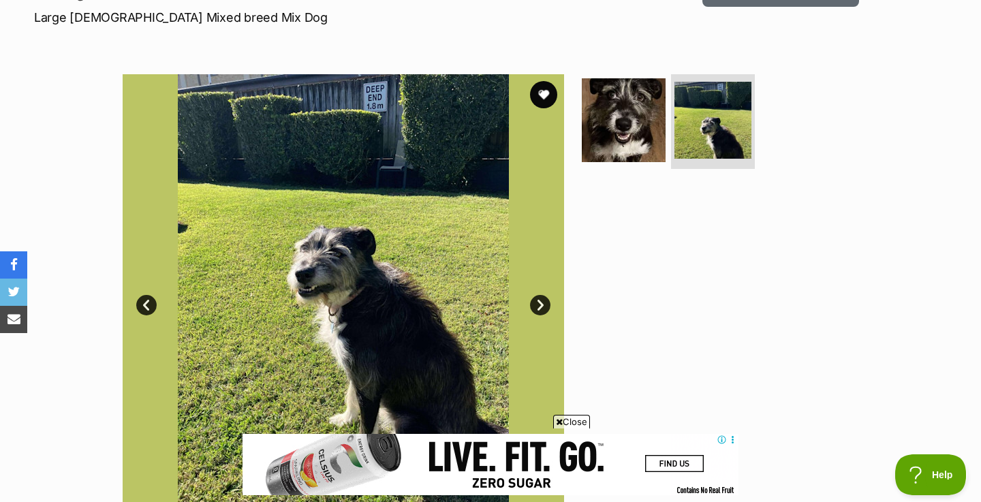
click at [545, 299] on link "Next" at bounding box center [540, 305] width 20 height 20
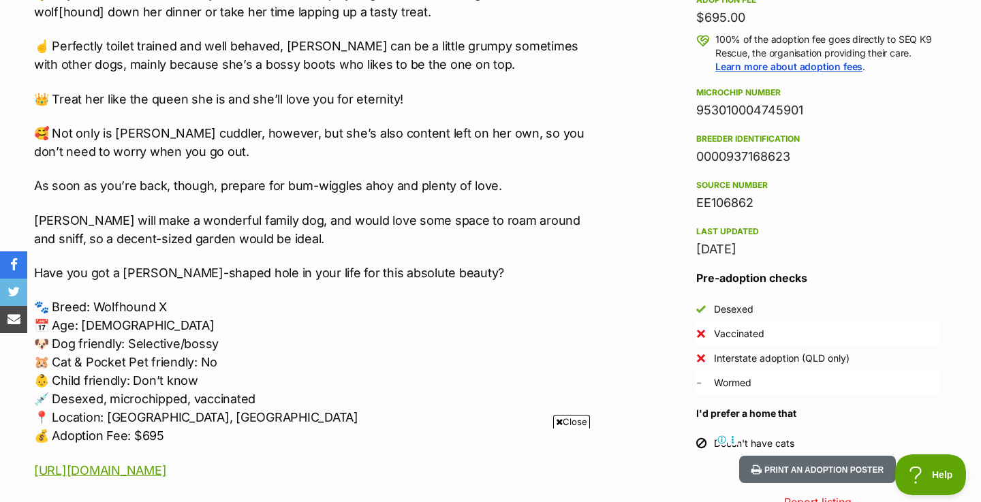
scroll to position [1011, 0]
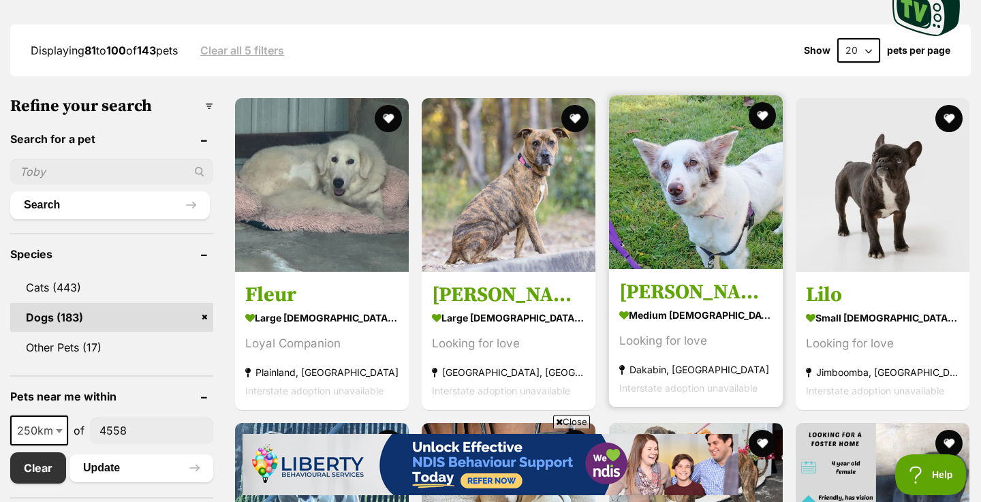
click at [667, 216] on img at bounding box center [696, 182] width 174 height 174
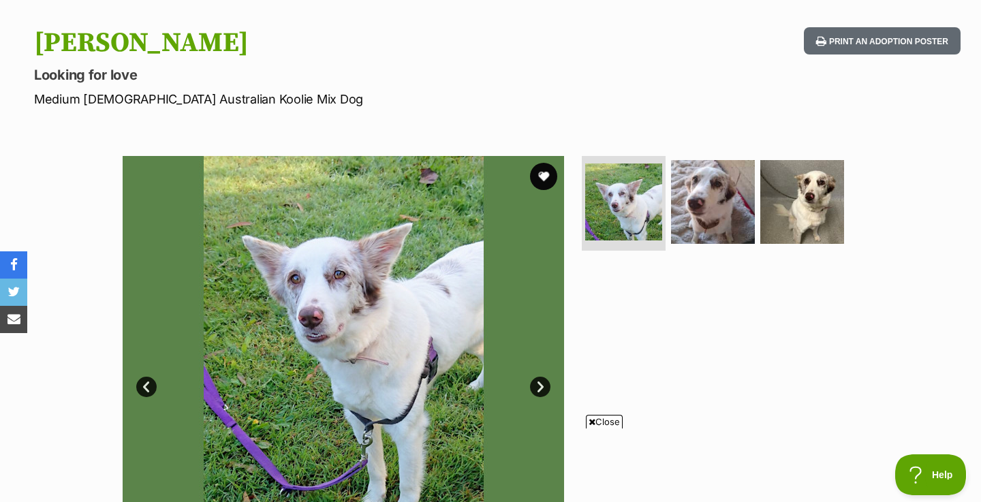
scroll to position [130, 0]
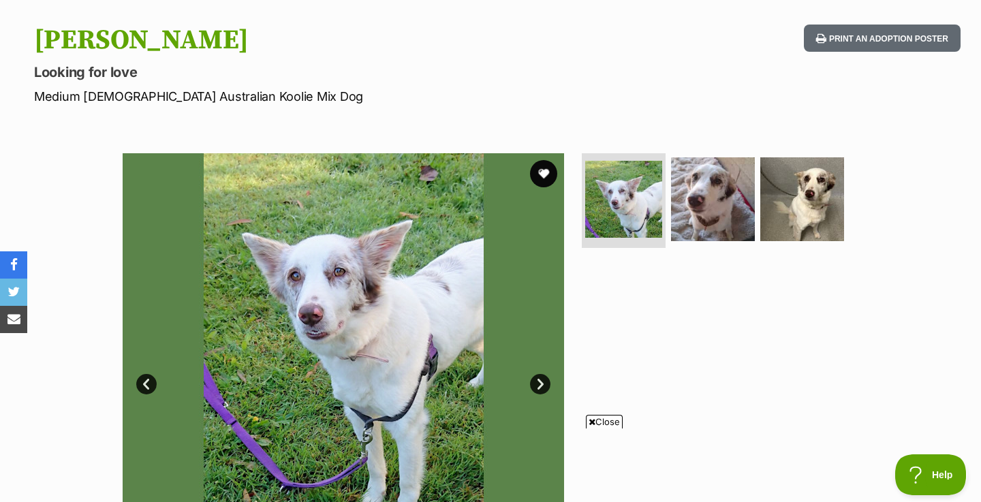
click at [537, 384] on link "Next" at bounding box center [540, 384] width 20 height 20
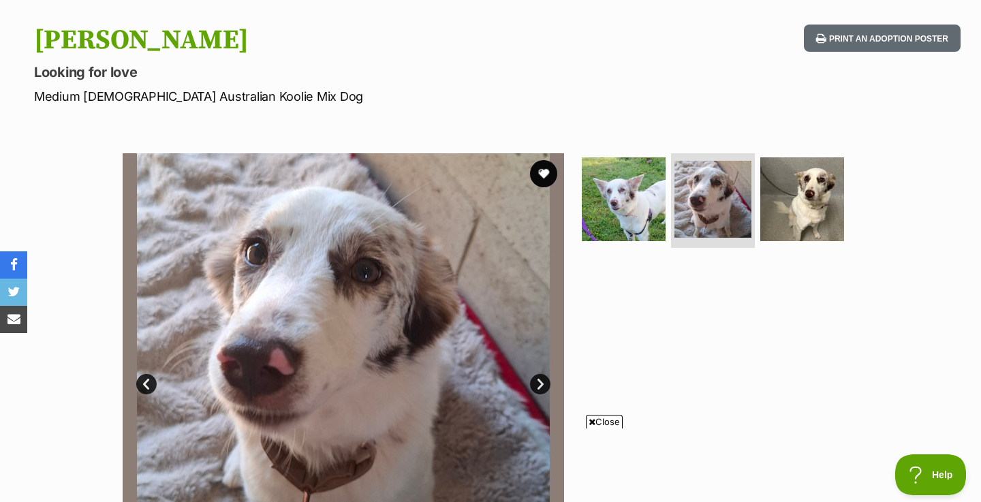
click at [537, 384] on link "Next" at bounding box center [540, 384] width 20 height 20
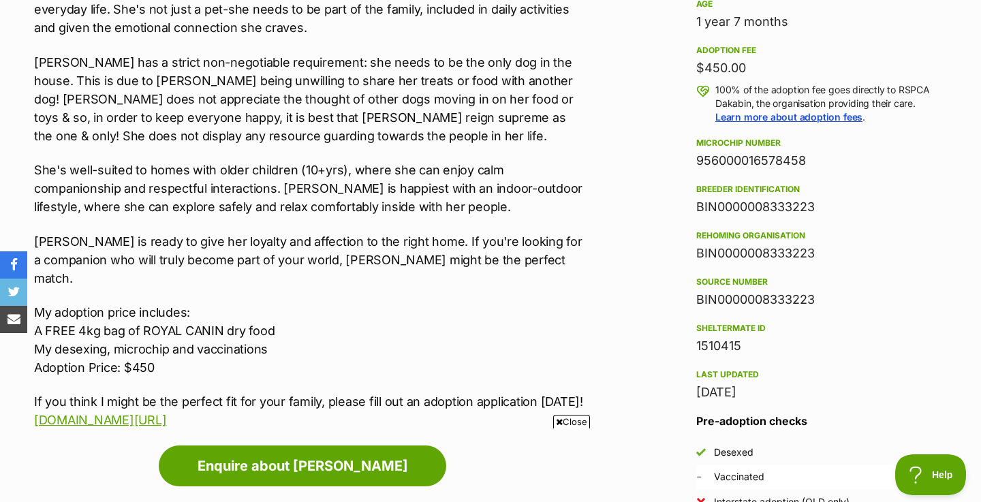
scroll to position [958, 0]
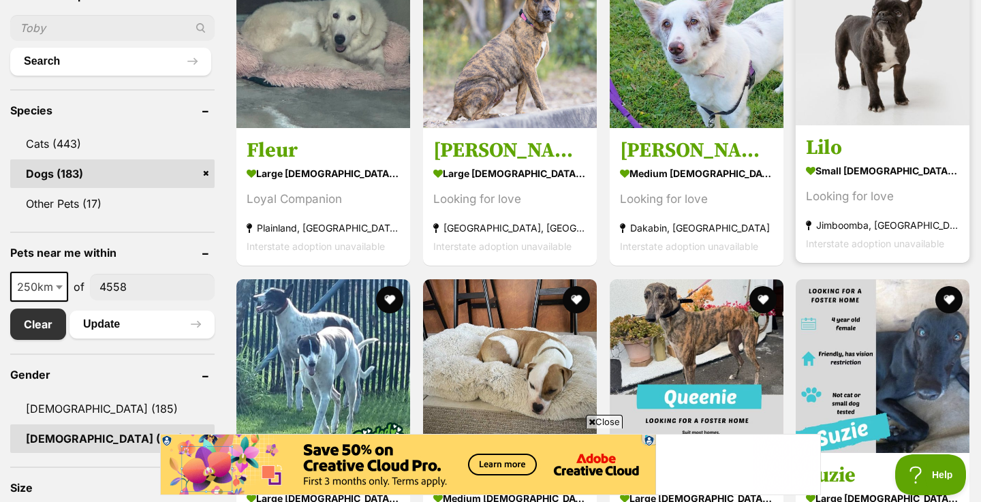
click at [836, 81] on img at bounding box center [883, 39] width 174 height 174
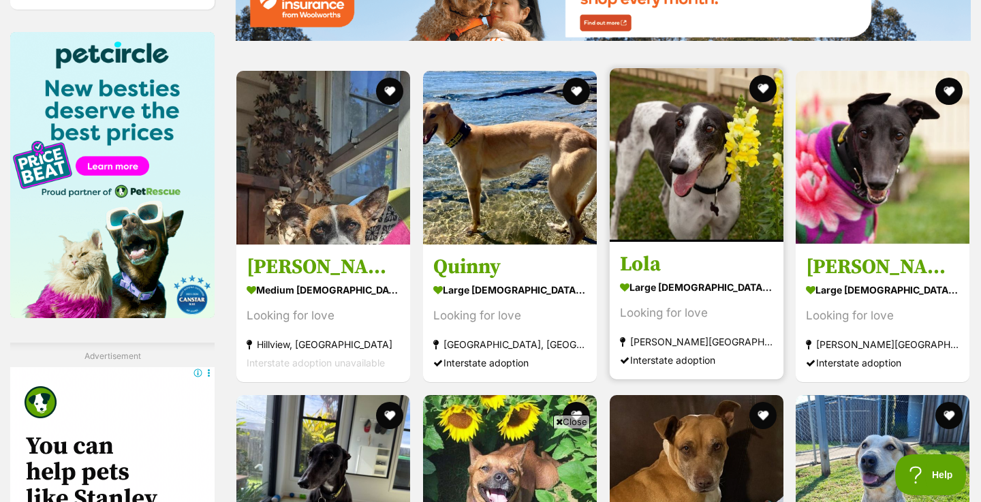
click at [690, 106] on img at bounding box center [697, 155] width 174 height 174
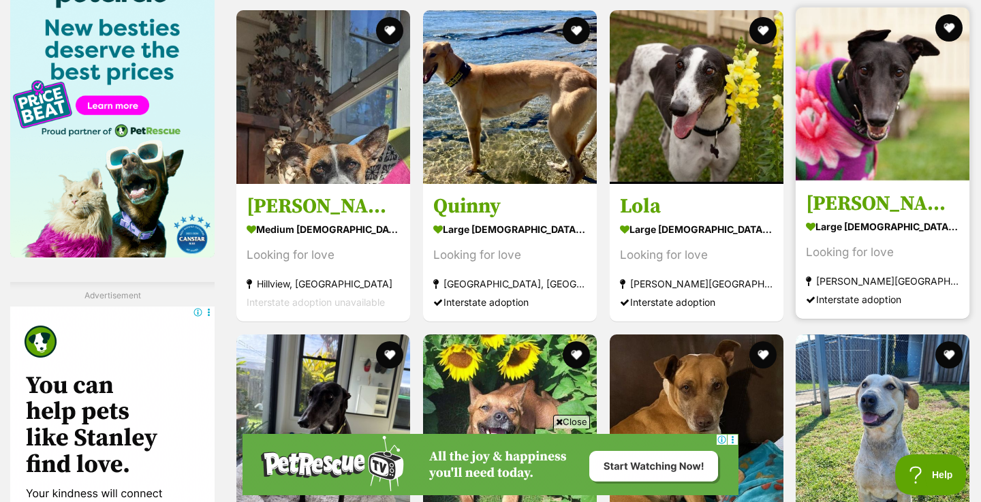
click at [870, 129] on img at bounding box center [883, 94] width 174 height 174
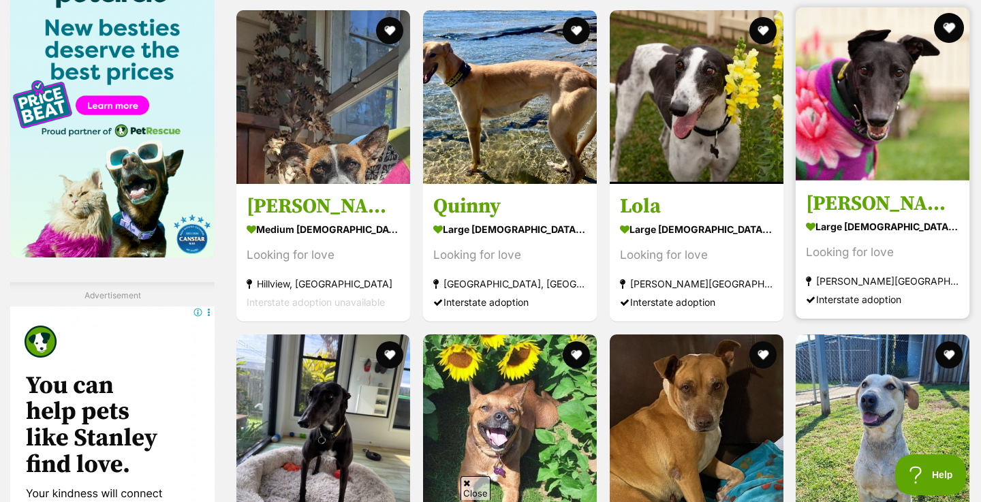
click at [945, 18] on button "favourite" at bounding box center [949, 28] width 30 height 30
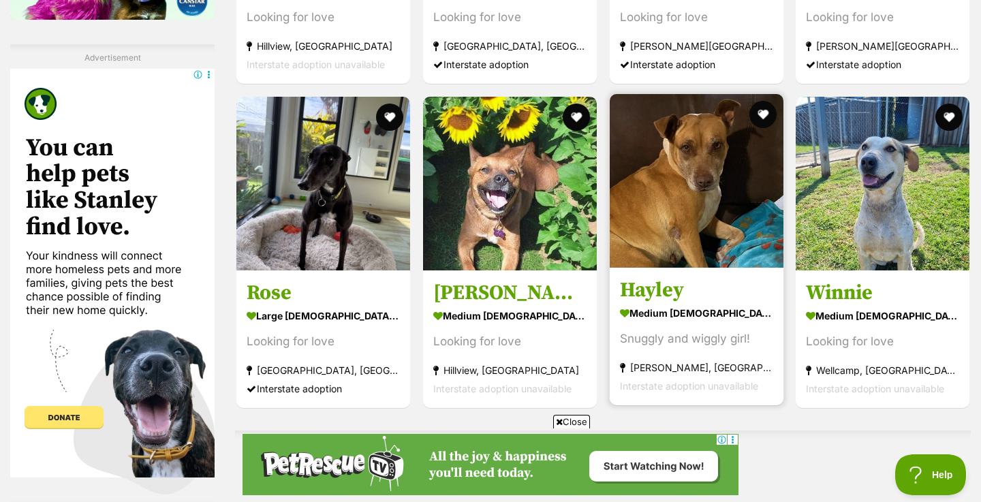
scroll to position [2028, 0]
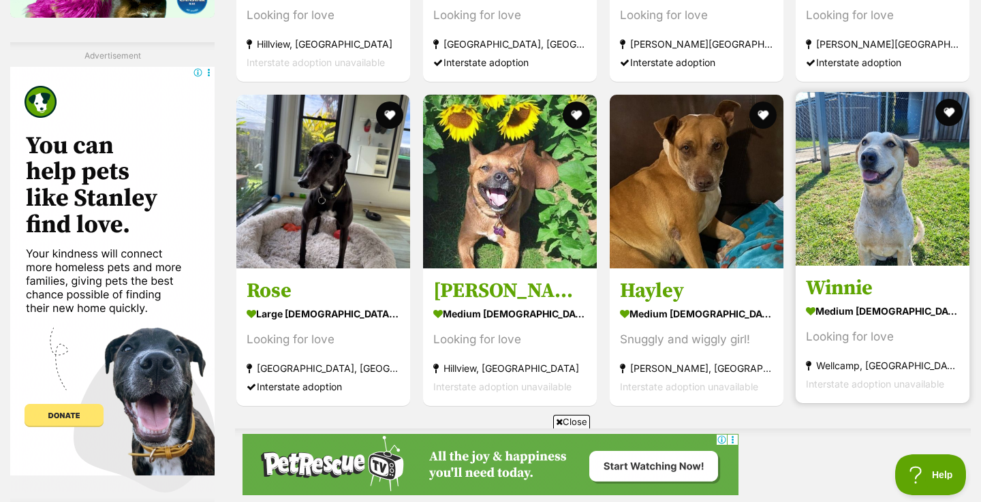
click at [889, 201] on img at bounding box center [883, 179] width 174 height 174
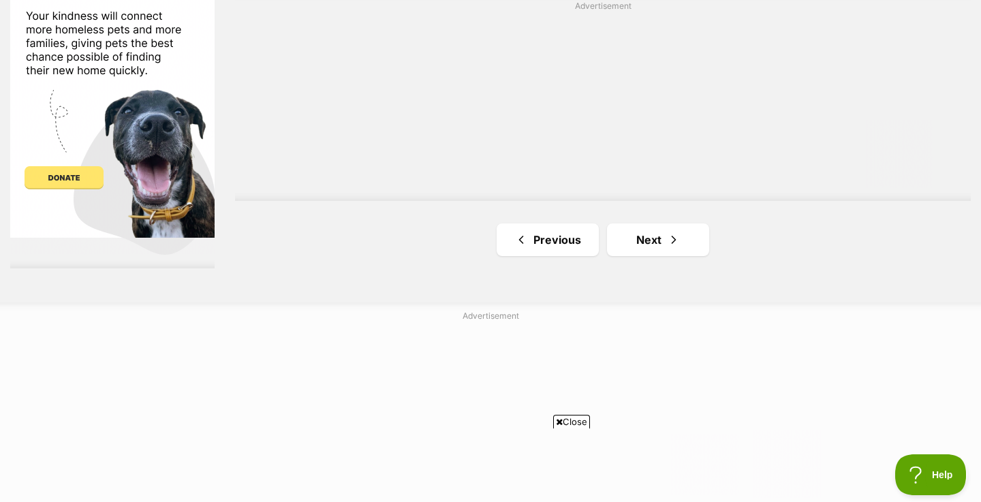
scroll to position [0, 0]
click at [643, 229] on link "Next" at bounding box center [658, 240] width 102 height 33
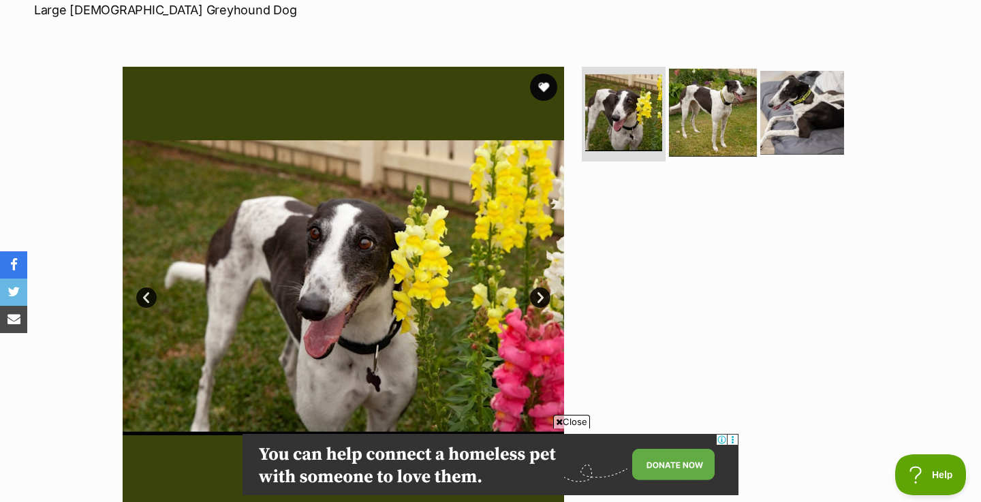
click at [690, 106] on img at bounding box center [713, 112] width 88 height 88
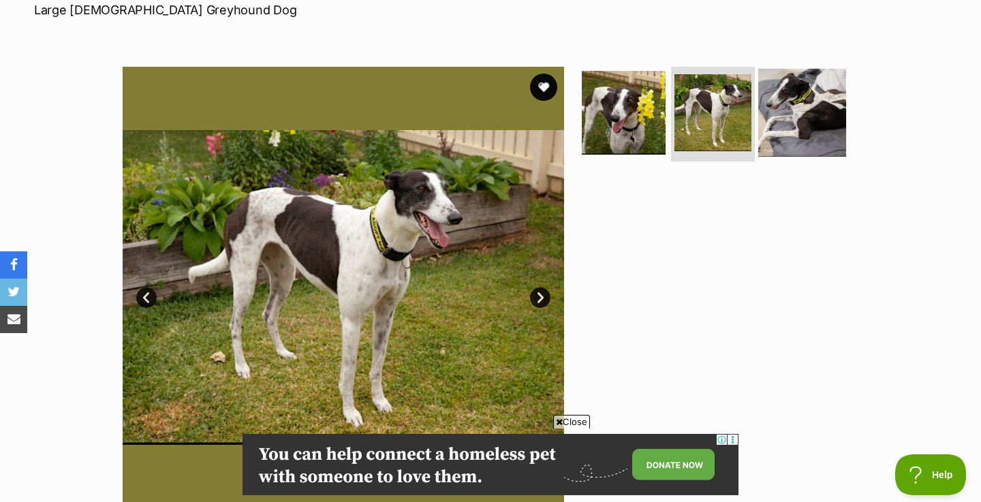
click at [768, 106] on img at bounding box center [803, 112] width 88 height 88
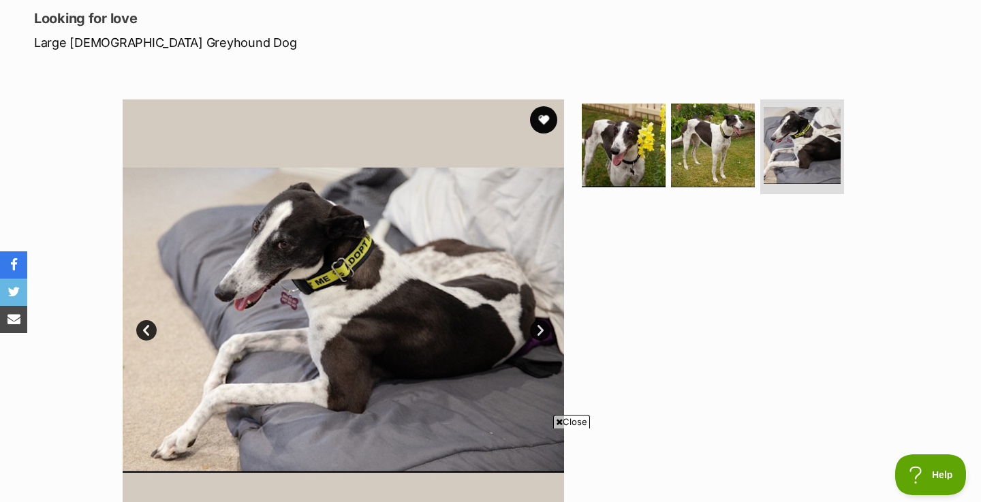
scroll to position [189, 0]
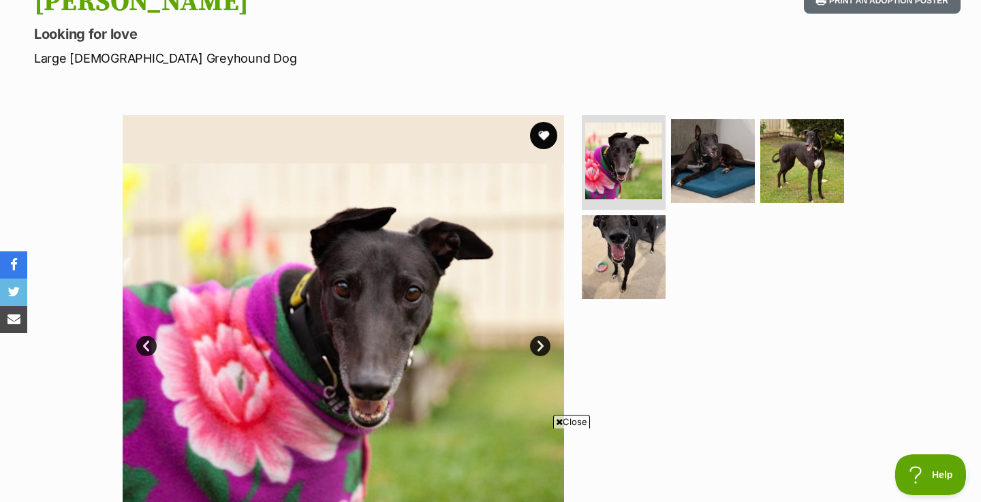
click at [539, 347] on link "Next" at bounding box center [540, 346] width 20 height 20
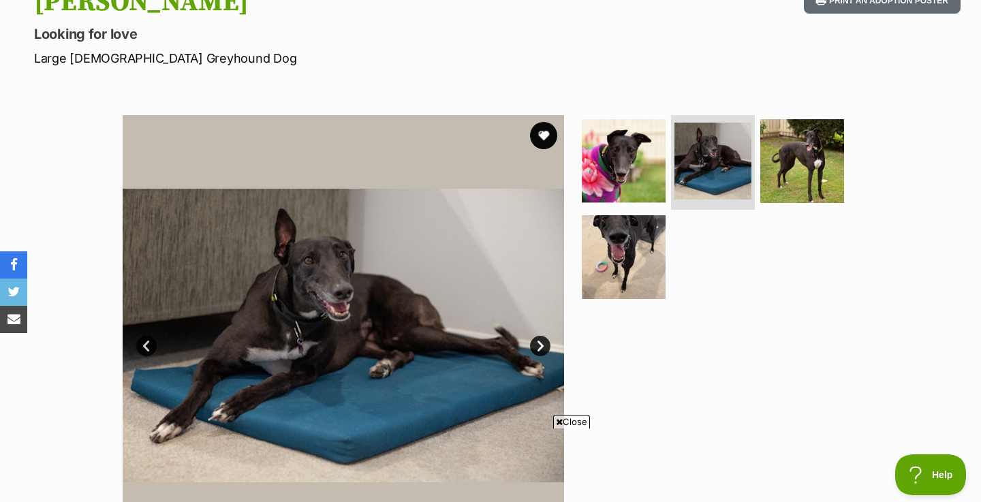
click at [539, 347] on link "Next" at bounding box center [540, 346] width 20 height 20
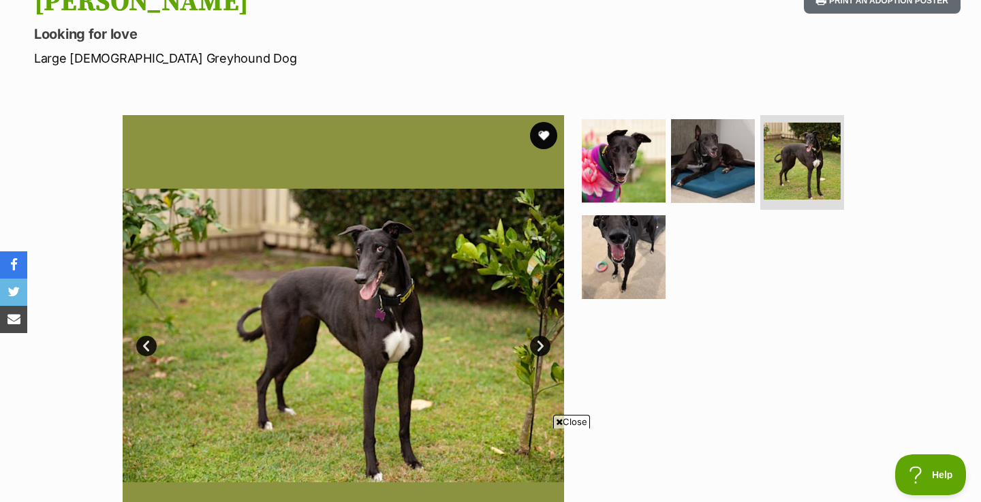
click at [539, 347] on link "Next" at bounding box center [540, 346] width 20 height 20
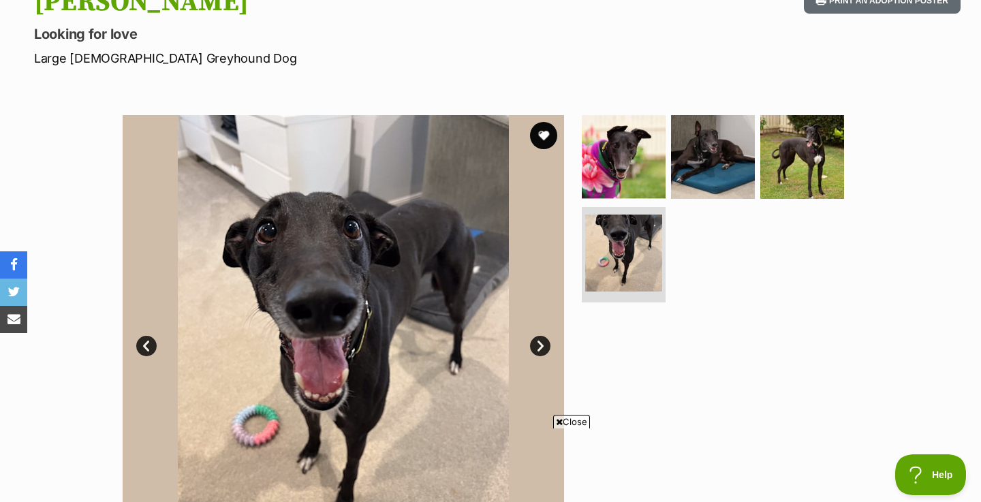
click at [539, 347] on link "Next" at bounding box center [540, 346] width 20 height 20
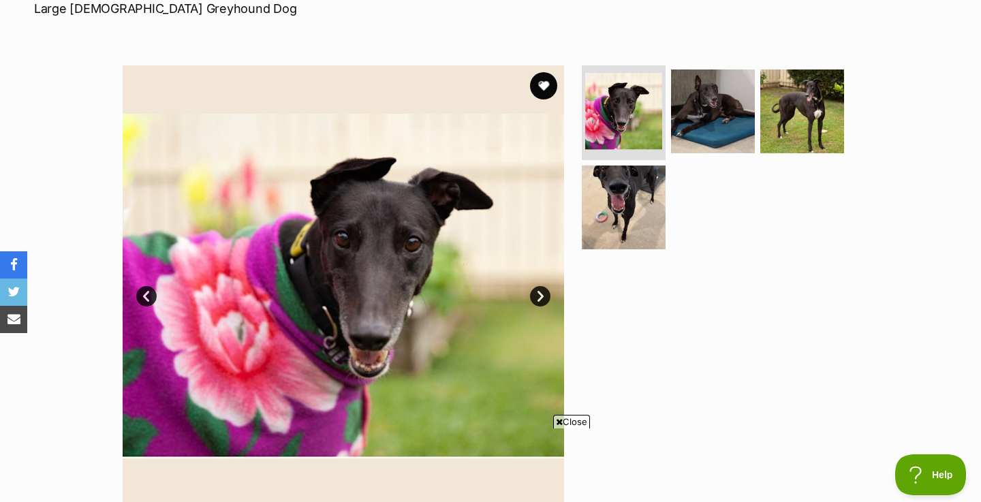
scroll to position [207, 0]
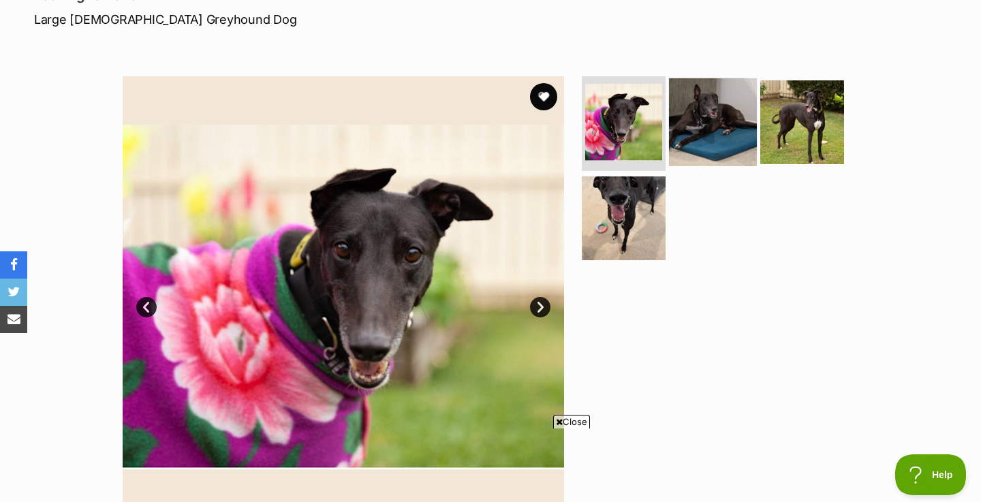
click at [705, 124] on img at bounding box center [713, 122] width 88 height 88
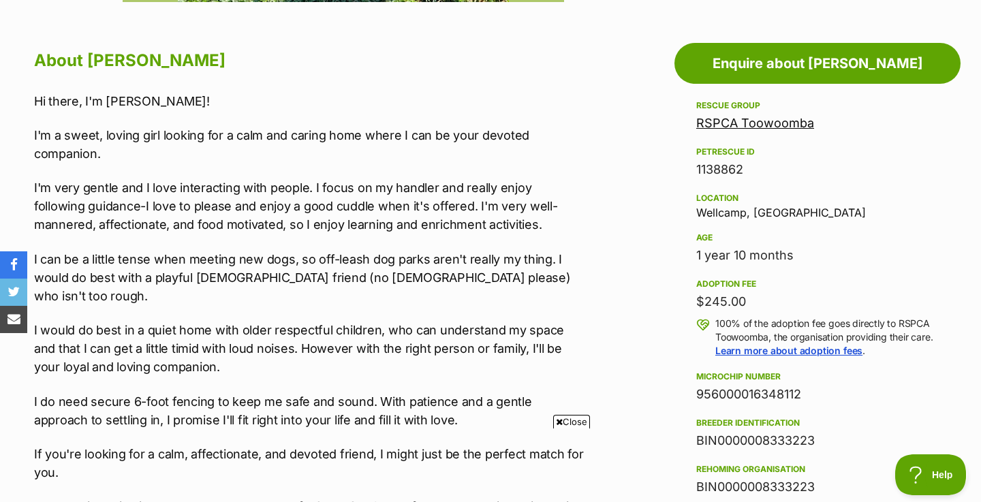
scroll to position [726, 0]
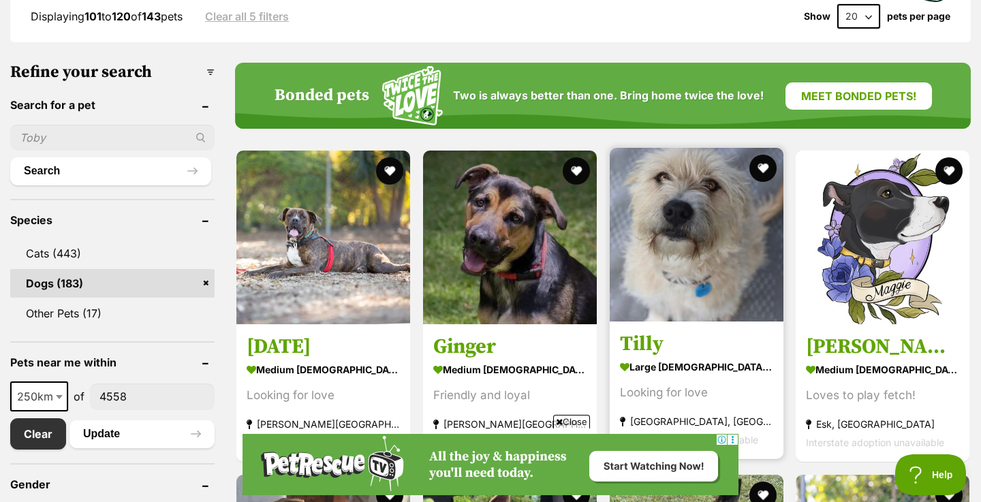
click at [643, 229] on img at bounding box center [697, 235] width 174 height 174
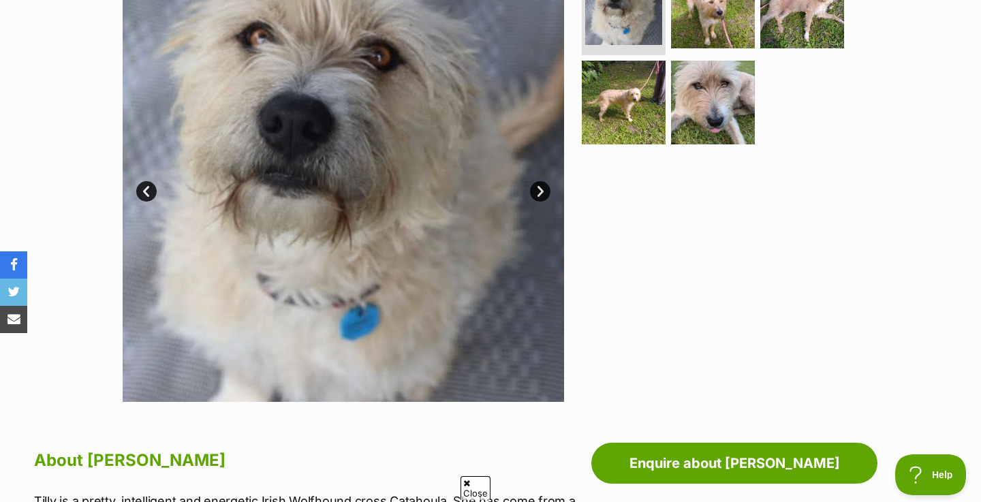
scroll to position [325, 0]
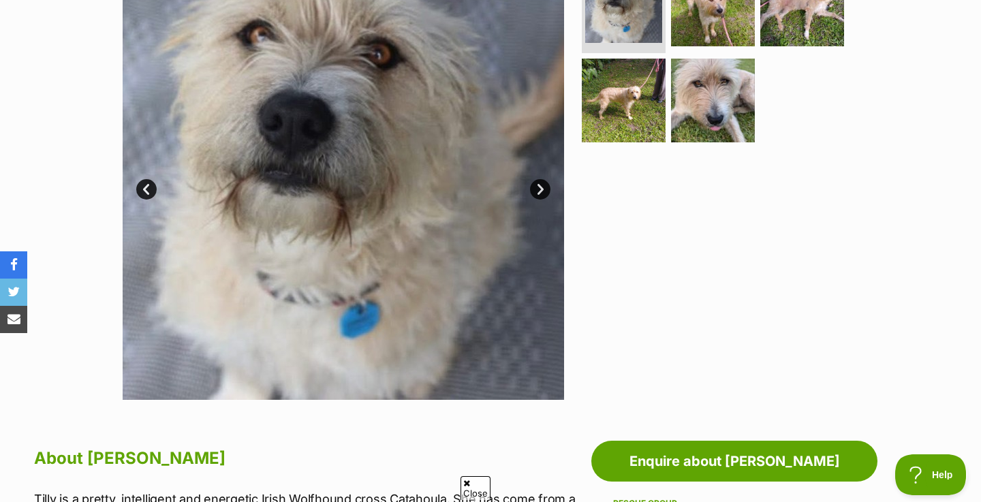
click at [548, 185] on link "Next" at bounding box center [540, 189] width 20 height 20
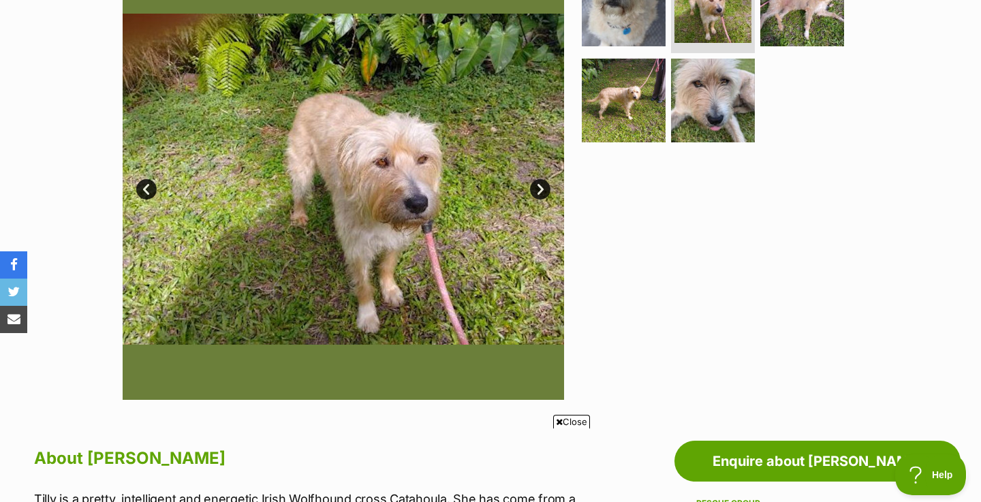
scroll to position [0, 0]
click at [548, 185] on link "Next" at bounding box center [540, 189] width 20 height 20
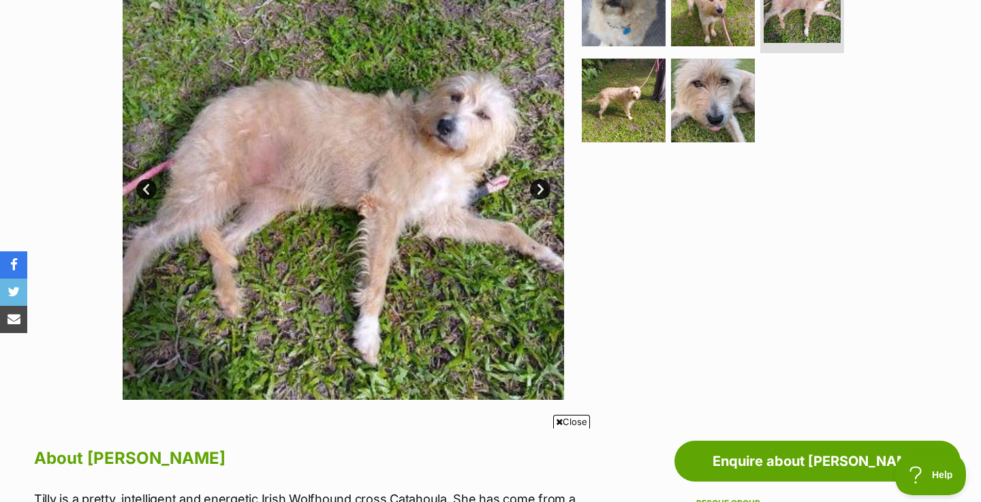
click at [548, 185] on link "Next" at bounding box center [540, 189] width 20 height 20
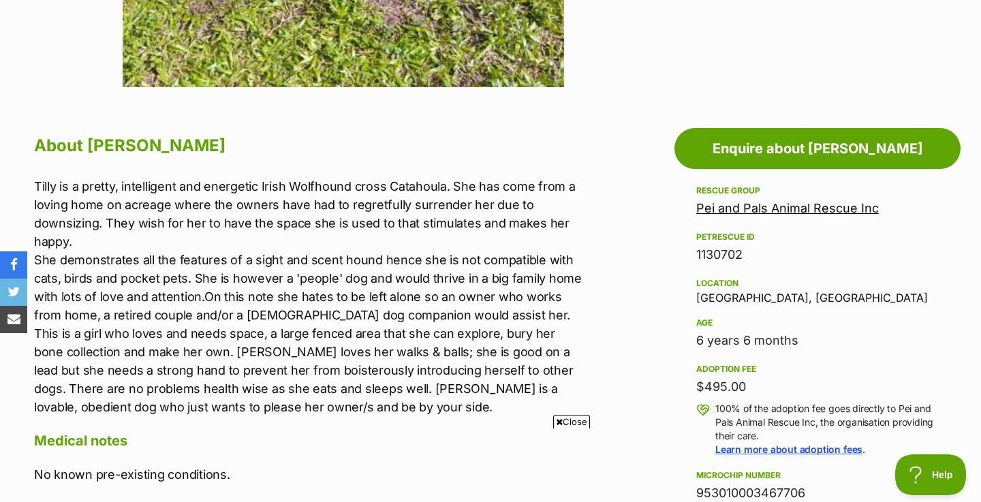
scroll to position [639, 0]
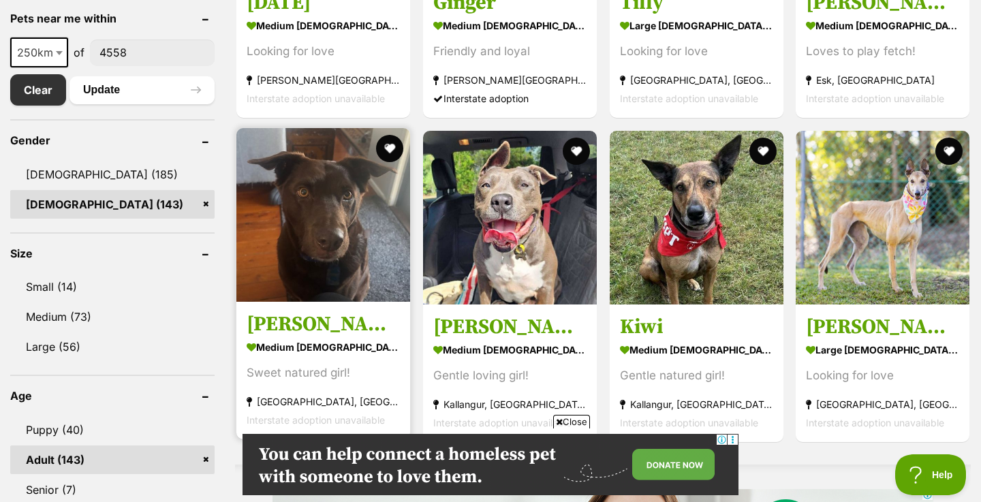
scroll to position [729, 0]
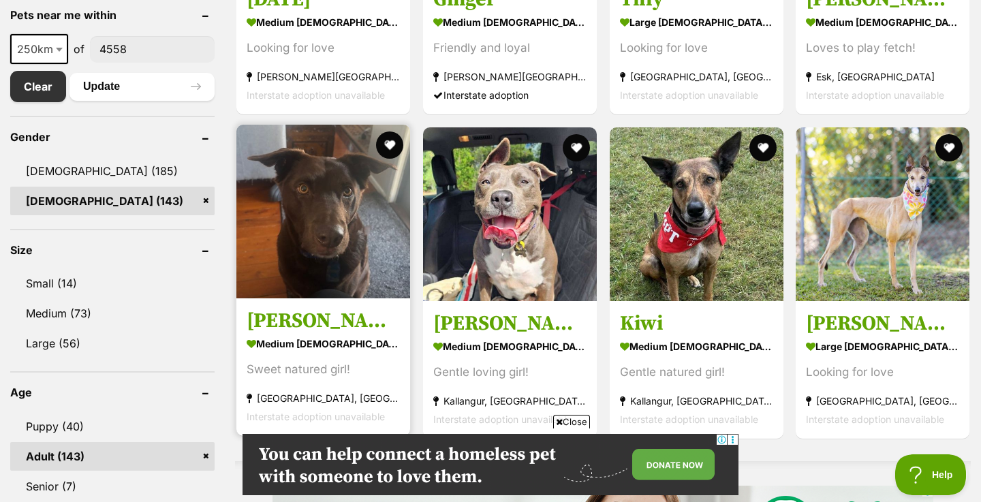
click at [312, 154] on img at bounding box center [323, 212] width 174 height 174
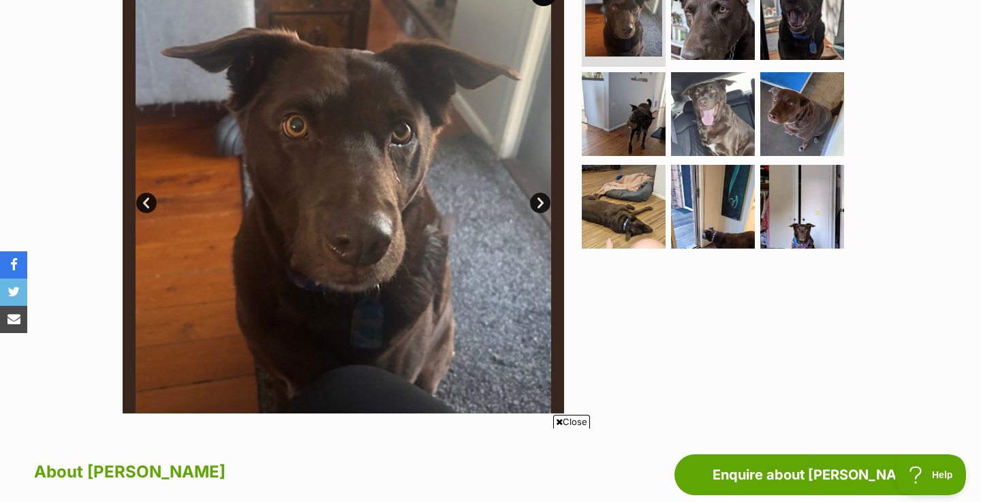
scroll to position [306, 0]
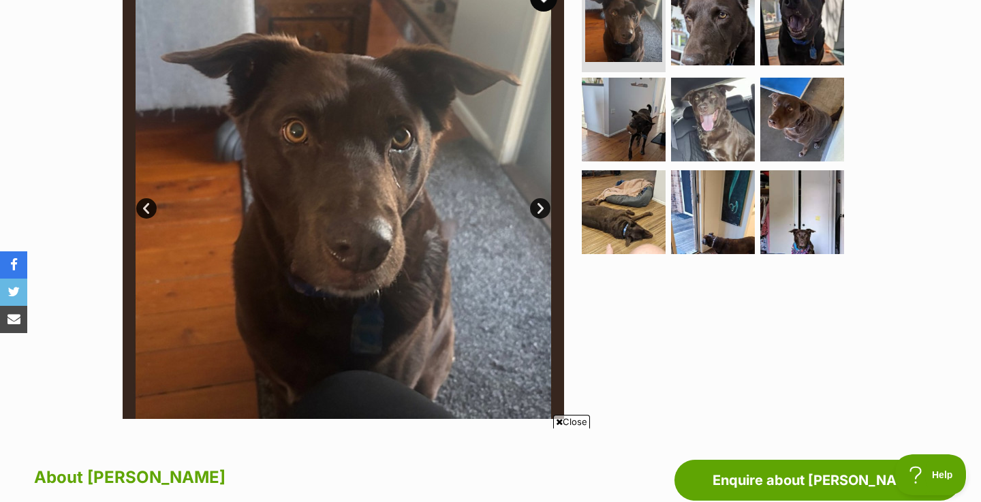
click at [542, 206] on link "Next" at bounding box center [540, 208] width 20 height 20
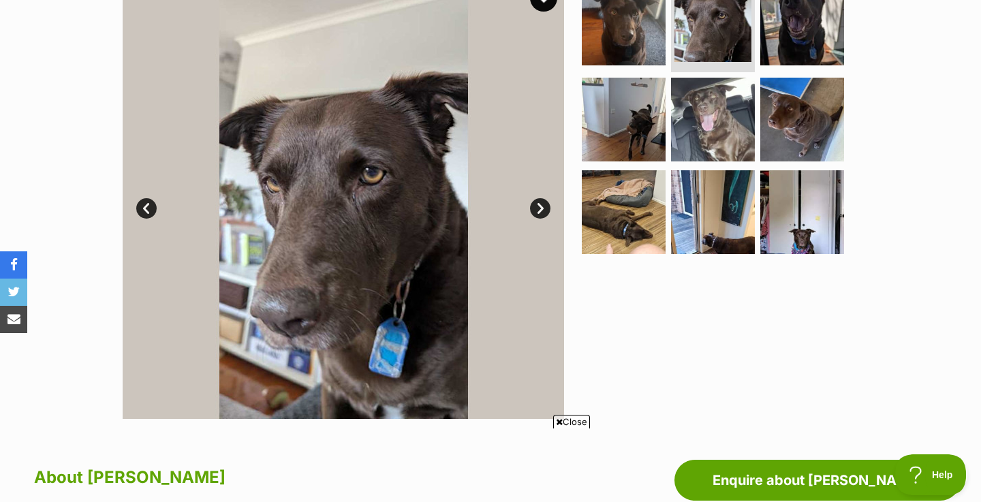
click at [542, 206] on link "Next" at bounding box center [540, 208] width 20 height 20
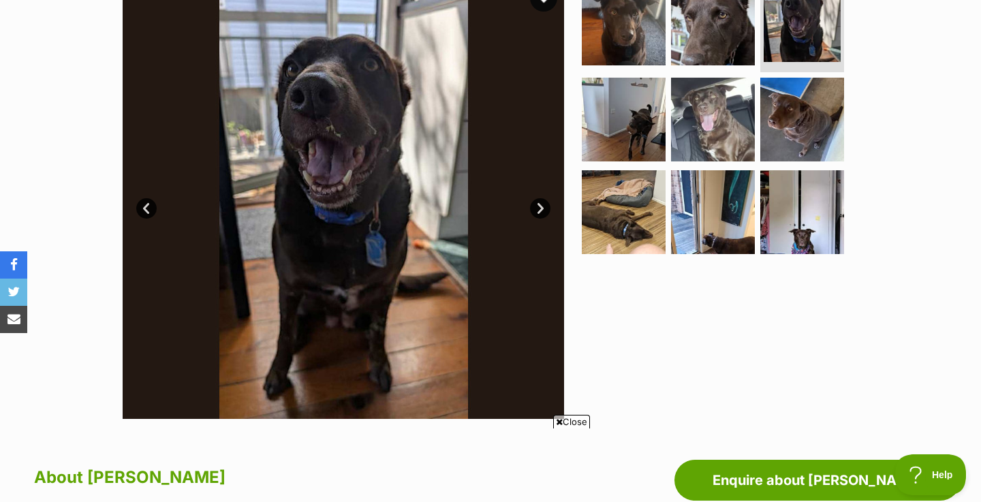
click at [542, 206] on link "Next" at bounding box center [540, 208] width 20 height 20
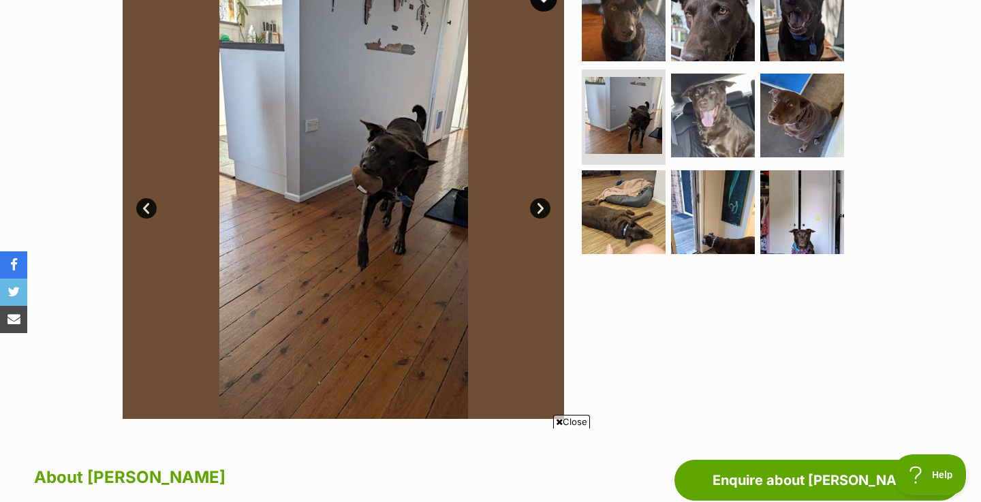
click at [542, 206] on link "Next" at bounding box center [540, 208] width 20 height 20
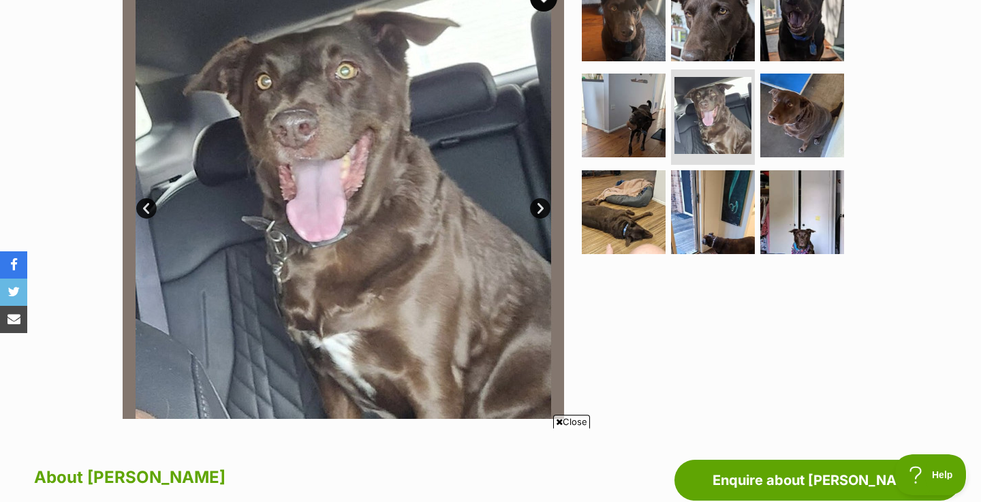
click at [542, 206] on link "Next" at bounding box center [540, 208] width 20 height 20
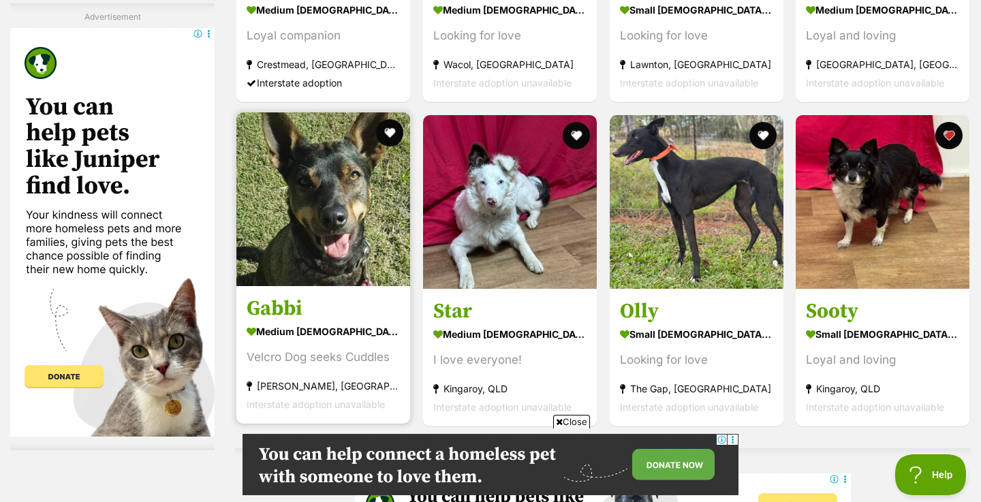
scroll to position [2097, 0]
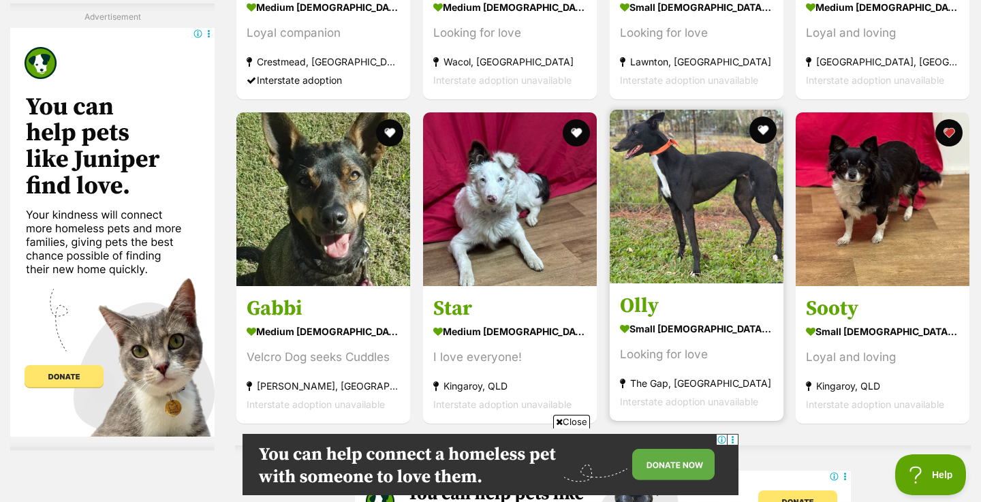
click at [711, 249] on img at bounding box center [697, 197] width 174 height 174
click at [719, 178] on img at bounding box center [697, 197] width 174 height 174
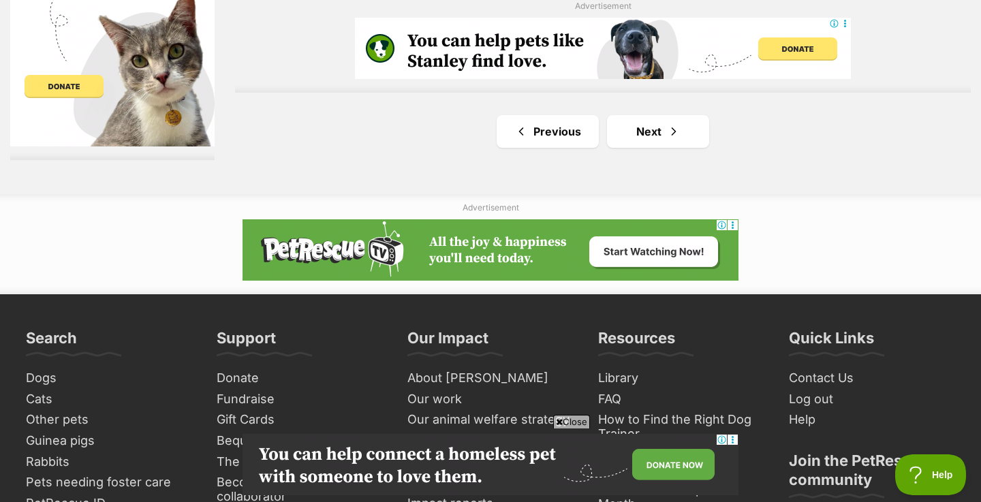
scroll to position [0, 0]
click at [655, 121] on link "Next" at bounding box center [658, 131] width 102 height 33
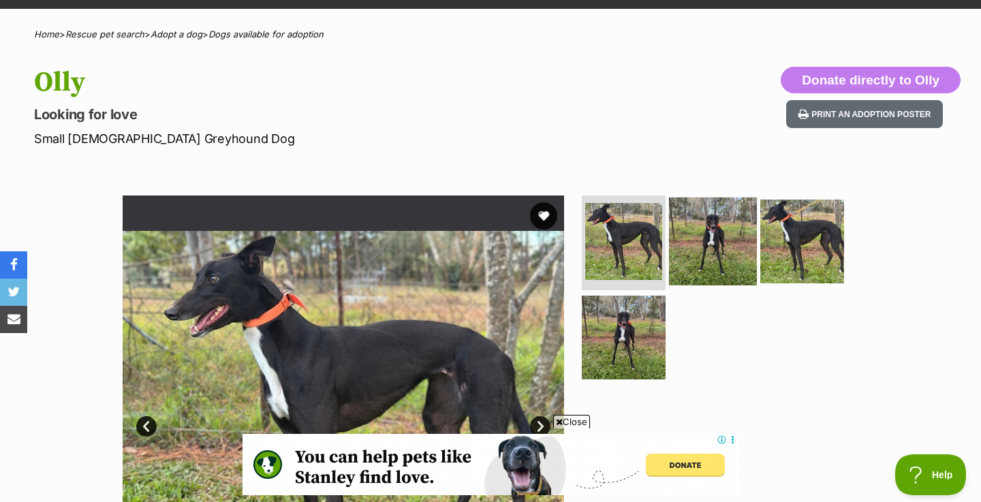
click at [715, 264] on img at bounding box center [713, 241] width 88 height 88
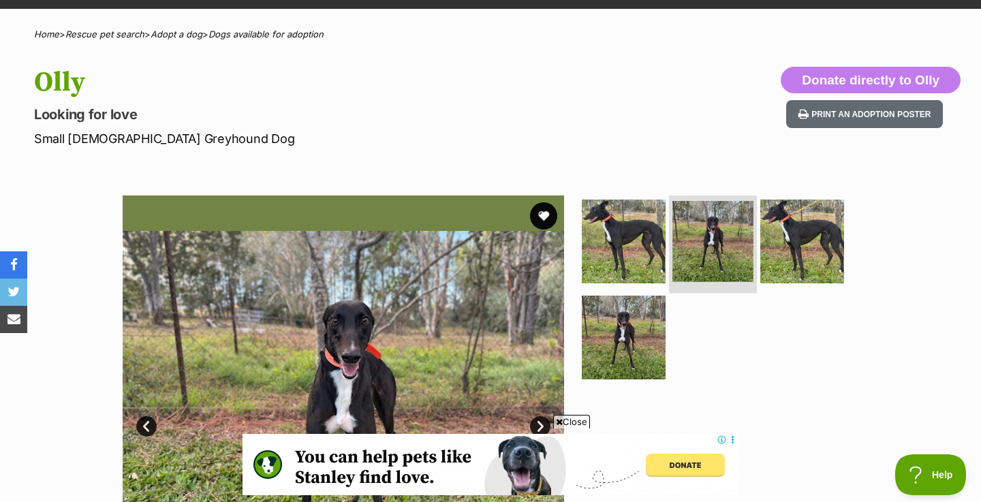
scroll to position [215, 0]
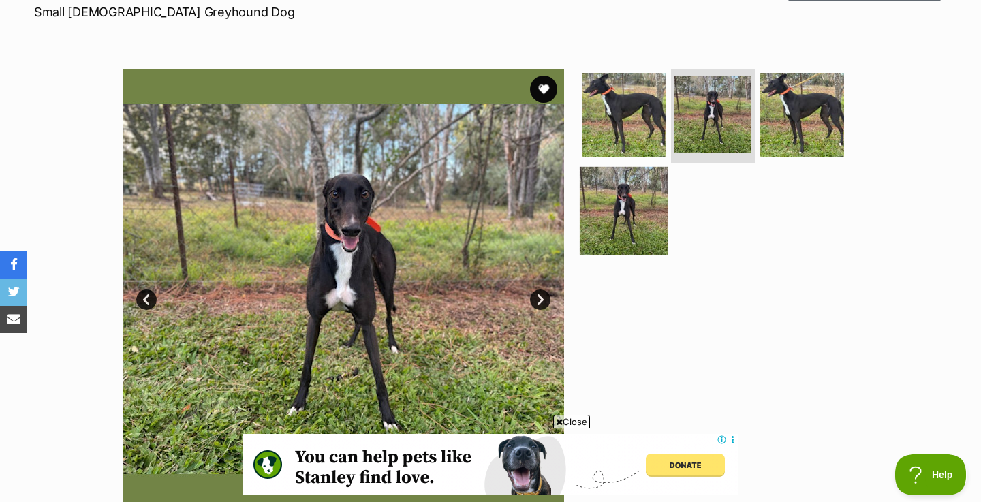
click at [642, 213] on img at bounding box center [624, 211] width 88 height 88
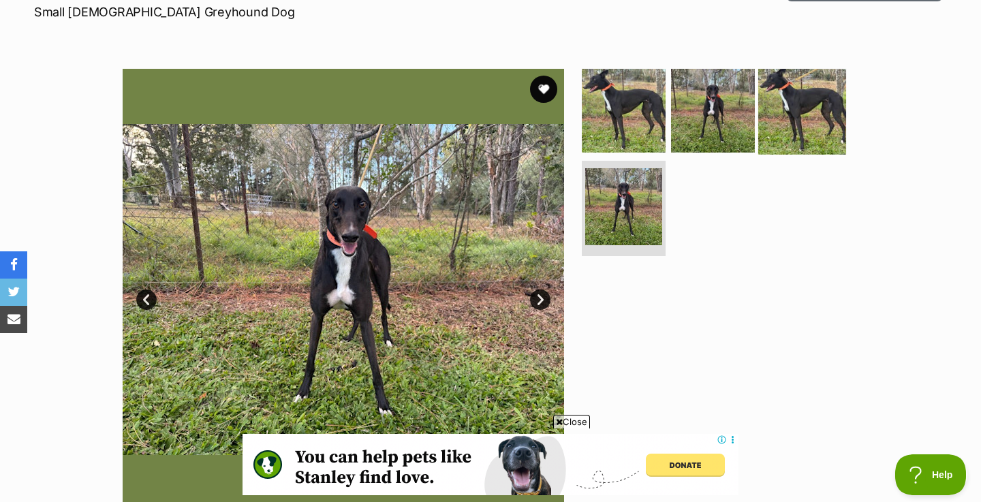
click at [836, 102] on img at bounding box center [803, 110] width 88 height 88
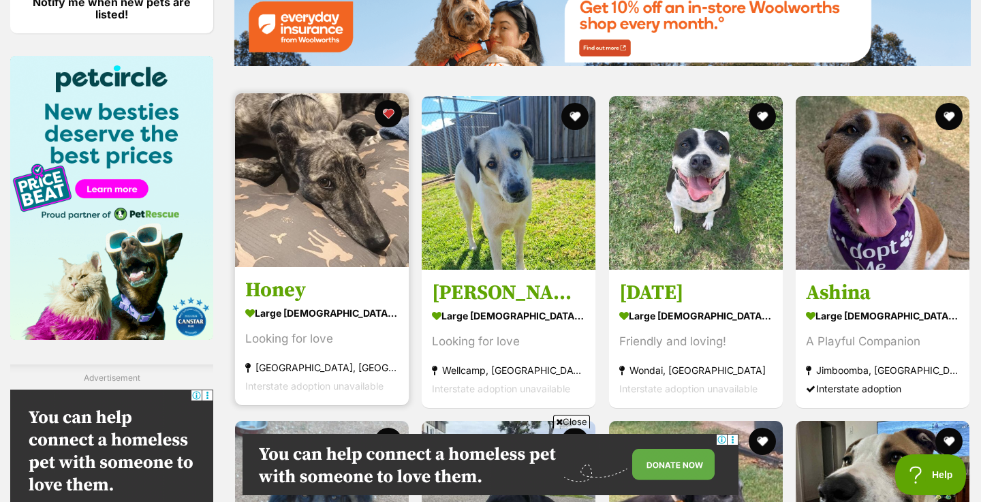
scroll to position [1705, 0]
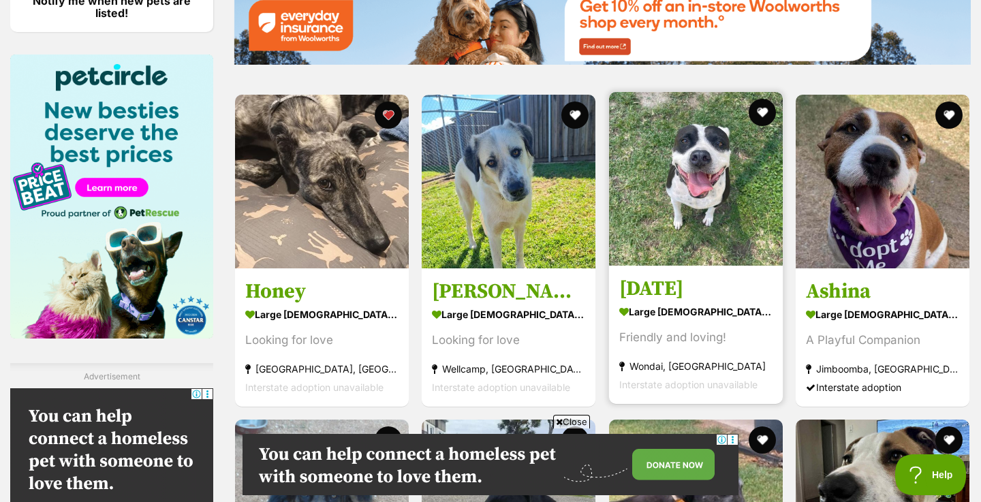
click at [617, 170] on img at bounding box center [696, 179] width 174 height 174
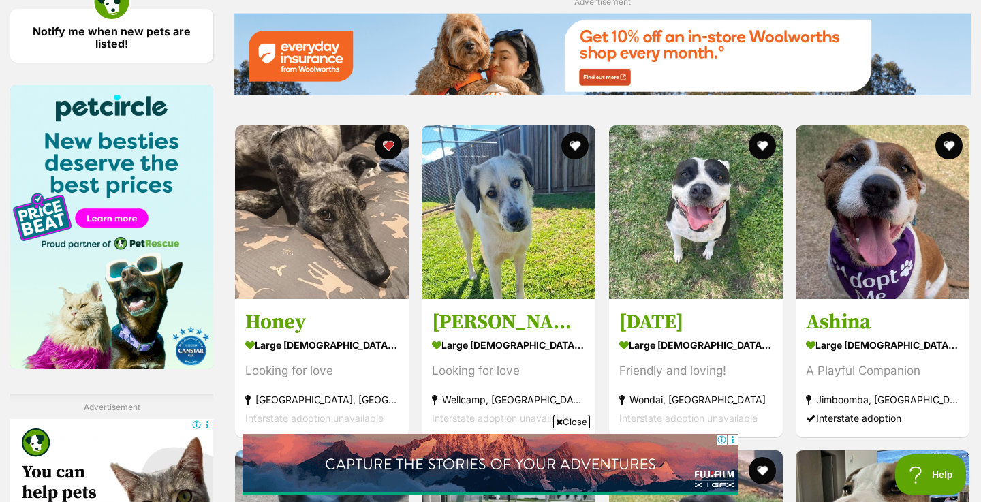
scroll to position [1675, 0]
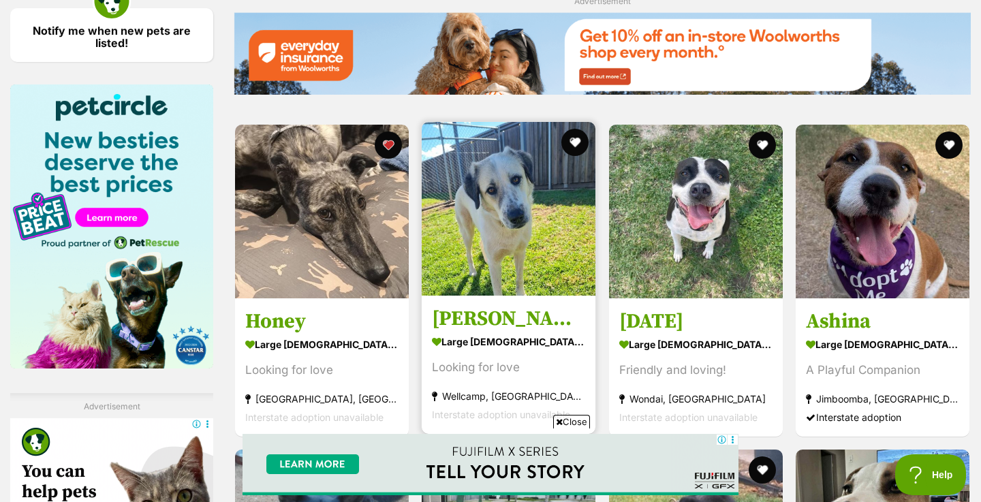
click at [487, 215] on img at bounding box center [509, 209] width 174 height 174
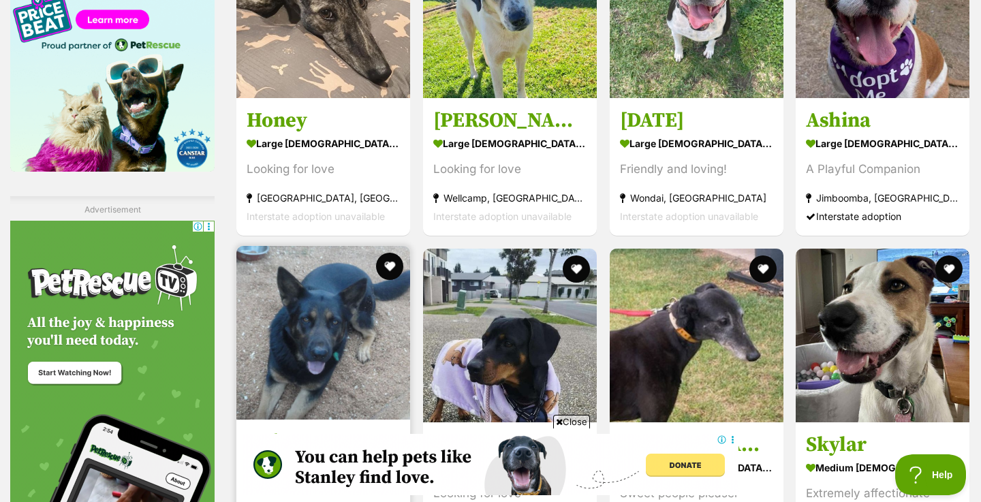
click at [331, 246] on img at bounding box center [323, 333] width 174 height 174
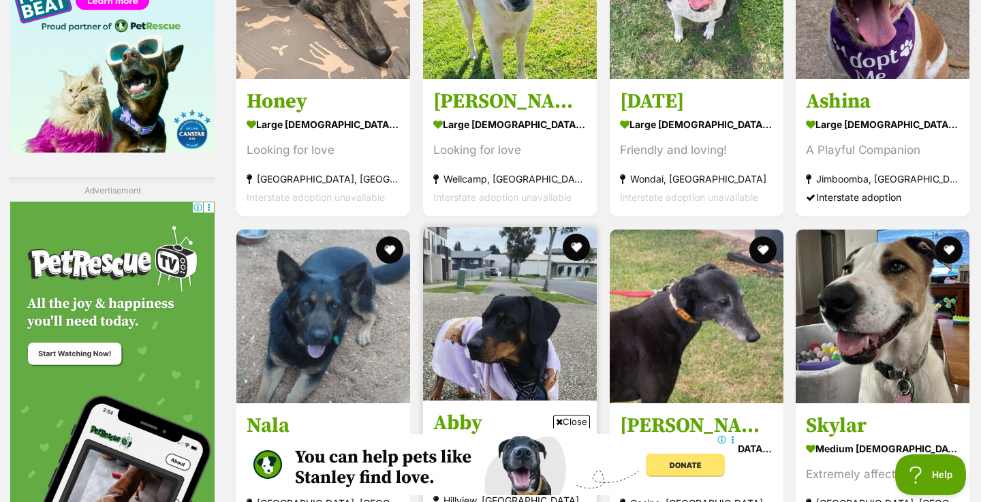
click at [521, 227] on img at bounding box center [510, 314] width 174 height 174
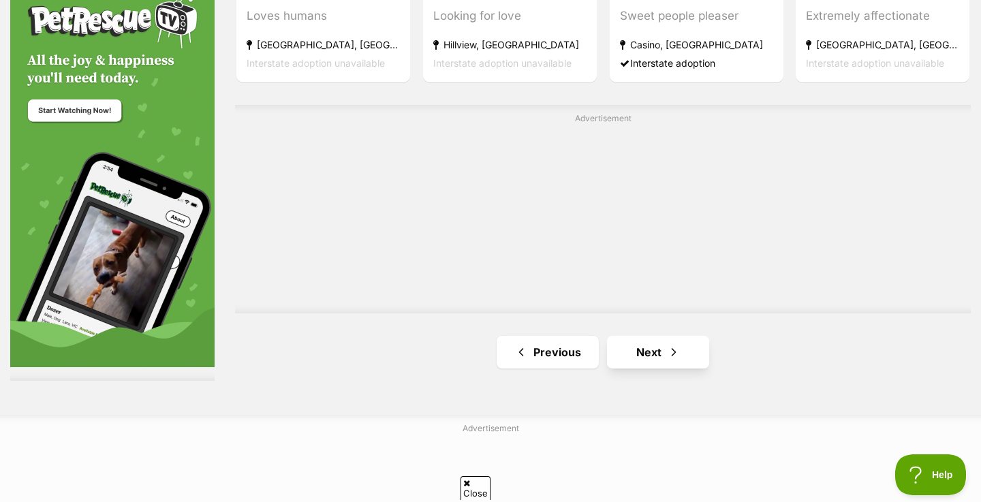
click at [637, 336] on link "Next" at bounding box center [658, 352] width 102 height 33
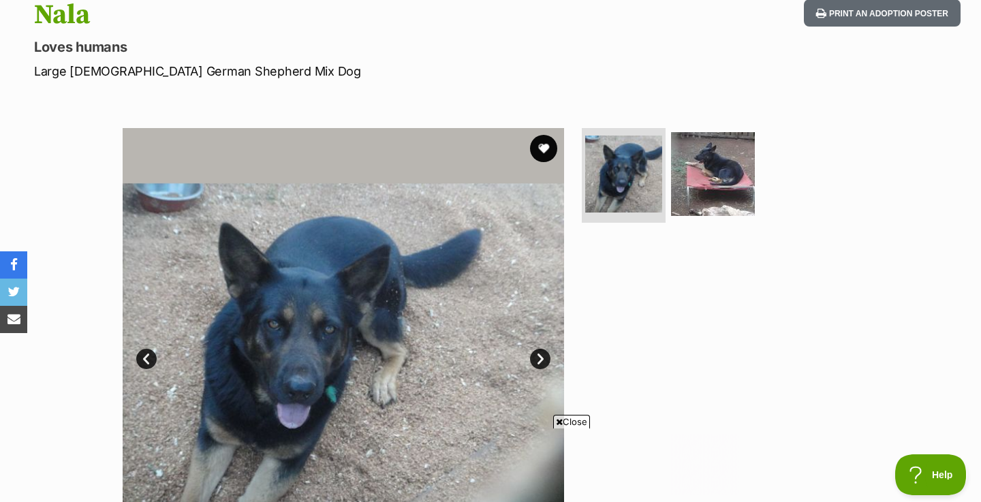
click at [537, 358] on link "Next" at bounding box center [540, 359] width 20 height 20
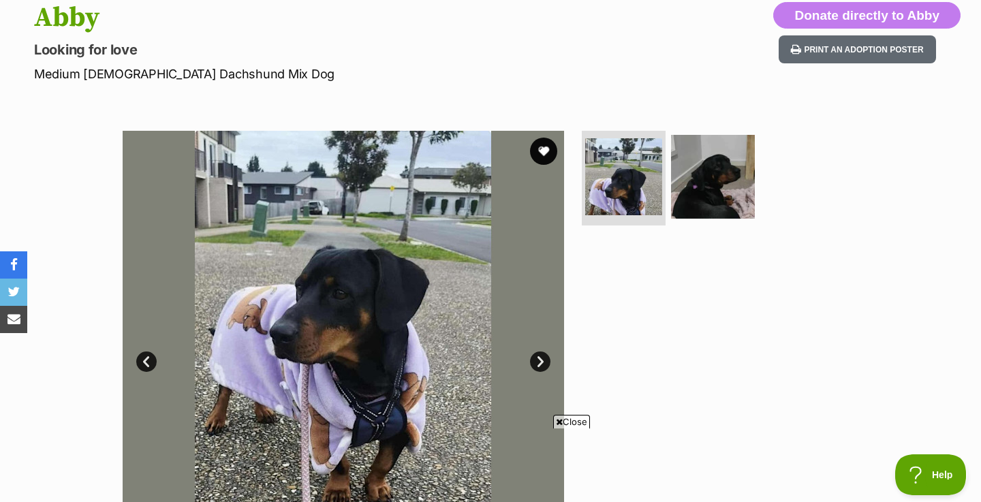
click at [540, 362] on link "Next" at bounding box center [540, 362] width 20 height 20
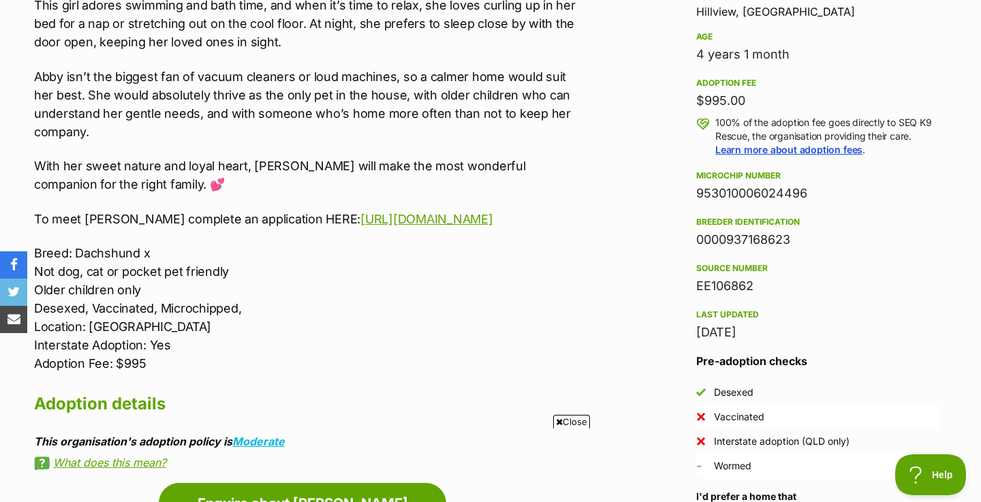
scroll to position [925, 0]
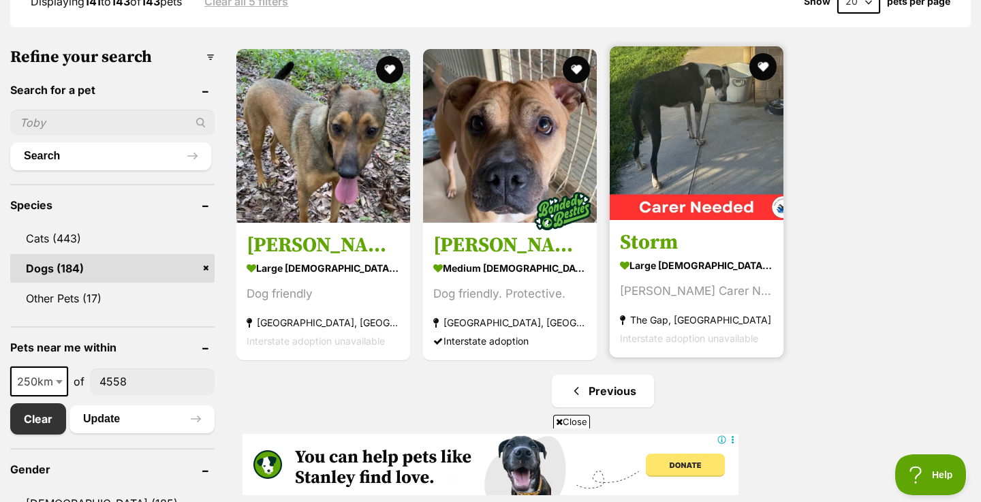
click at [669, 157] on img at bounding box center [697, 133] width 174 height 174
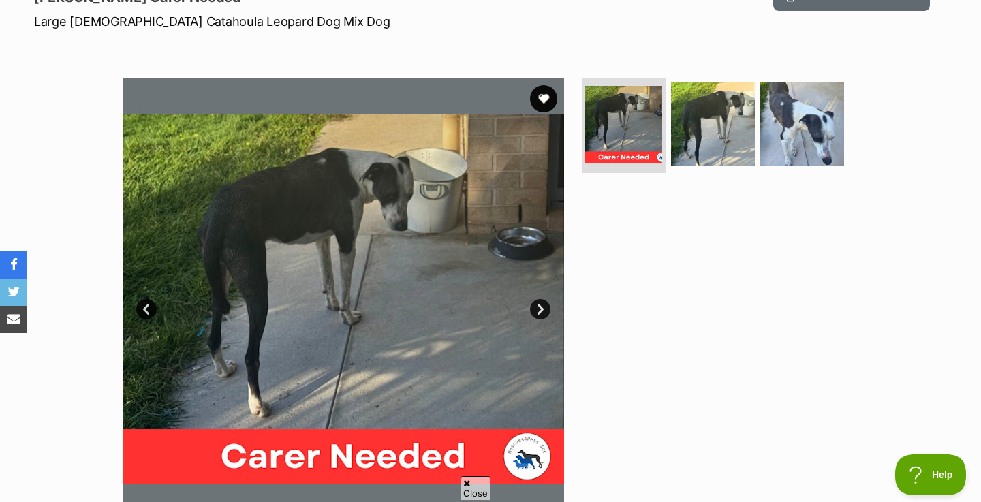
click at [537, 305] on link "Next" at bounding box center [540, 309] width 20 height 20
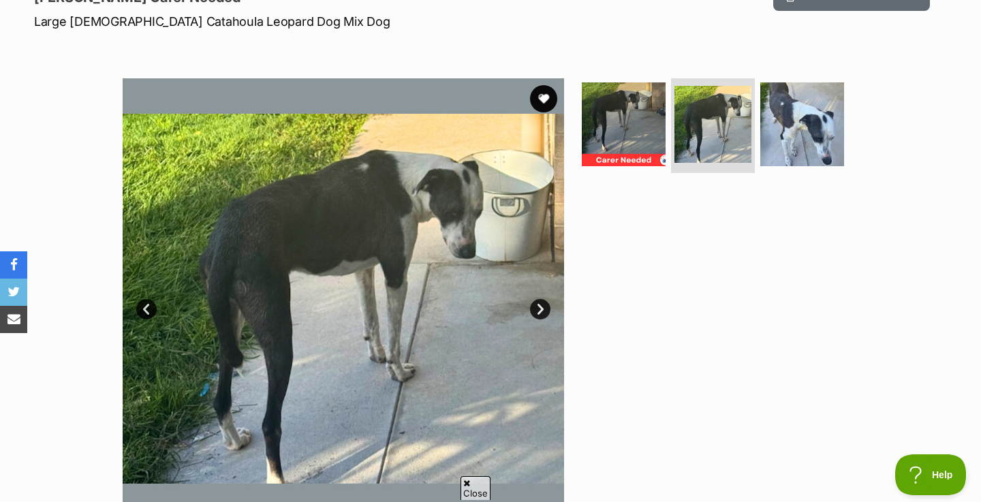
click at [537, 305] on link "Next" at bounding box center [540, 309] width 20 height 20
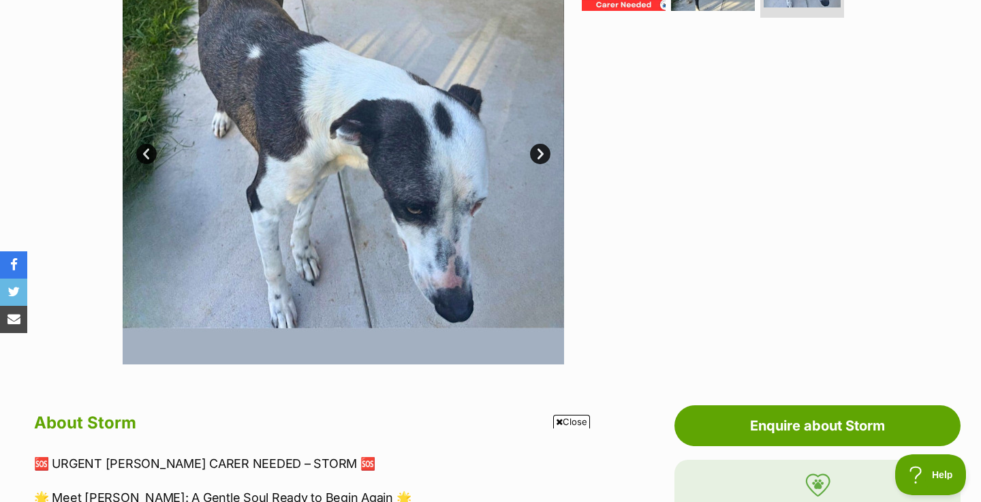
scroll to position [362, 0]
